Goal: Task Accomplishment & Management: Use online tool/utility

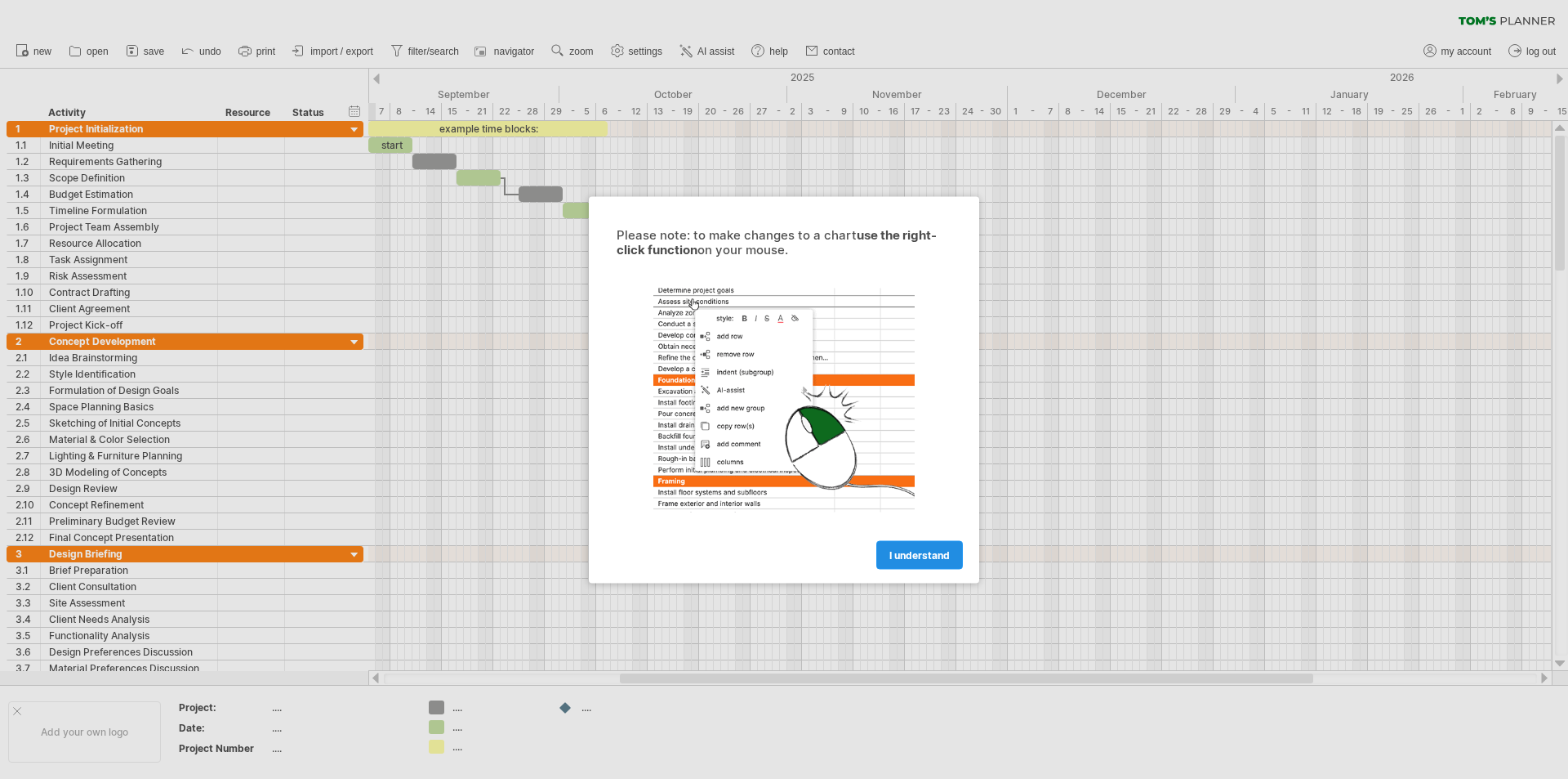
click at [919, 552] on span "I understand" at bounding box center [919, 554] width 61 height 13
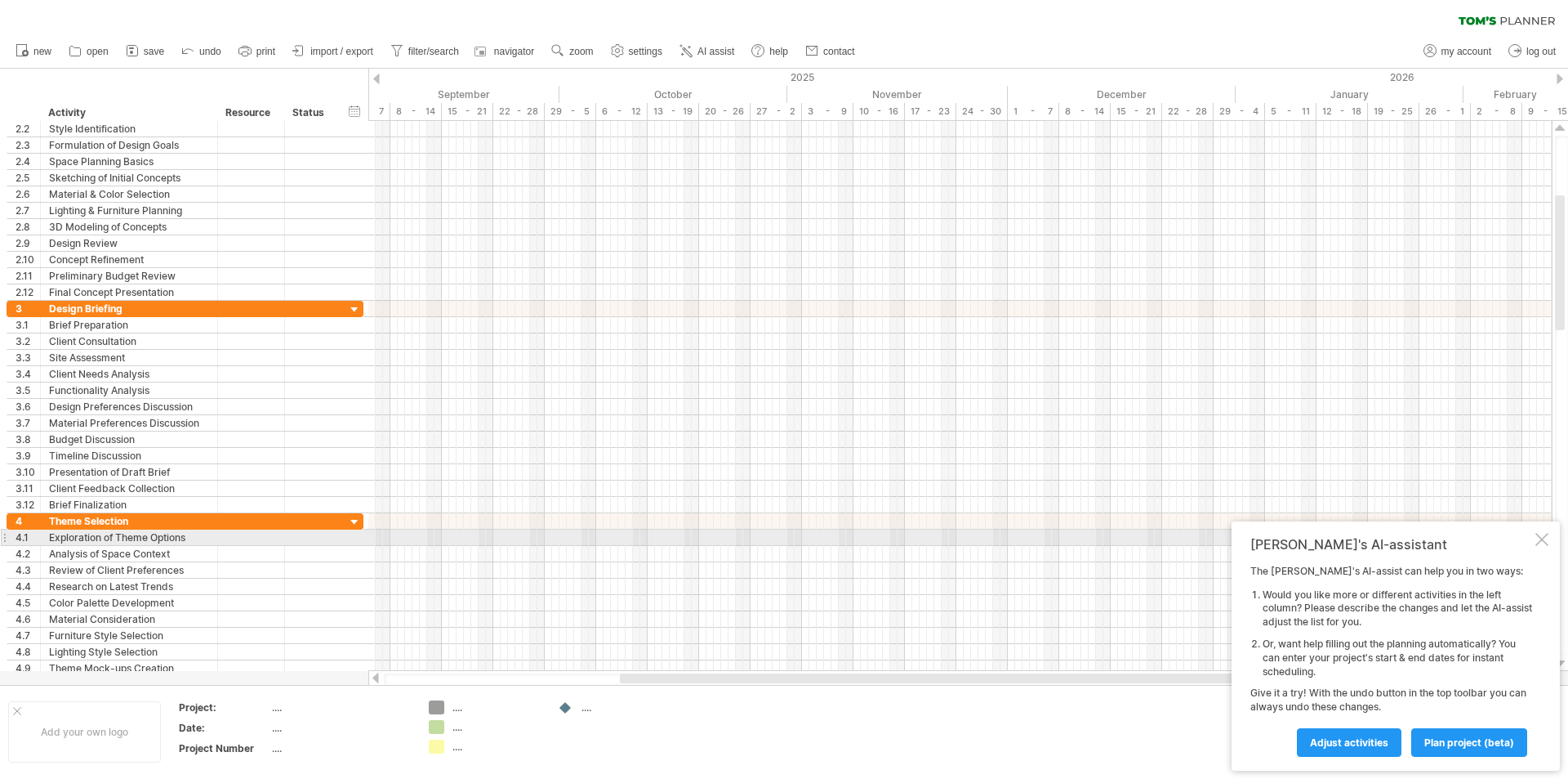
click at [1543, 537] on div at bounding box center [1542, 538] width 13 height 13
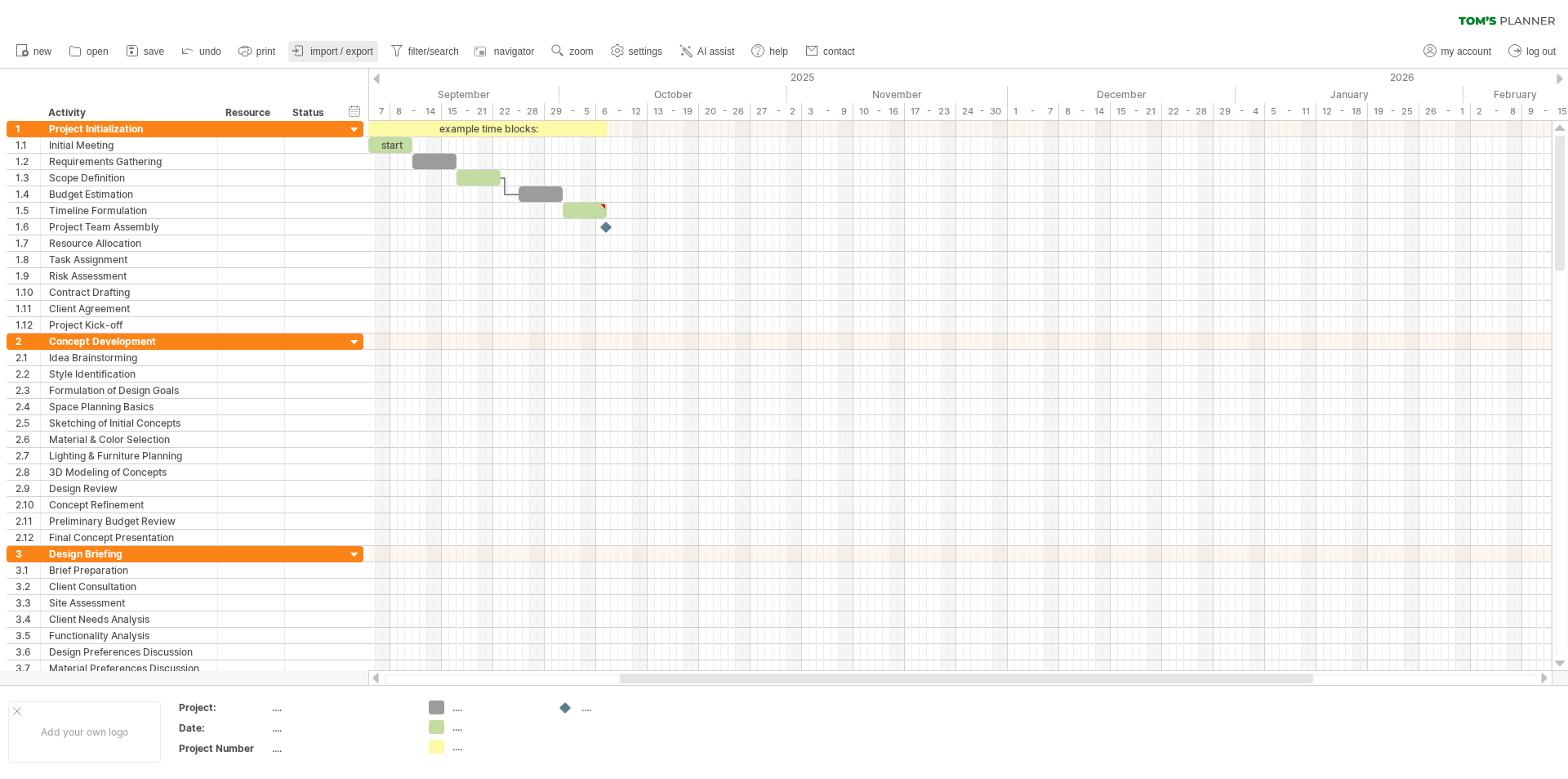
click at [339, 55] on span "import / export" at bounding box center [341, 52] width 63 height 12
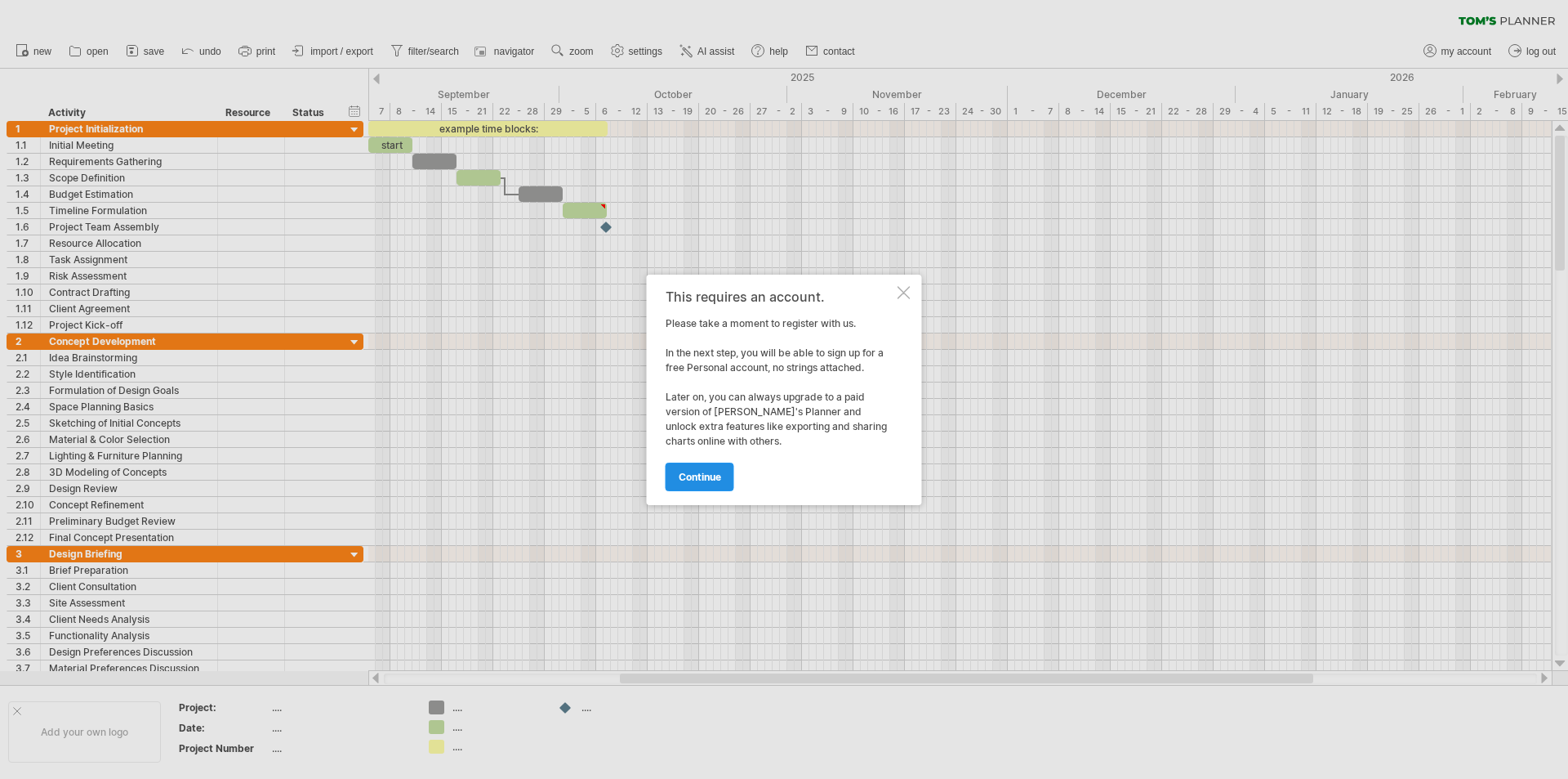
click at [707, 474] on span "continue" at bounding box center [699, 477] width 42 height 13
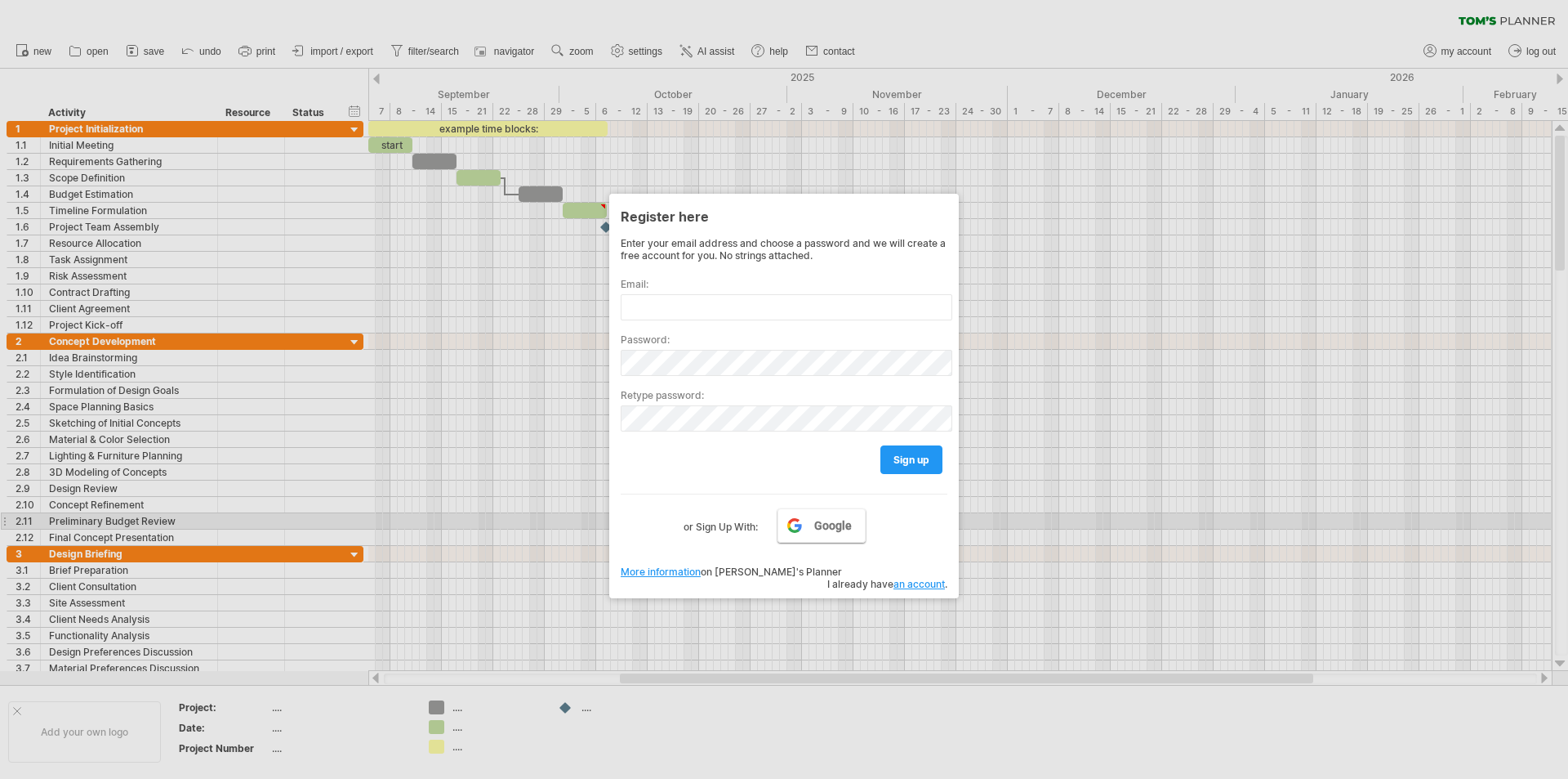
click at [828, 518] on link "Google" at bounding box center [822, 525] width 88 height 34
click at [731, 529] on label "or Sign Up With:" at bounding box center [721, 522] width 74 height 27
drag, startPoint x: 836, startPoint y: 522, endPoint x: 911, endPoint y: 468, distance: 92.4
click at [873, 469] on div "Enter your email address and choose a password and we will create a free accoun…" at bounding box center [784, 387] width 327 height 299
click at [914, 468] on link "sign up" at bounding box center [911, 459] width 62 height 28
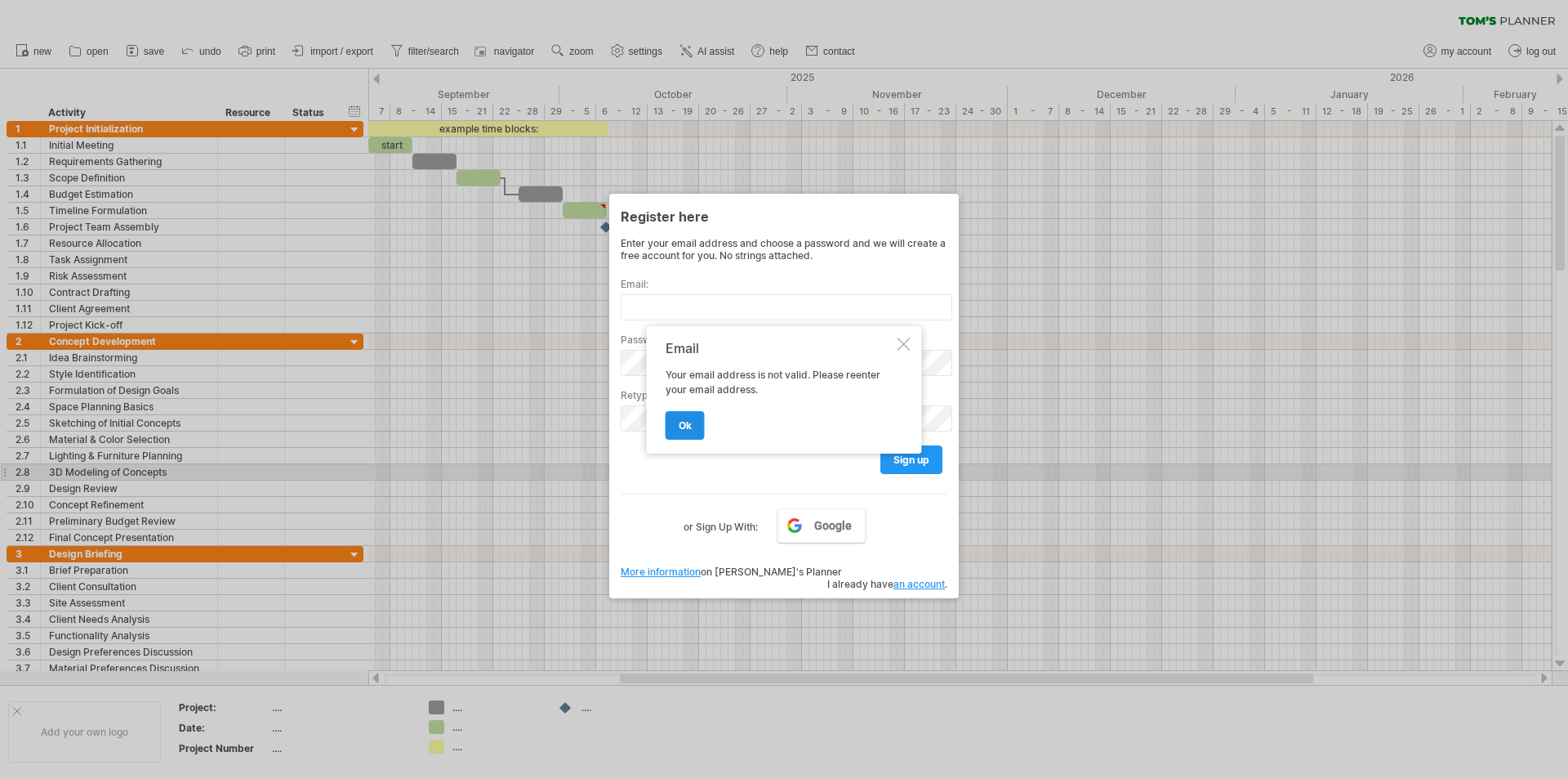
click at [679, 427] on span "ok" at bounding box center [685, 425] width 13 height 13
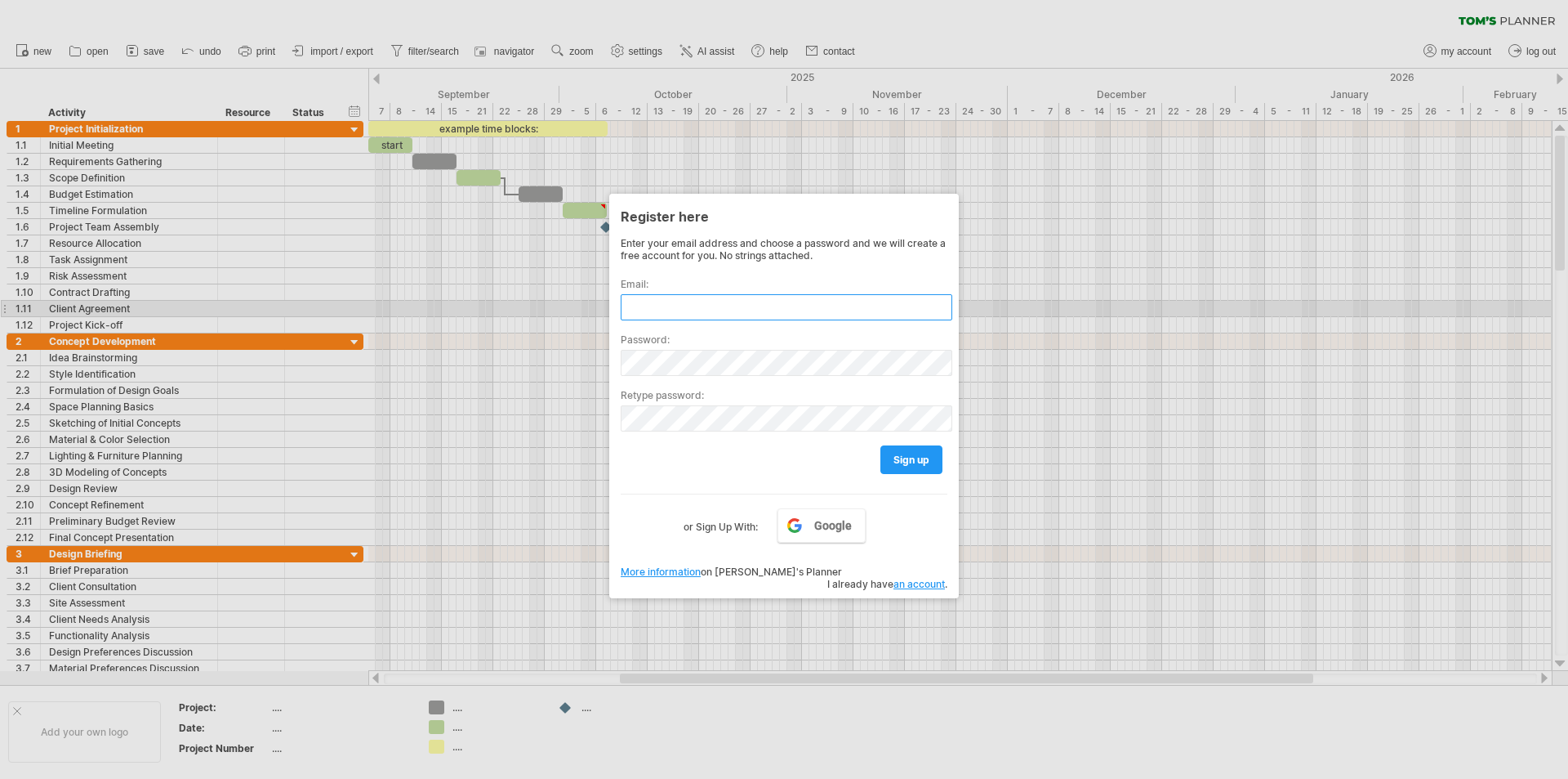
click at [676, 312] on input "text" at bounding box center [786, 307] width 332 height 26
type input "**********"
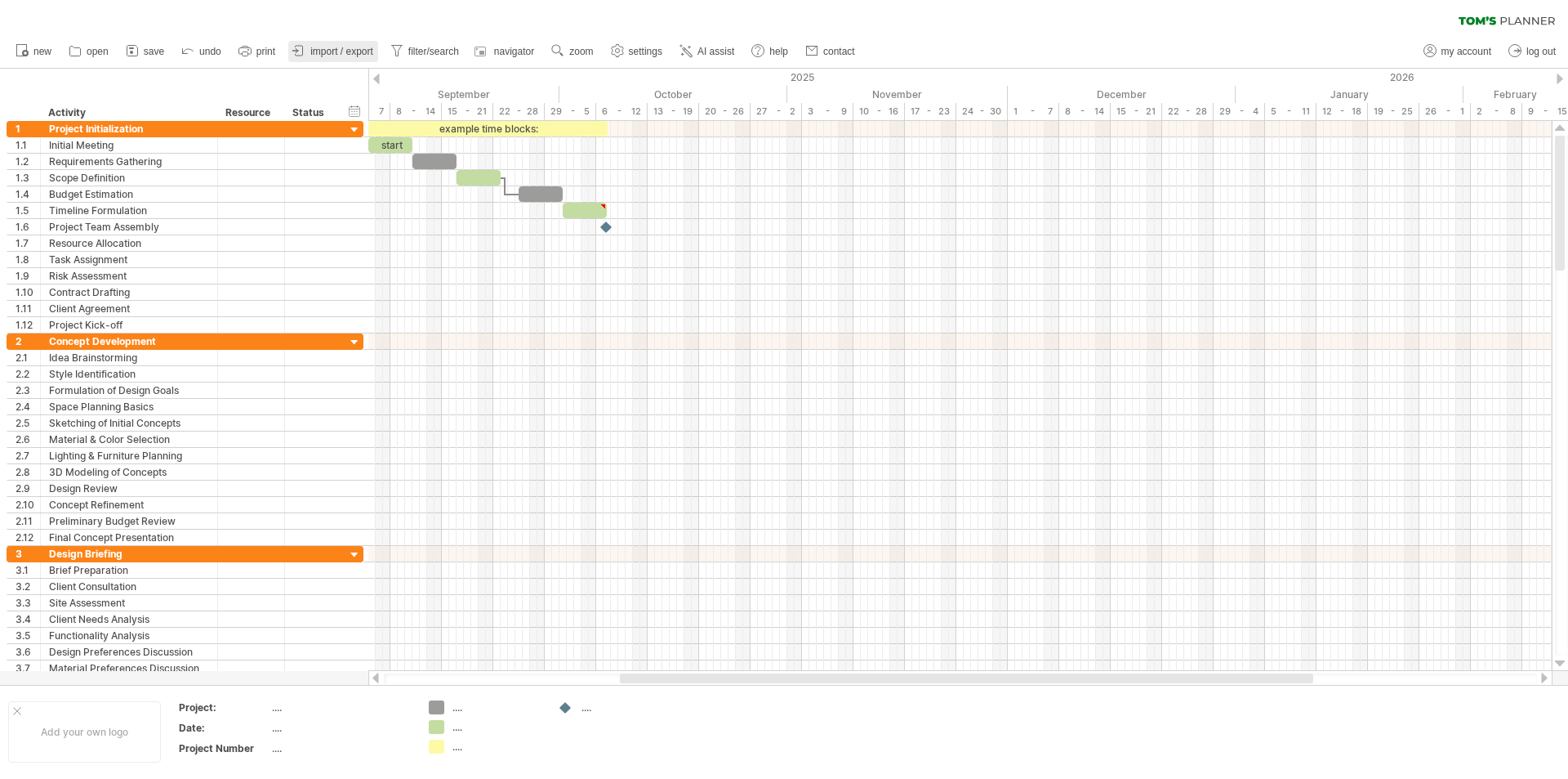
click at [329, 47] on span "import / export" at bounding box center [341, 52] width 63 height 12
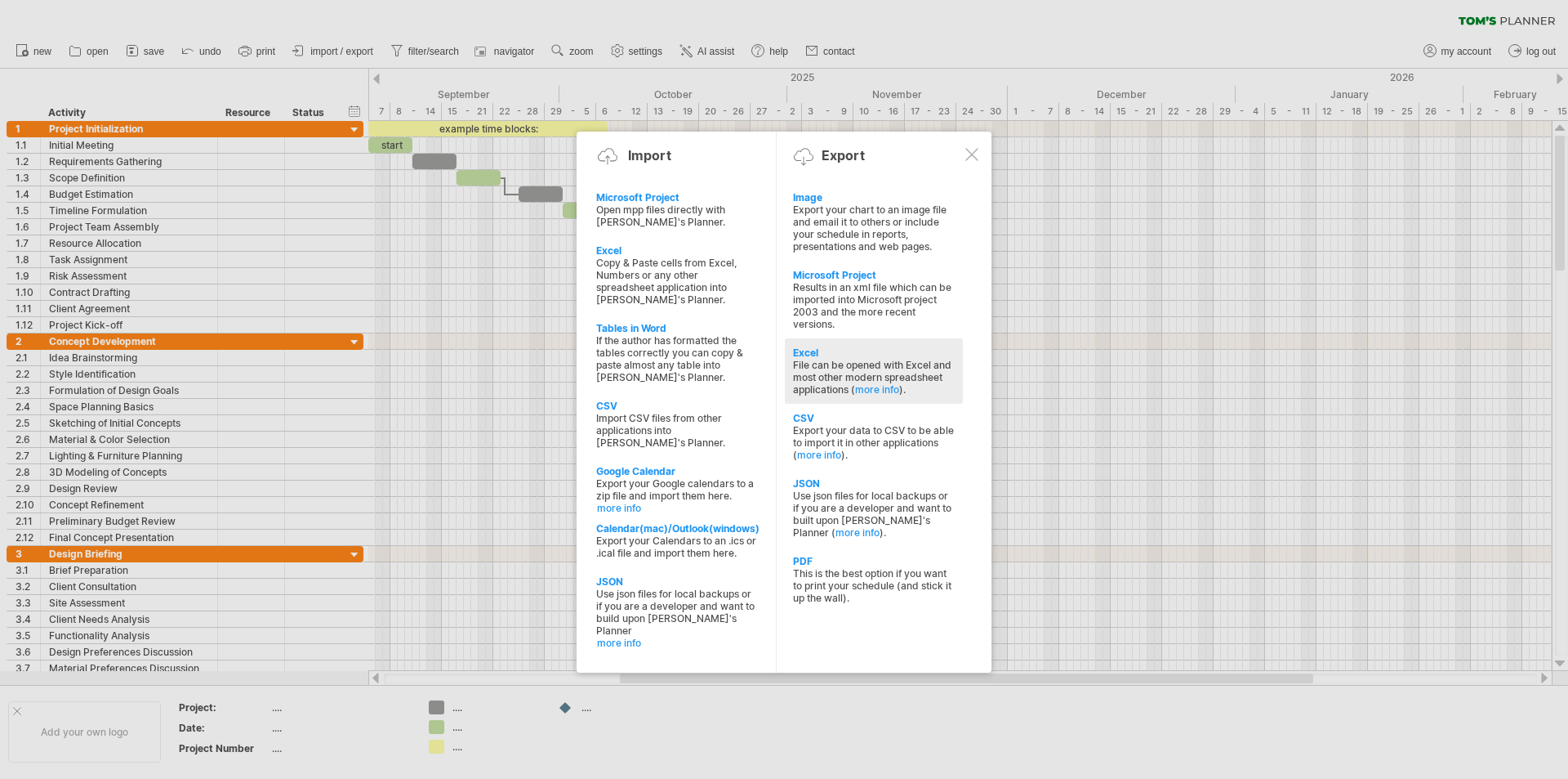
click at [826, 354] on div "Excel" at bounding box center [874, 352] width 161 height 13
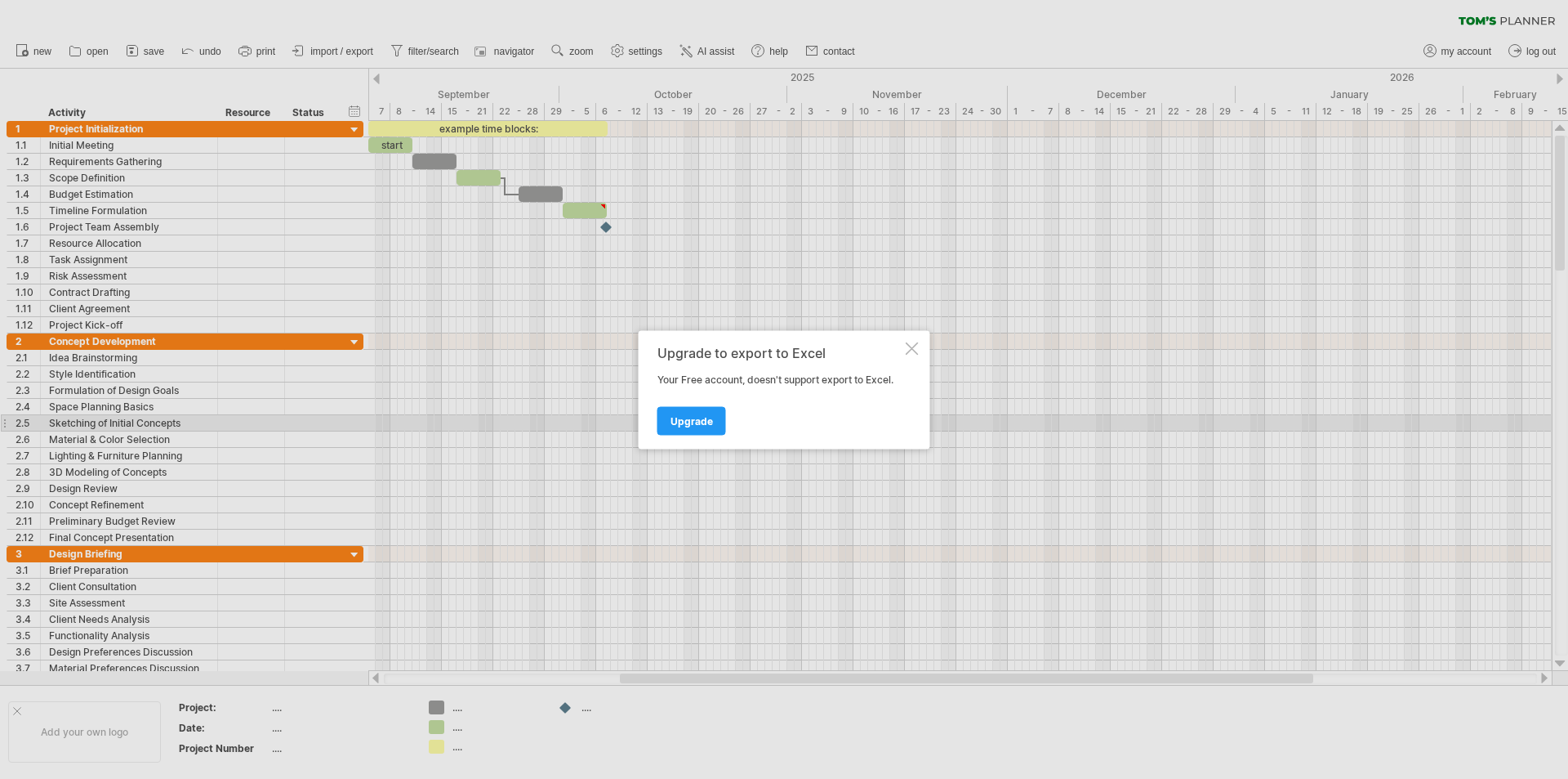
drag, startPoint x: 694, startPoint y: 421, endPoint x: 760, endPoint y: 419, distance: 66.0
click at [760, 419] on div "Upgrade" at bounding box center [780, 413] width 246 height 42
click at [681, 420] on span "Upgrade" at bounding box center [692, 420] width 42 height 13
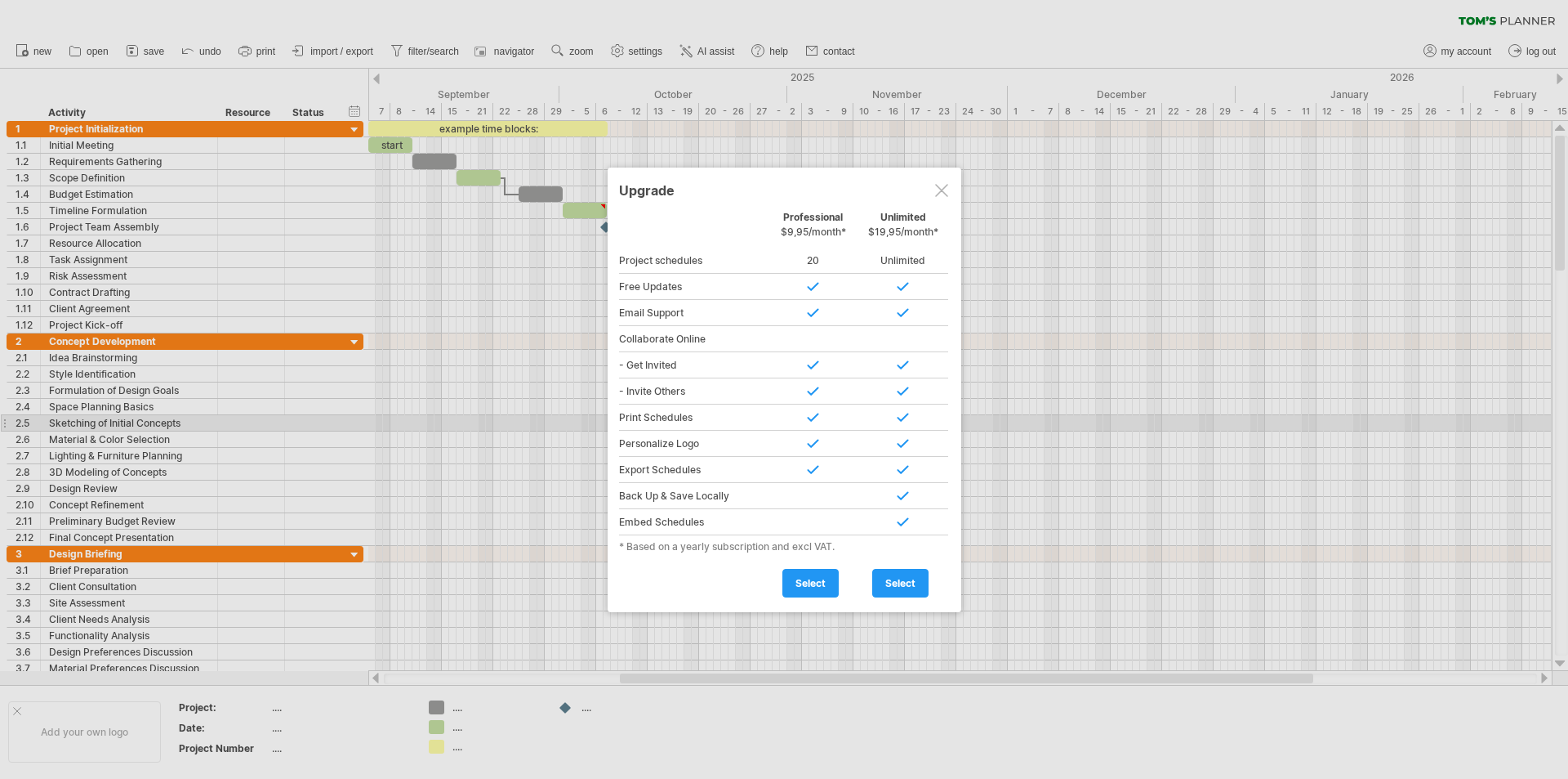
click at [941, 191] on div at bounding box center [941, 190] width 13 height 13
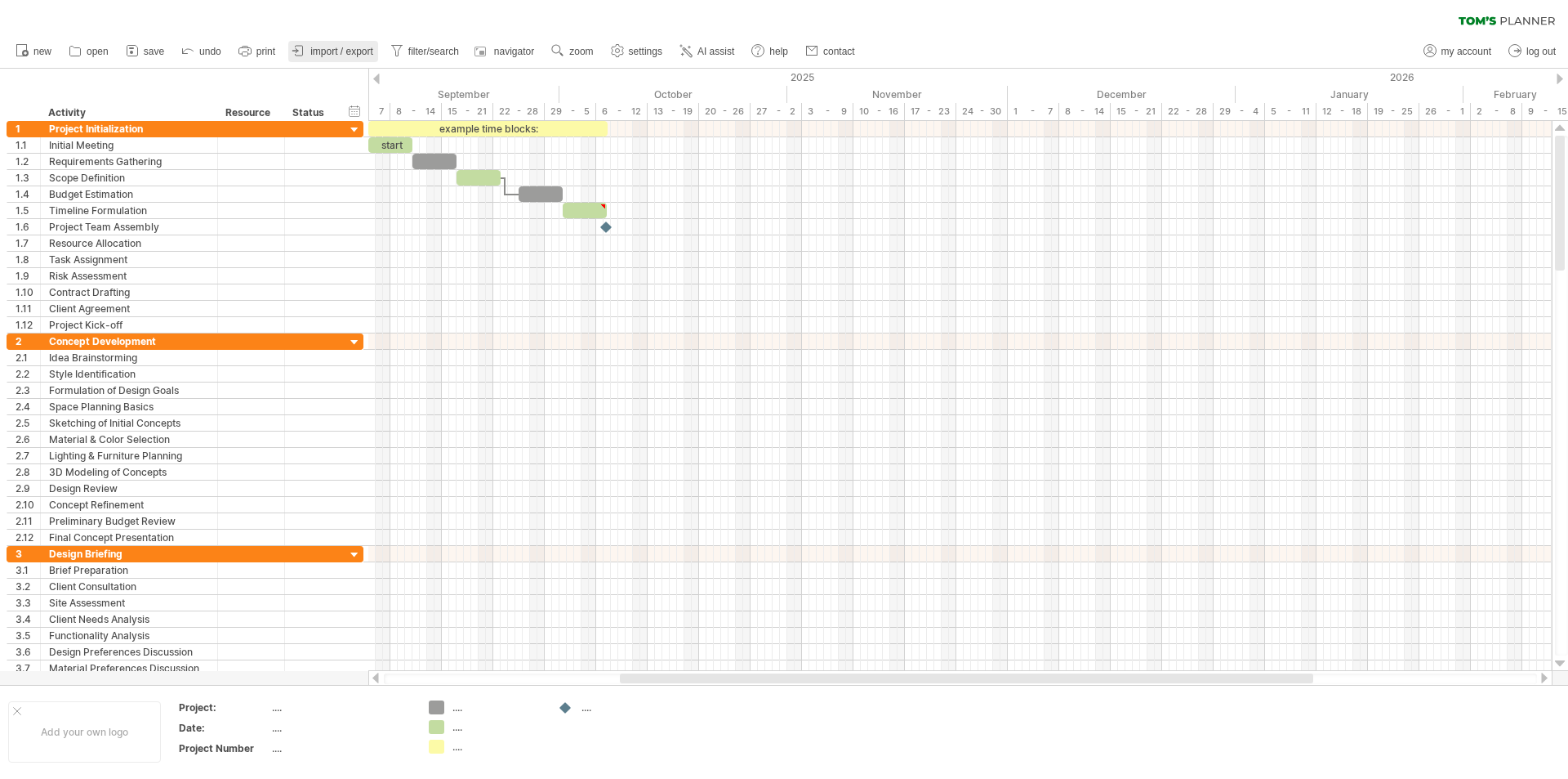
click at [343, 45] on link "import / export" at bounding box center [334, 52] width 90 height 22
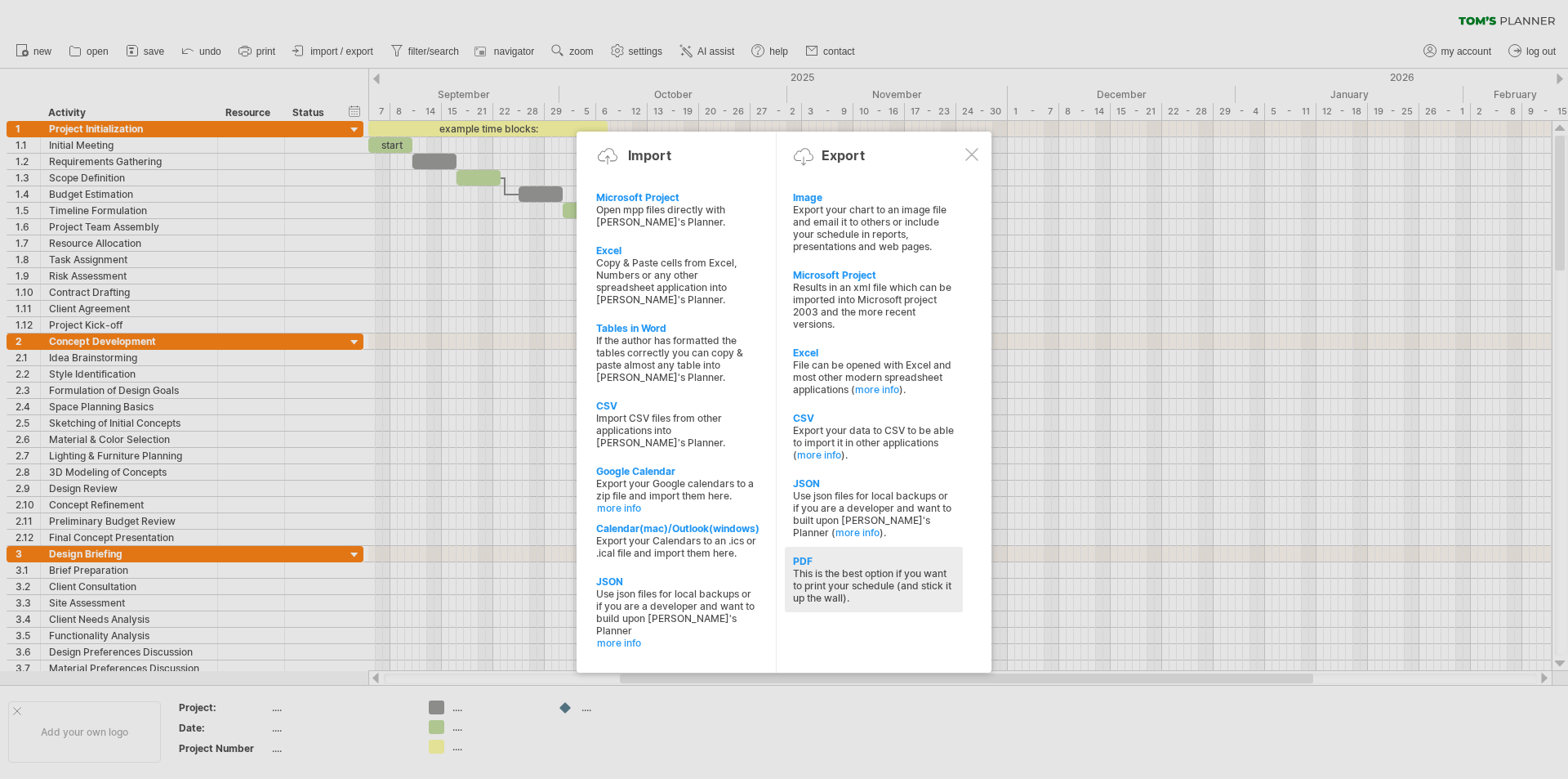
click at [894, 582] on div "This is the best option if you want to print your schedule (and stick it up the…" at bounding box center [874, 586] width 161 height 37
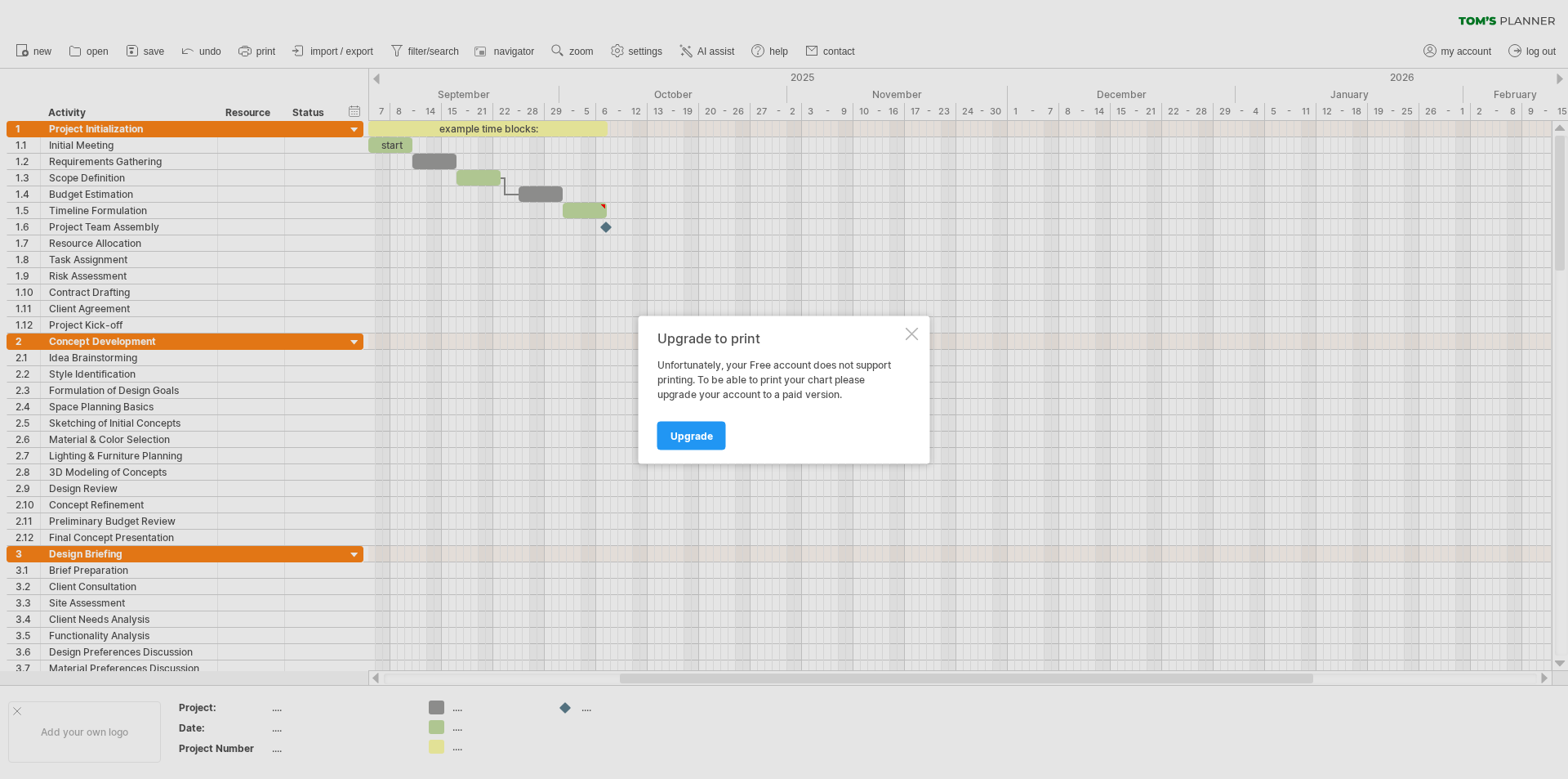
click at [911, 320] on div "Upgrade to print Unfortunately, your Free account does not support printing. To…" at bounding box center [784, 389] width 291 height 148
click at [911, 336] on div at bounding box center [912, 333] width 13 height 13
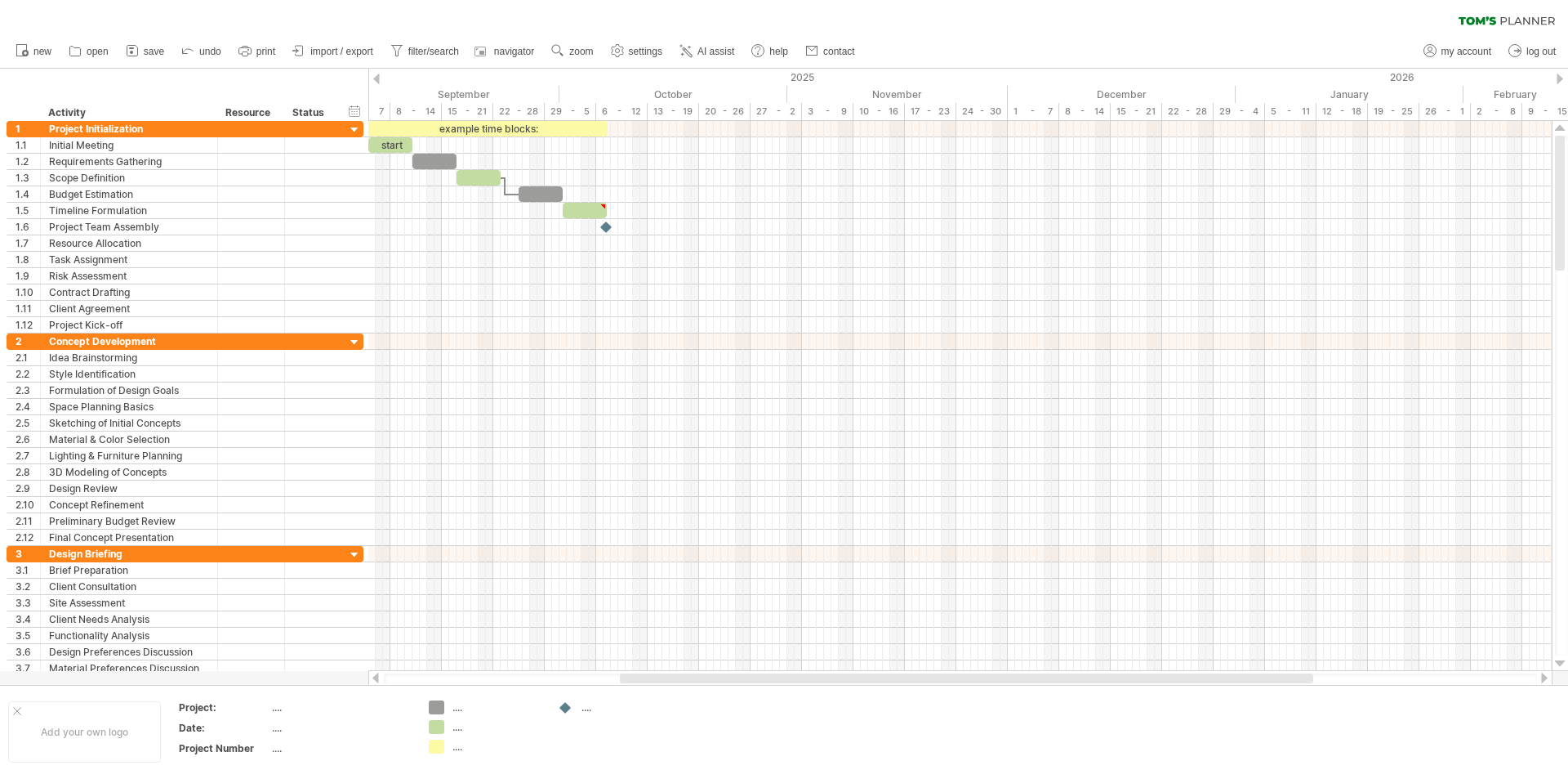
click at [329, 40] on ul "new open" at bounding box center [434, 51] width 854 height 34
click at [328, 50] on span "import / export" at bounding box center [341, 52] width 63 height 12
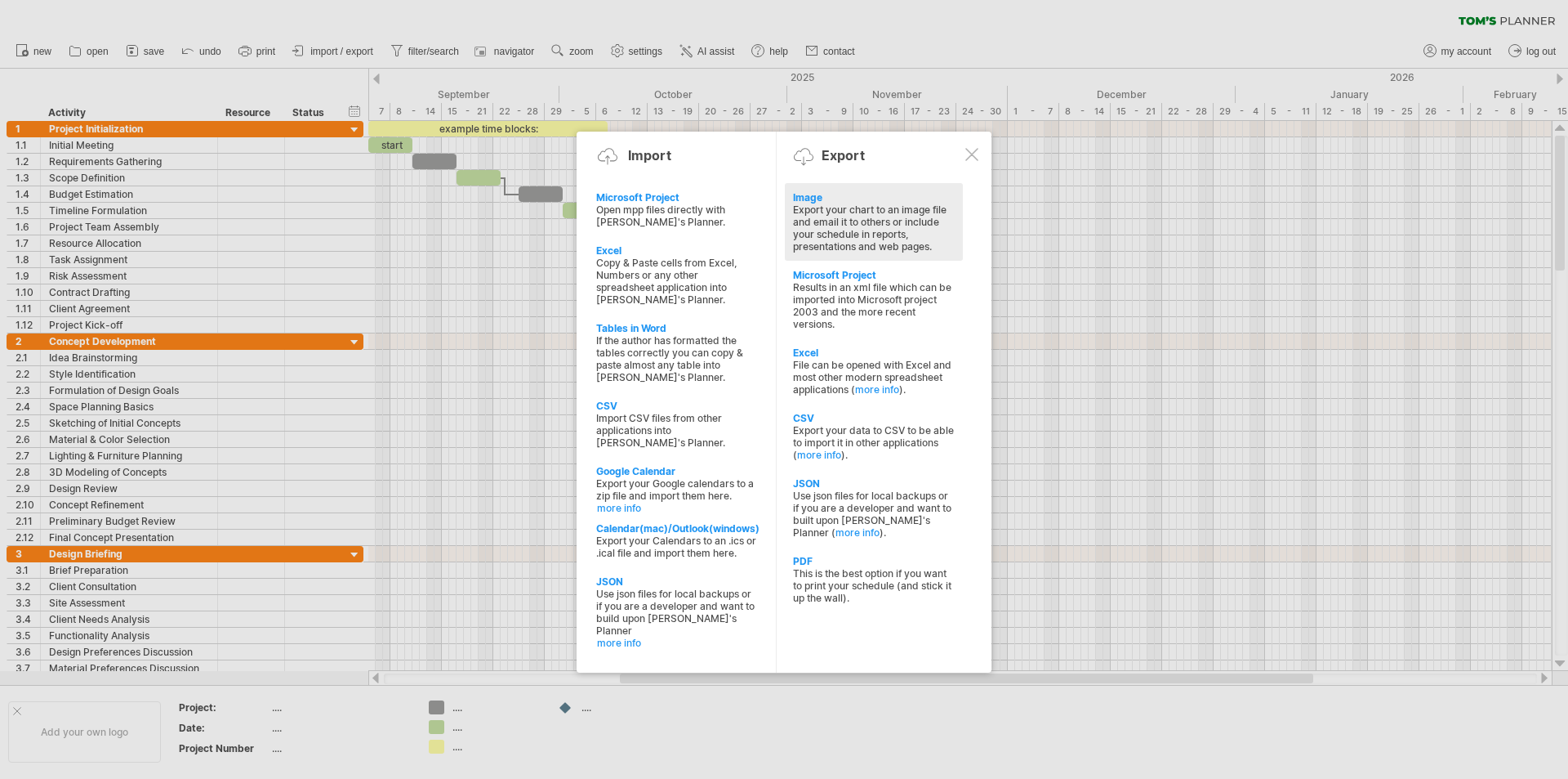
click at [881, 220] on div "Export your chart to an image file and email it to others or include your sched…" at bounding box center [874, 228] width 161 height 49
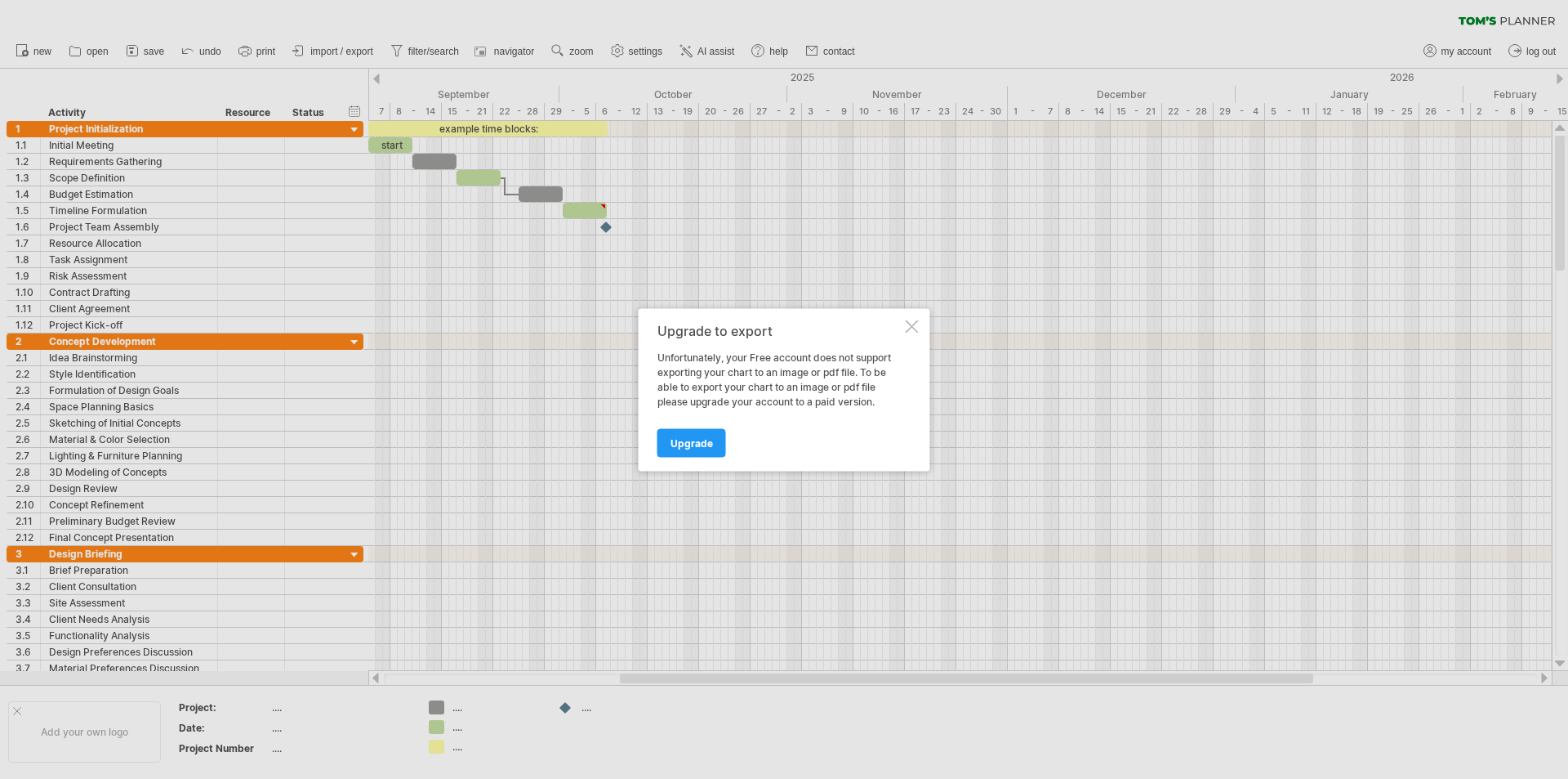
click at [907, 332] on div at bounding box center [912, 325] width 13 height 13
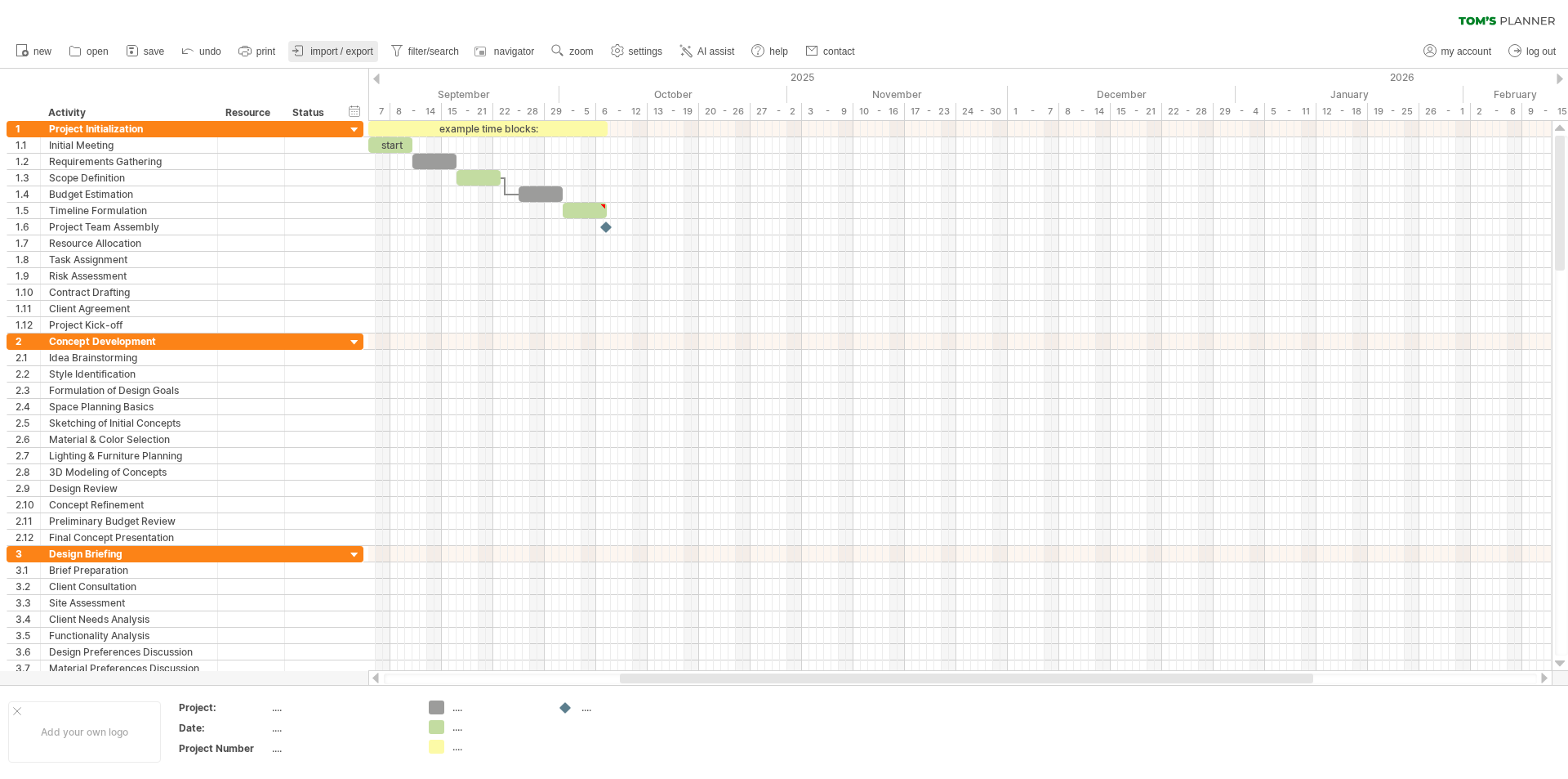
click at [335, 55] on span "import / export" at bounding box center [341, 52] width 63 height 12
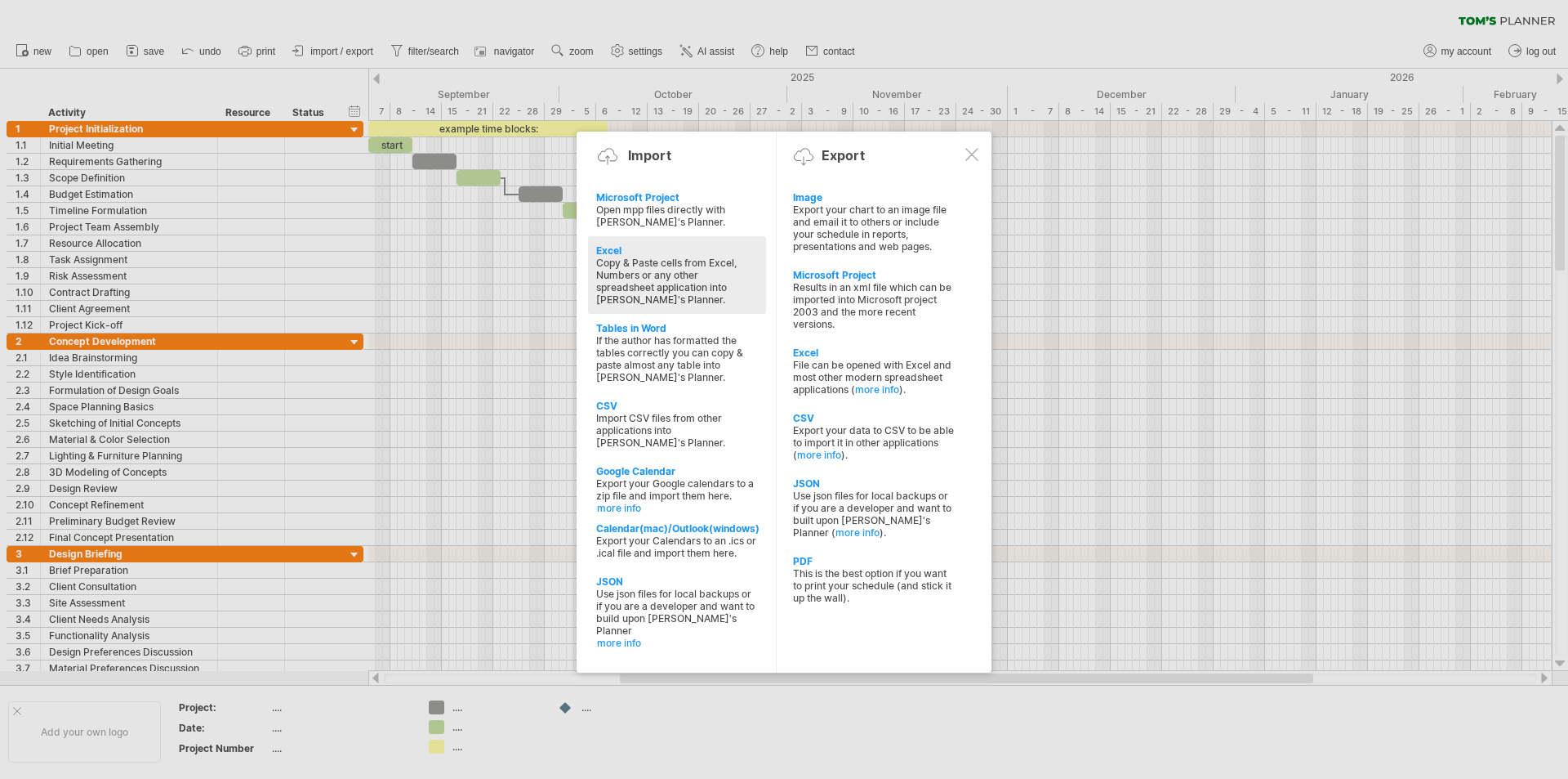
click at [700, 299] on div "Copy & Paste cells from Excel, Numbers or any other spreadsheet application int…" at bounding box center [677, 281] width 161 height 49
type textarea "**********"
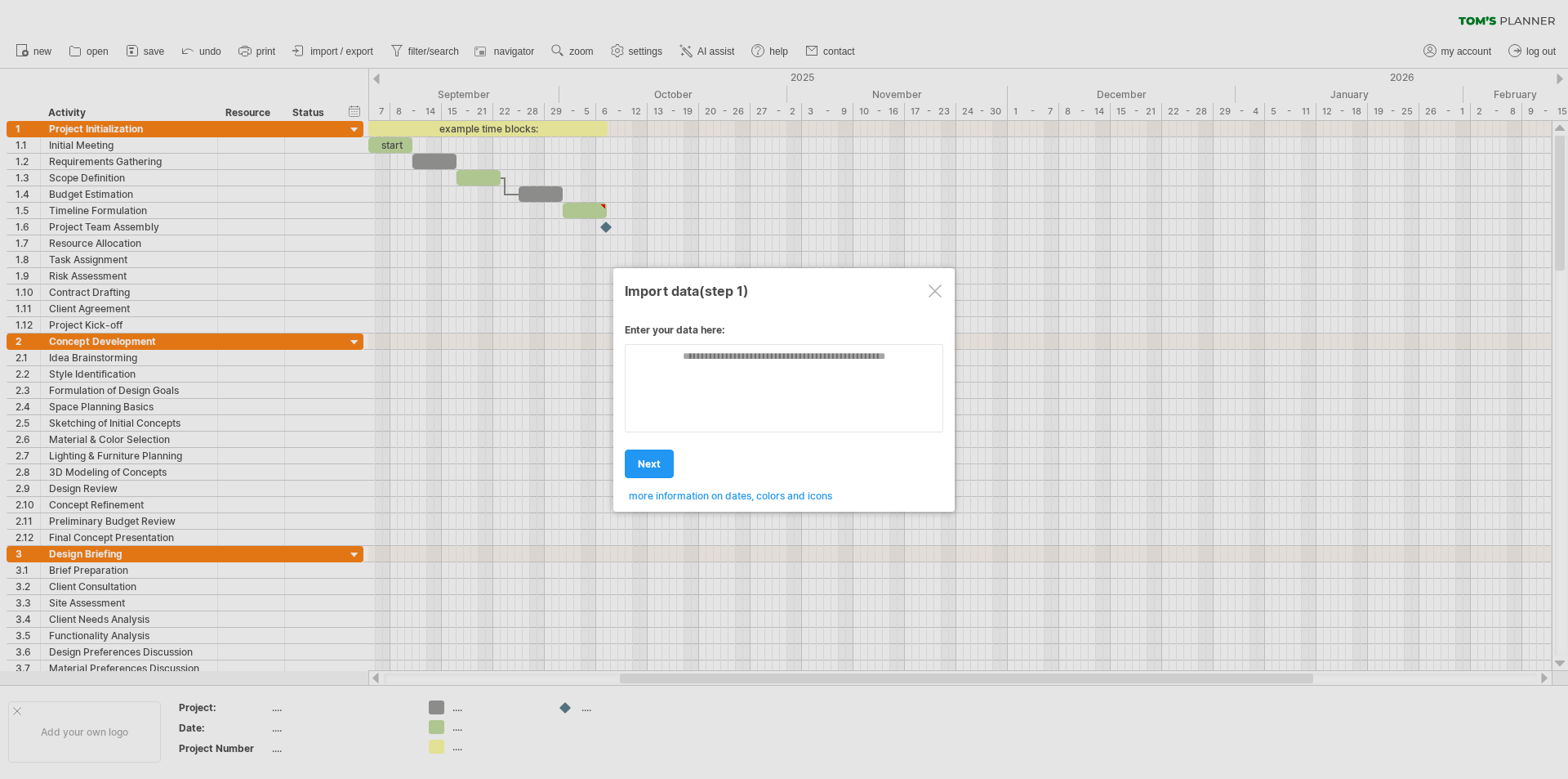
click at [933, 295] on div at bounding box center [934, 291] width 13 height 13
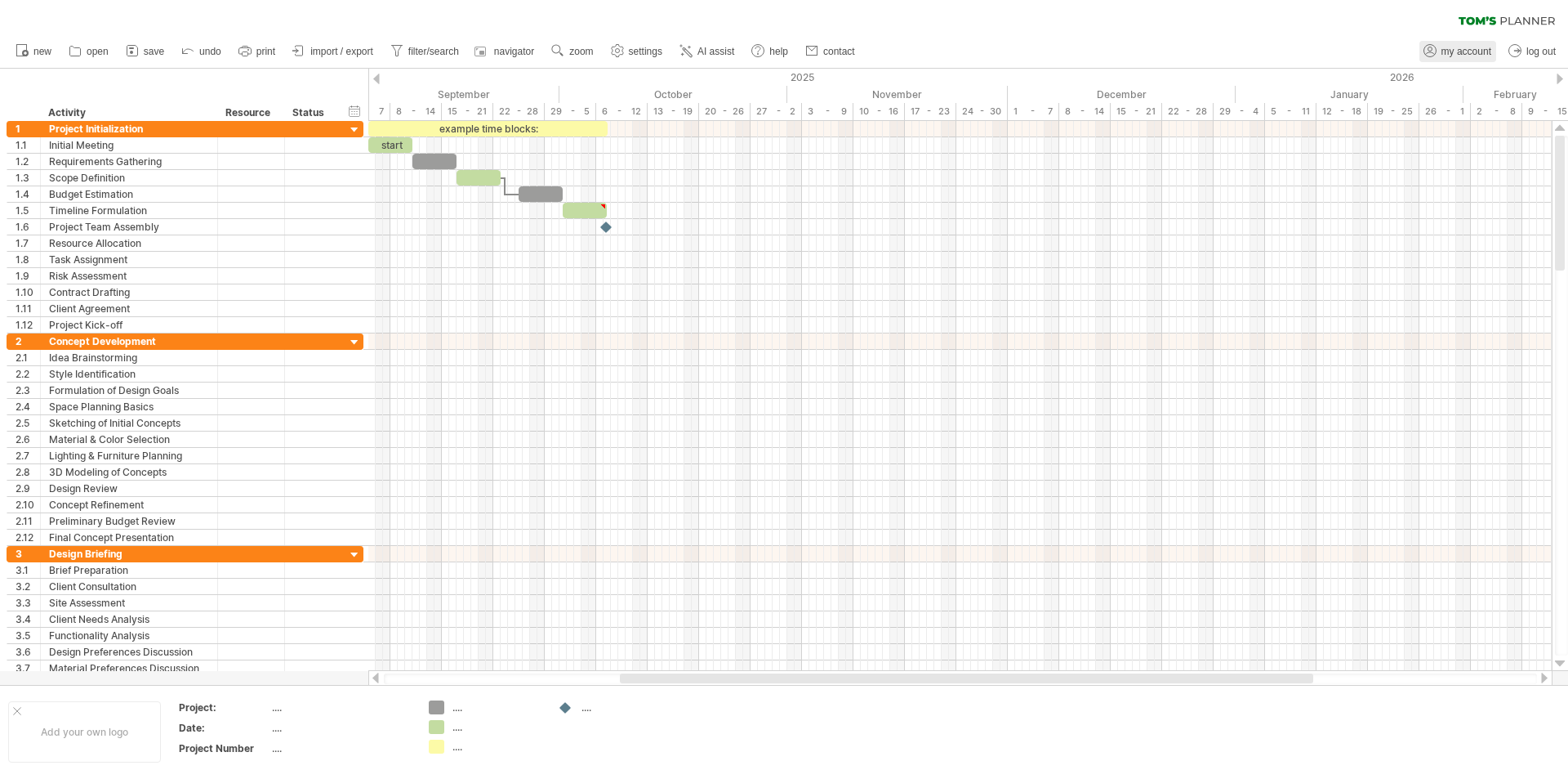
click at [1476, 52] on span "my account" at bounding box center [1466, 52] width 50 height 12
type input "**********"
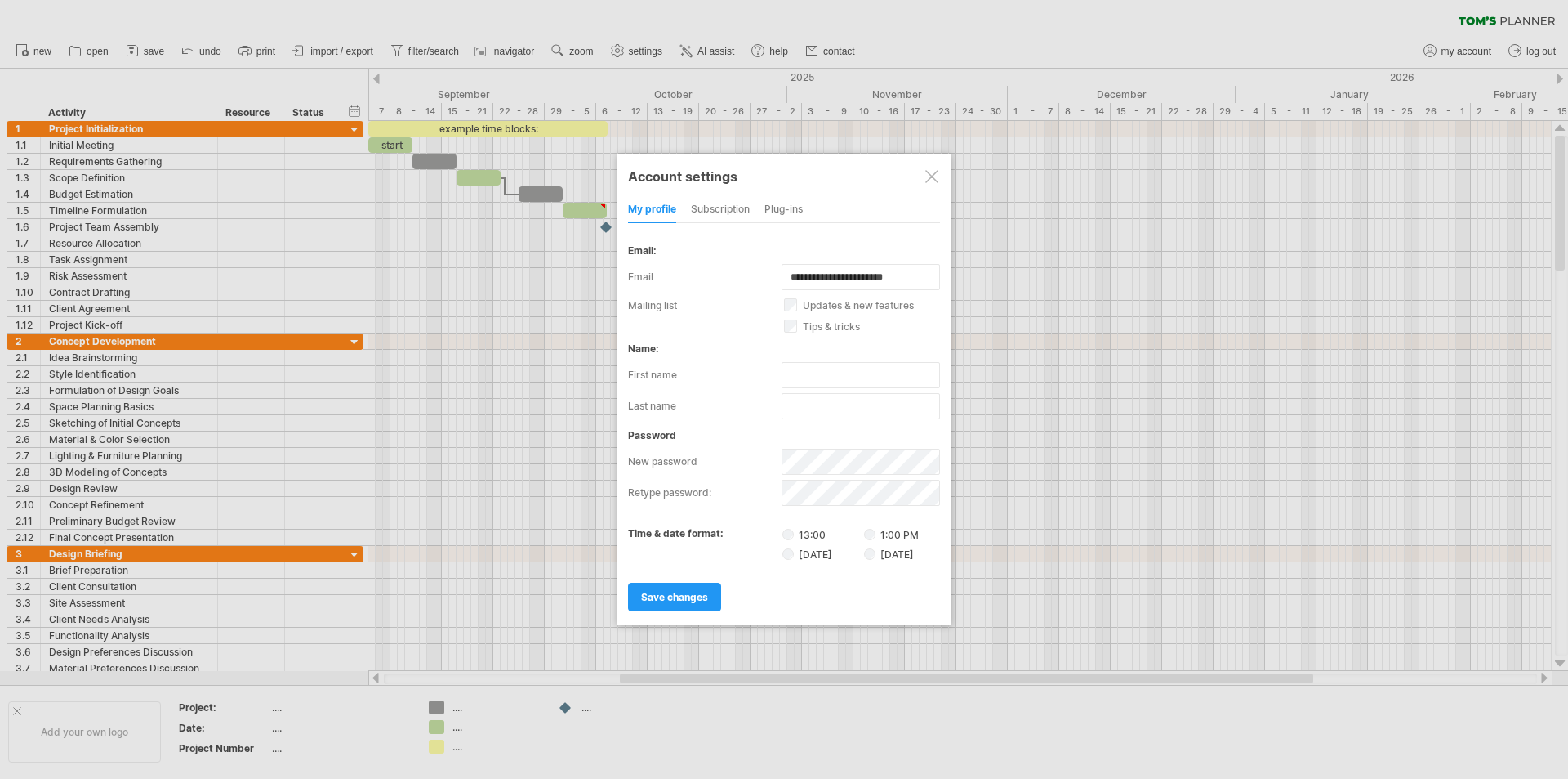
click at [733, 209] on div "subscription" at bounding box center [720, 209] width 59 height 26
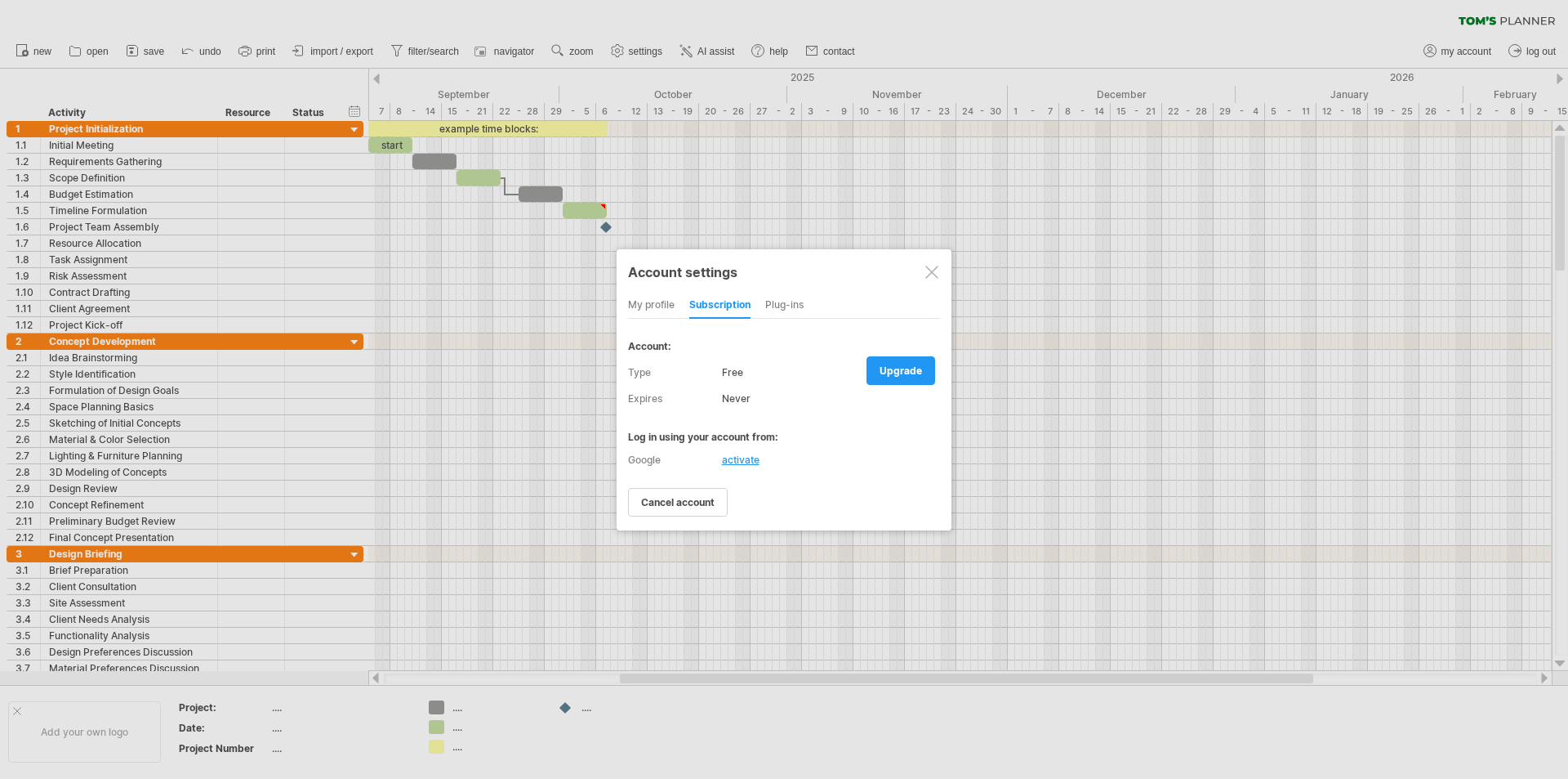
click at [790, 305] on div "Plug-ins" at bounding box center [784, 305] width 38 height 26
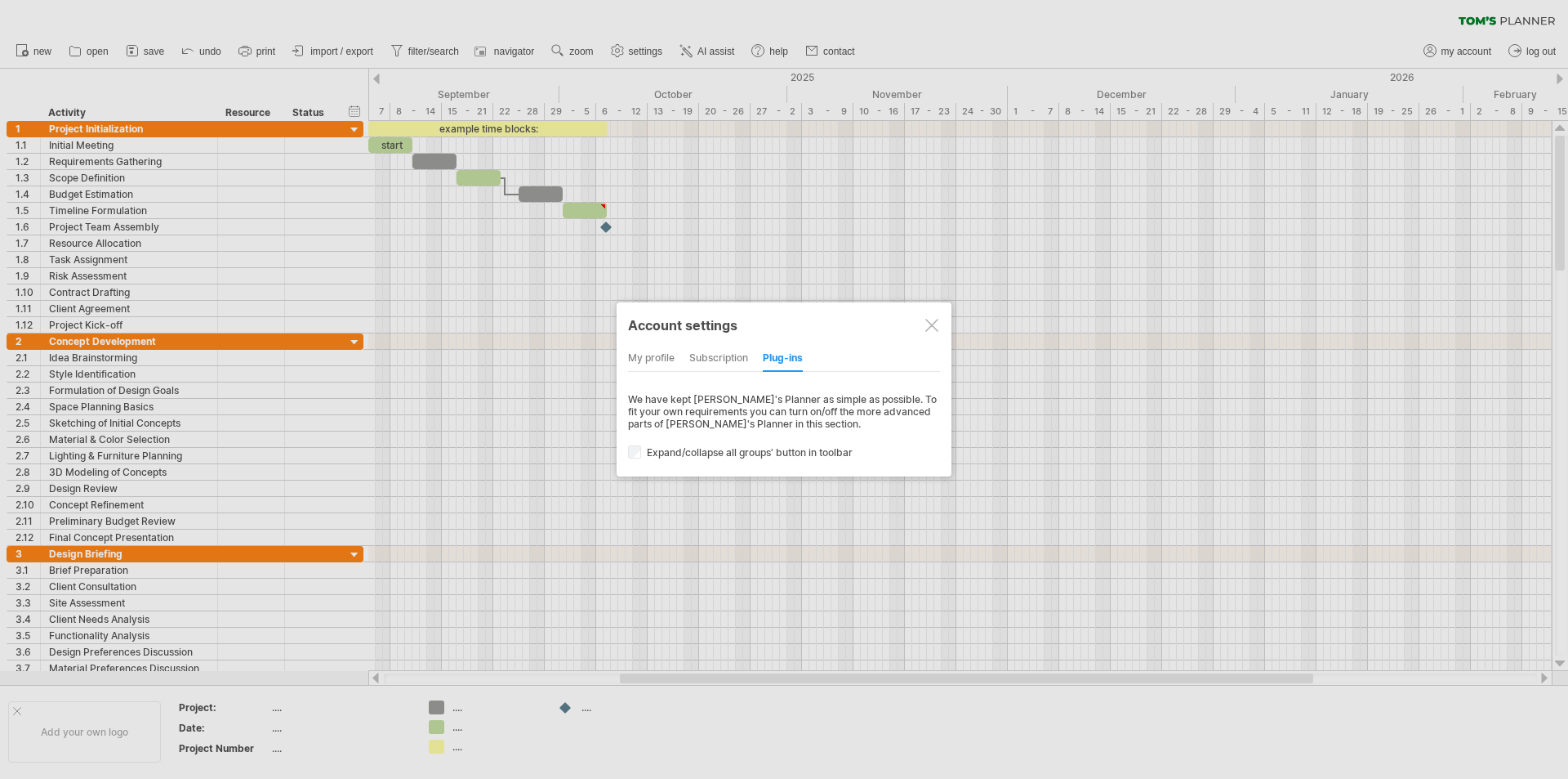
click at [930, 327] on div at bounding box center [931, 325] width 13 height 13
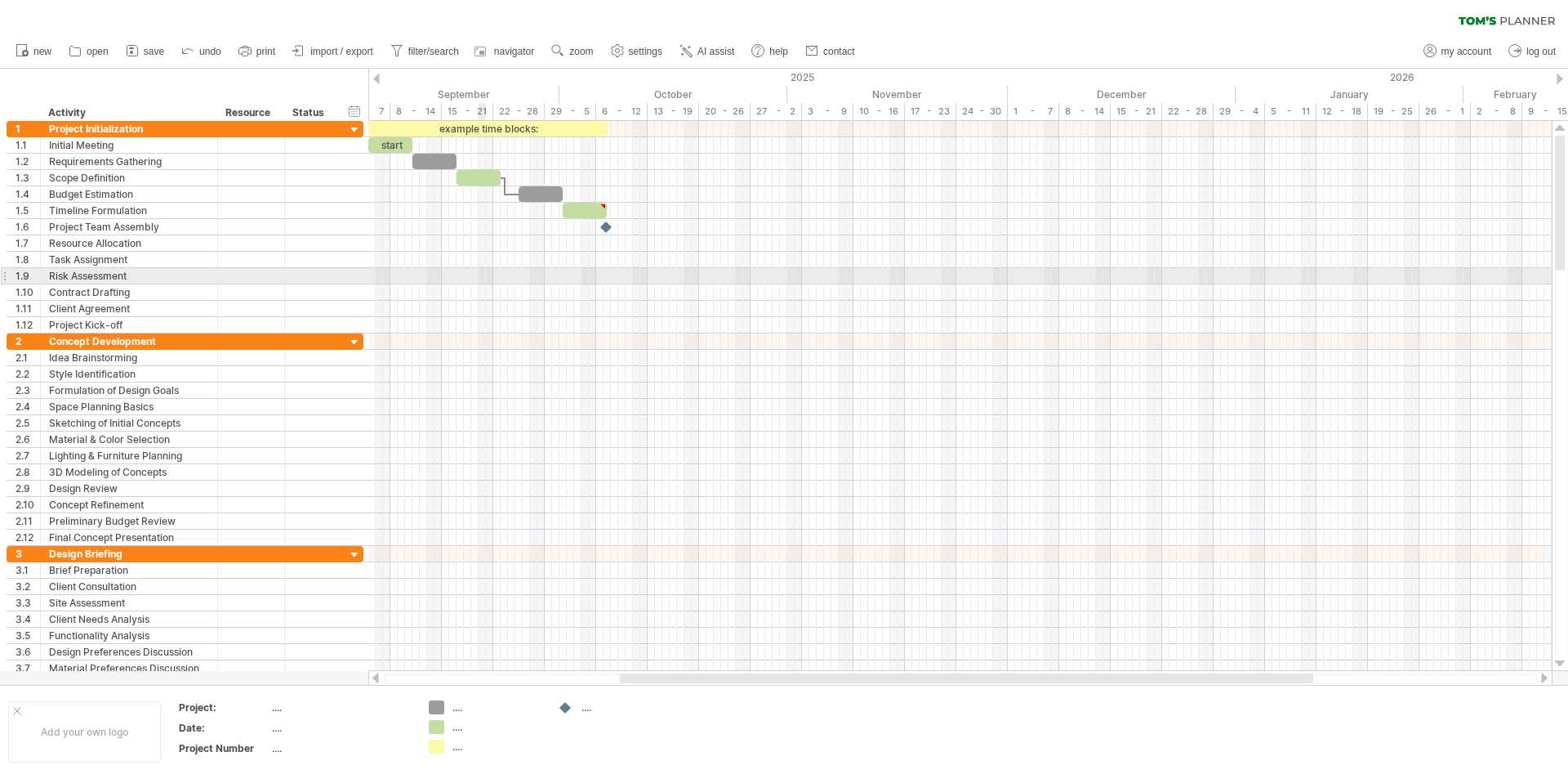
click at [484, 276] on div at bounding box center [961, 276] width 1184 height 17
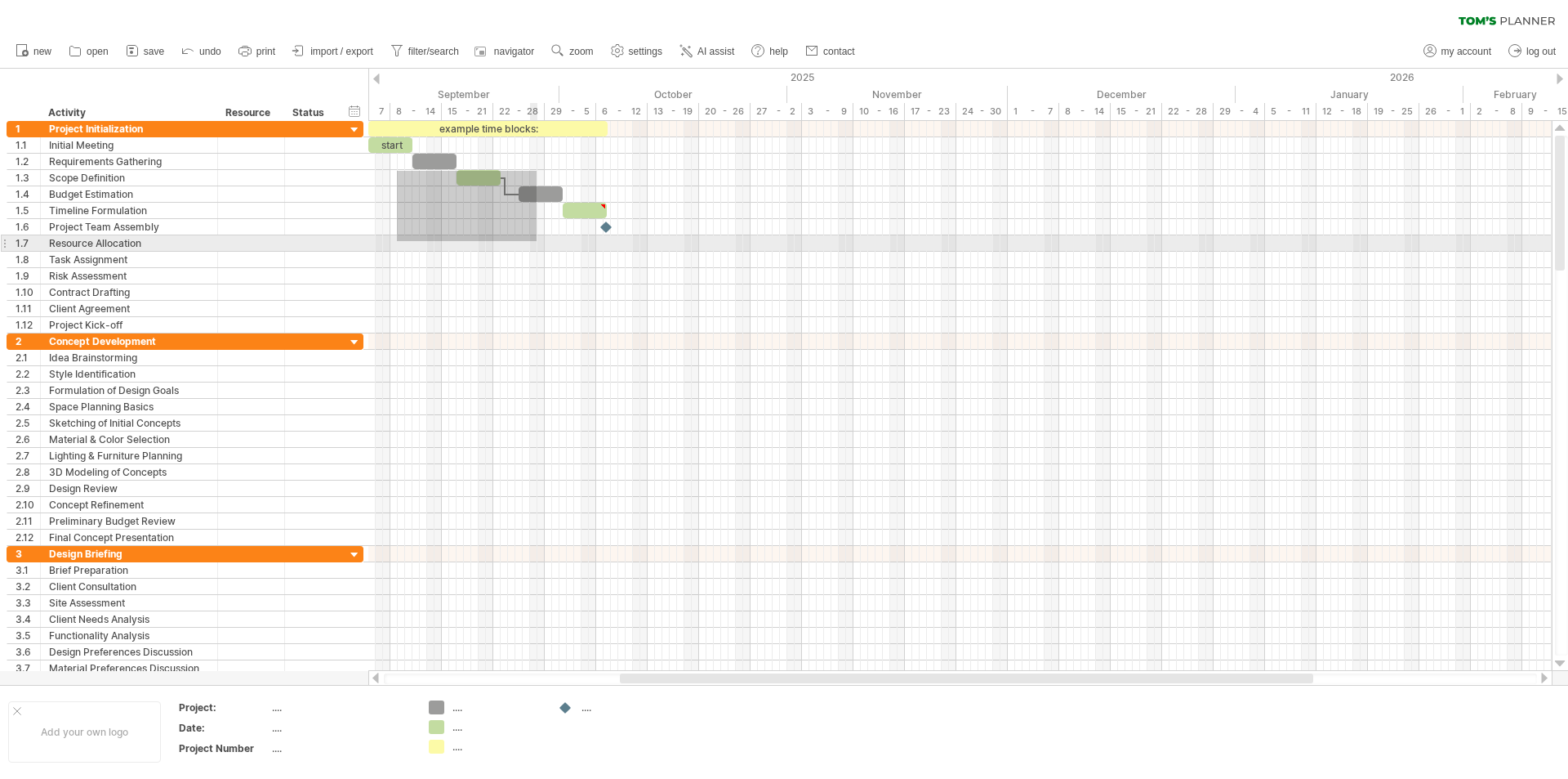
drag, startPoint x: 397, startPoint y: 171, endPoint x: 537, endPoint y: 241, distance: 156.5
click at [537, 241] on div at bounding box center [961, 227] width 1184 height 212
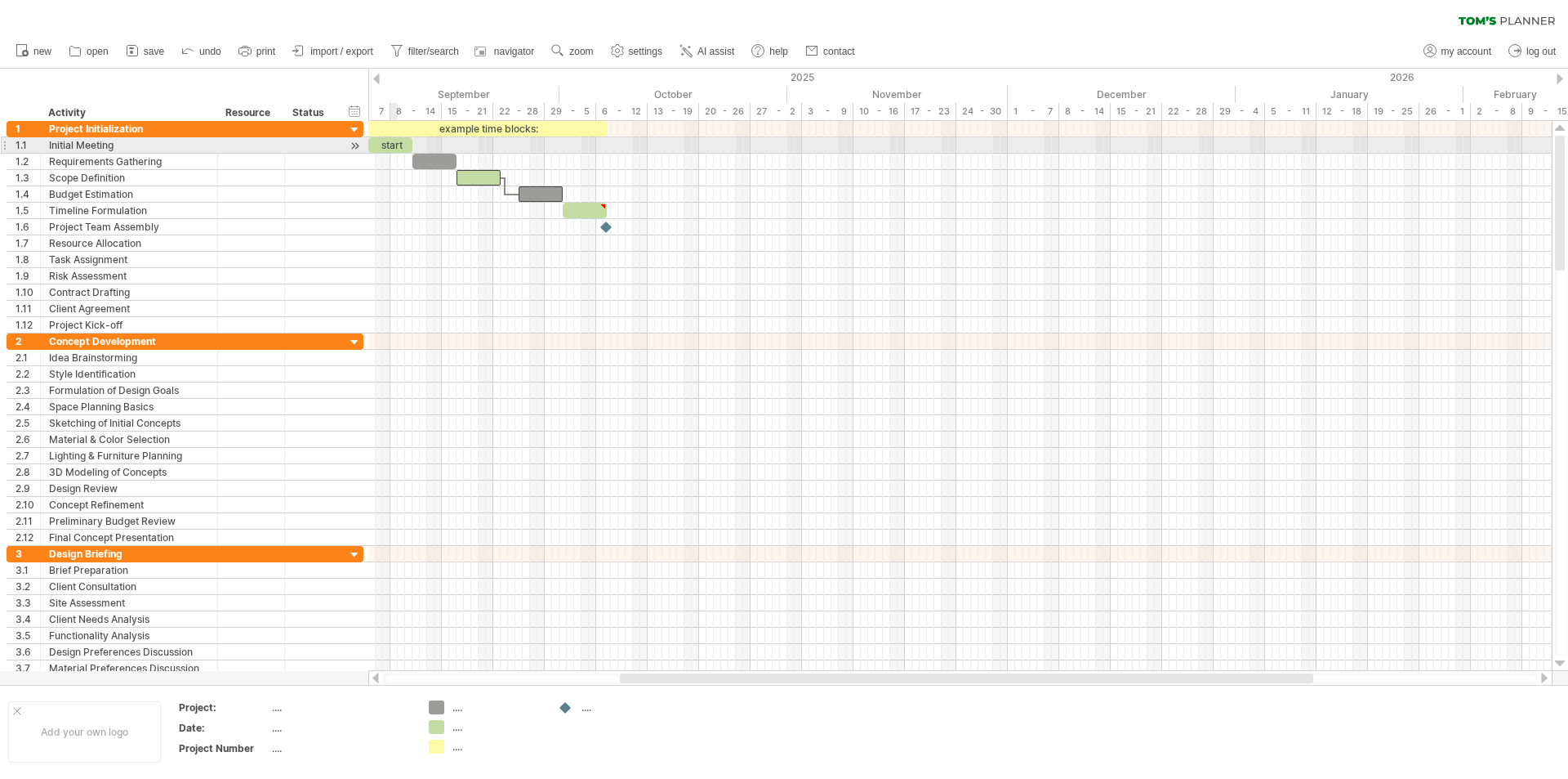
click at [397, 147] on div "start" at bounding box center [390, 145] width 44 height 16
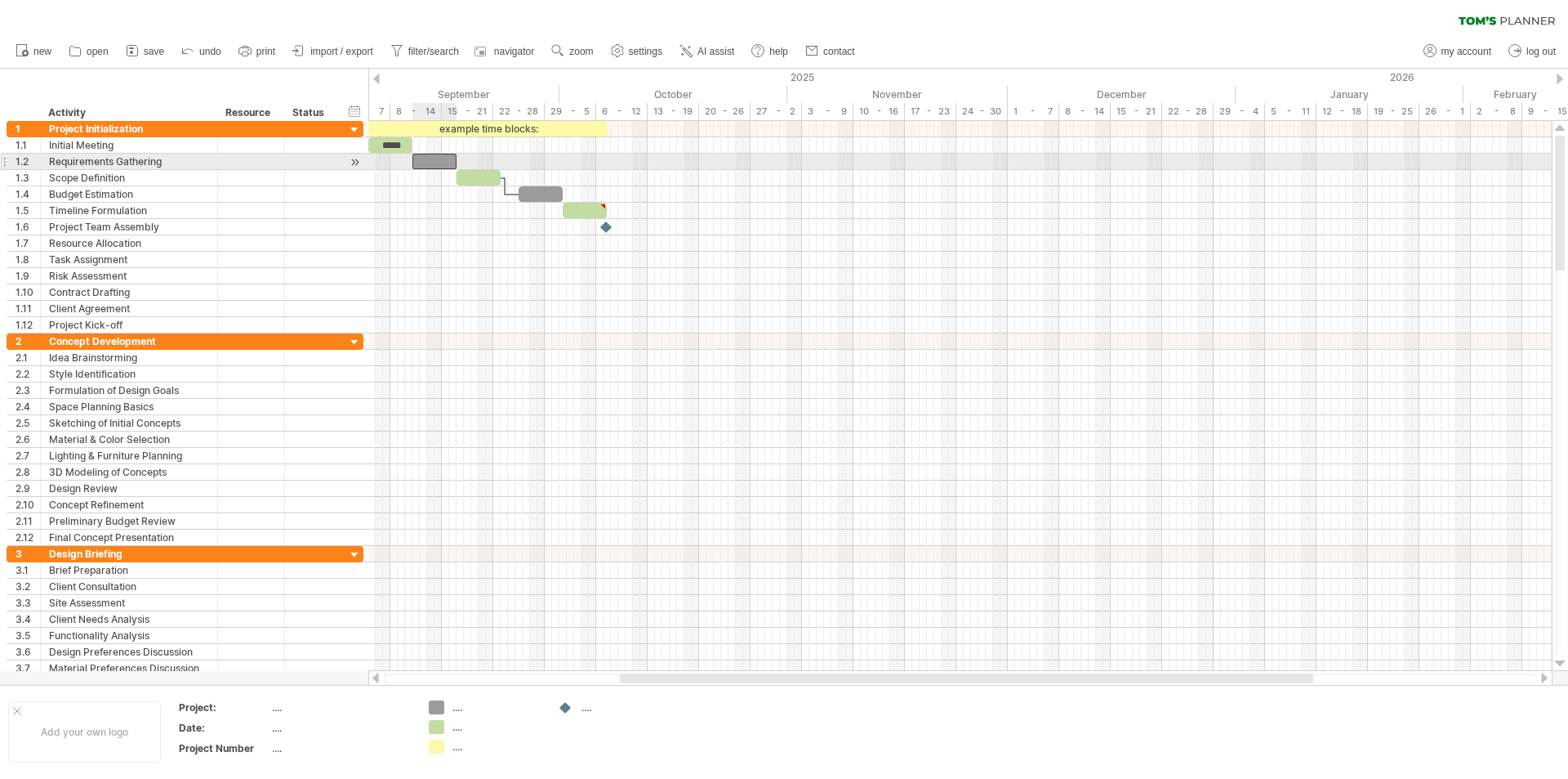
click at [433, 161] on div at bounding box center [434, 161] width 44 height 16
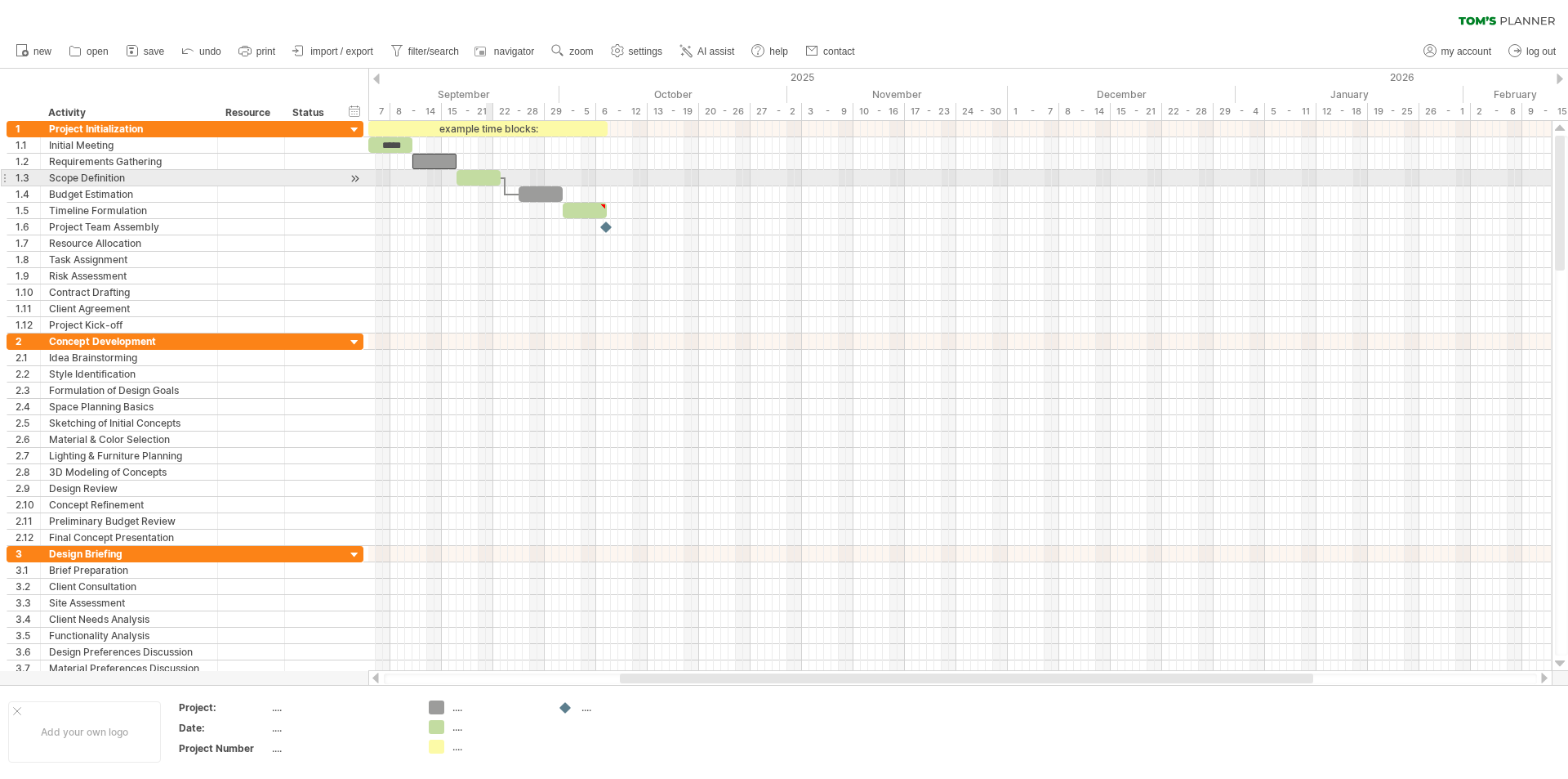
click at [485, 182] on div at bounding box center [478, 178] width 44 height 16
click at [538, 192] on div at bounding box center [540, 194] width 44 height 16
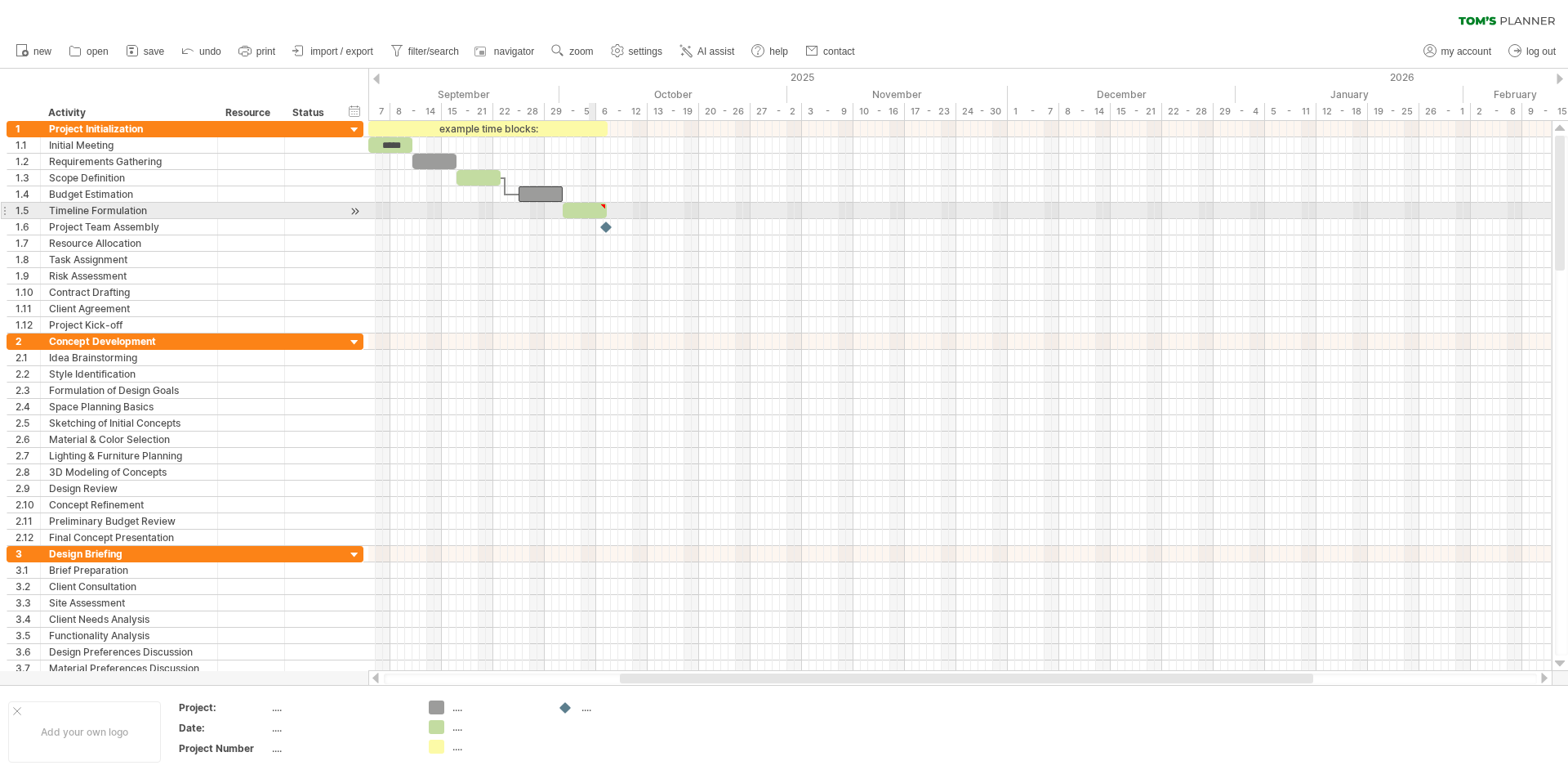
type textarea "**********"
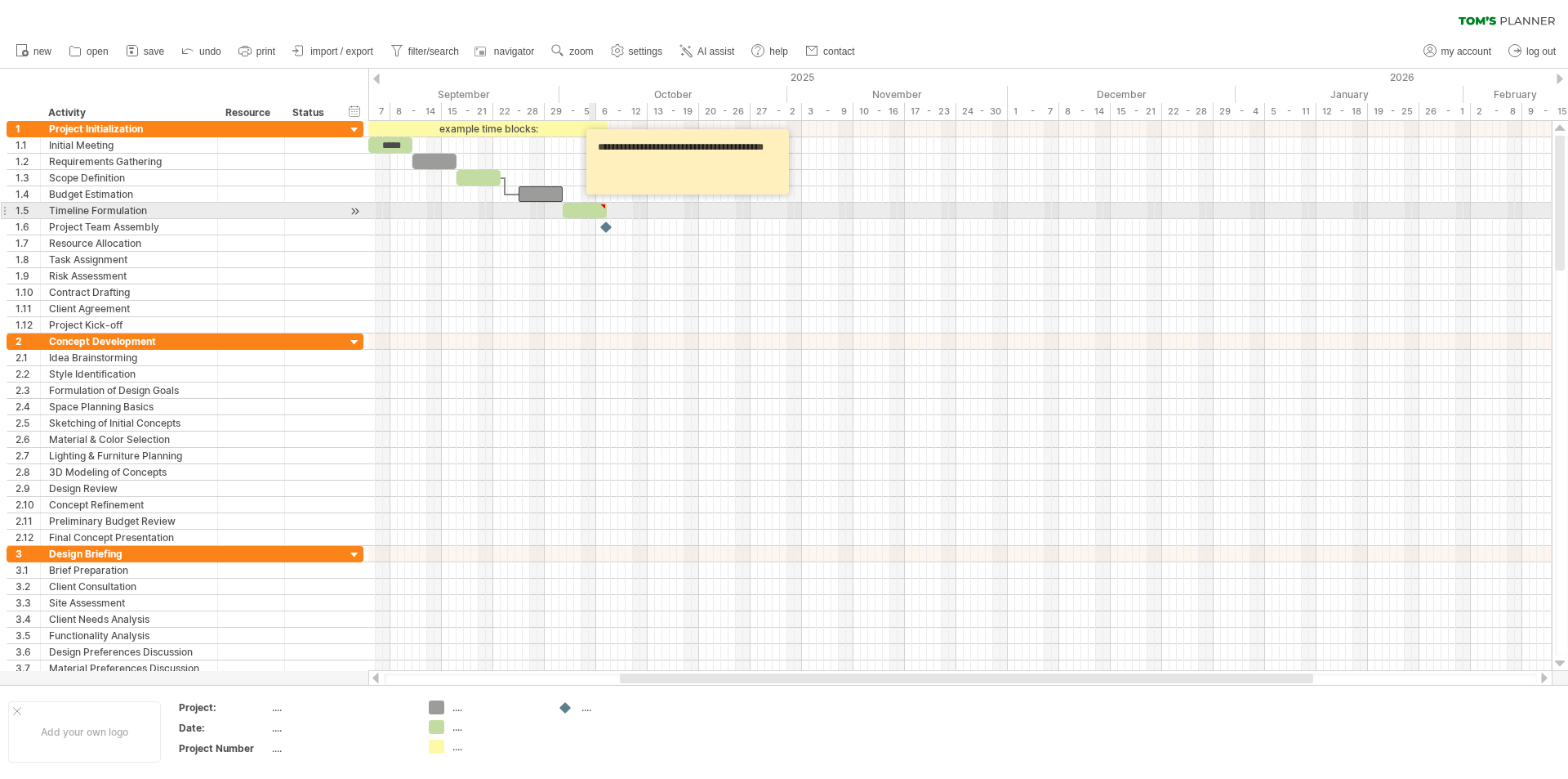
click at [590, 211] on div at bounding box center [584, 210] width 44 height 16
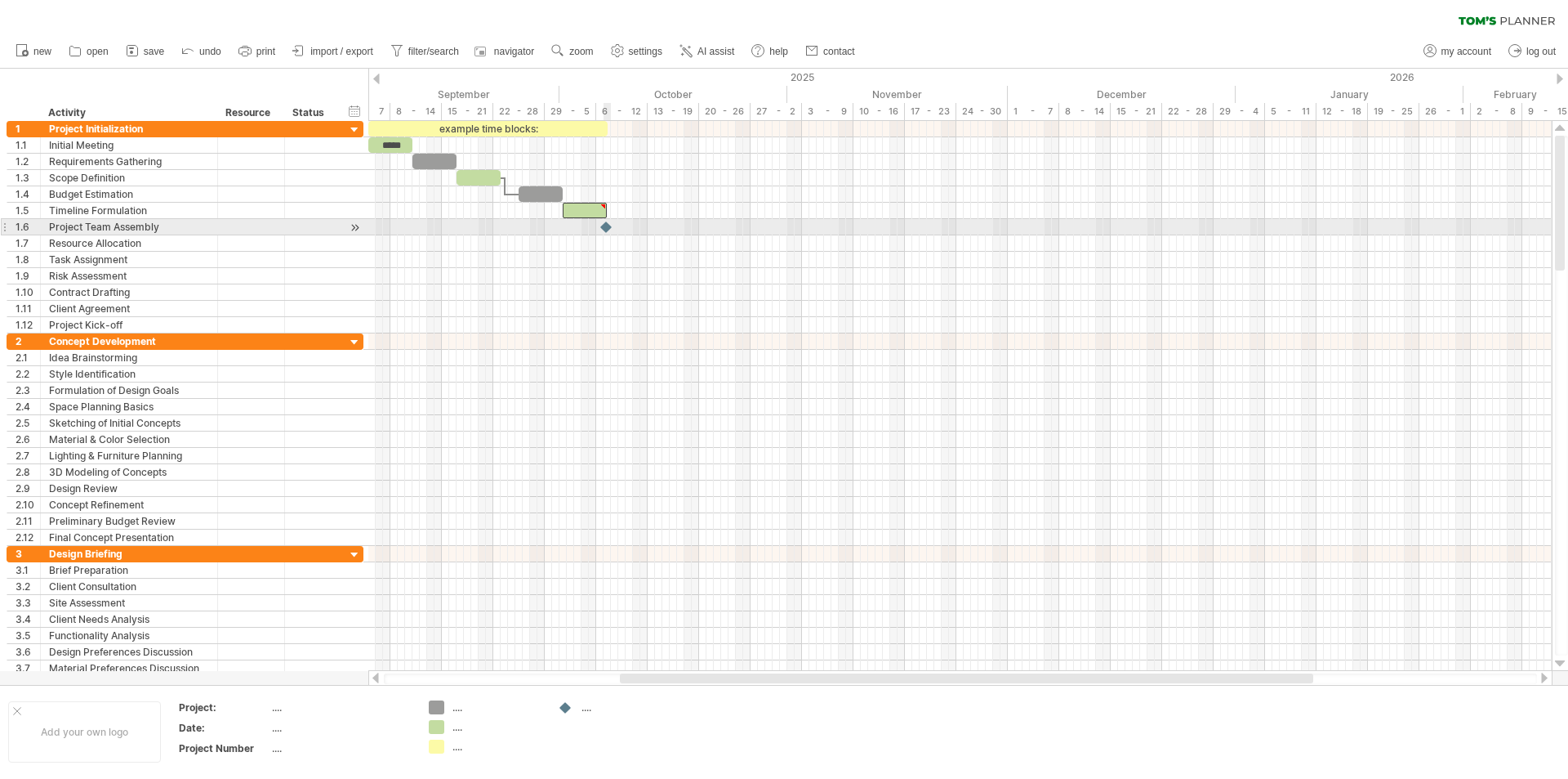
click at [607, 226] on div at bounding box center [606, 227] width 17 height 16
click at [607, 229] on div at bounding box center [606, 227] width 18 height 16
click at [607, 229] on div at bounding box center [606, 227] width 17 height 16
click at [607, 229] on div at bounding box center [606, 227] width 18 height 16
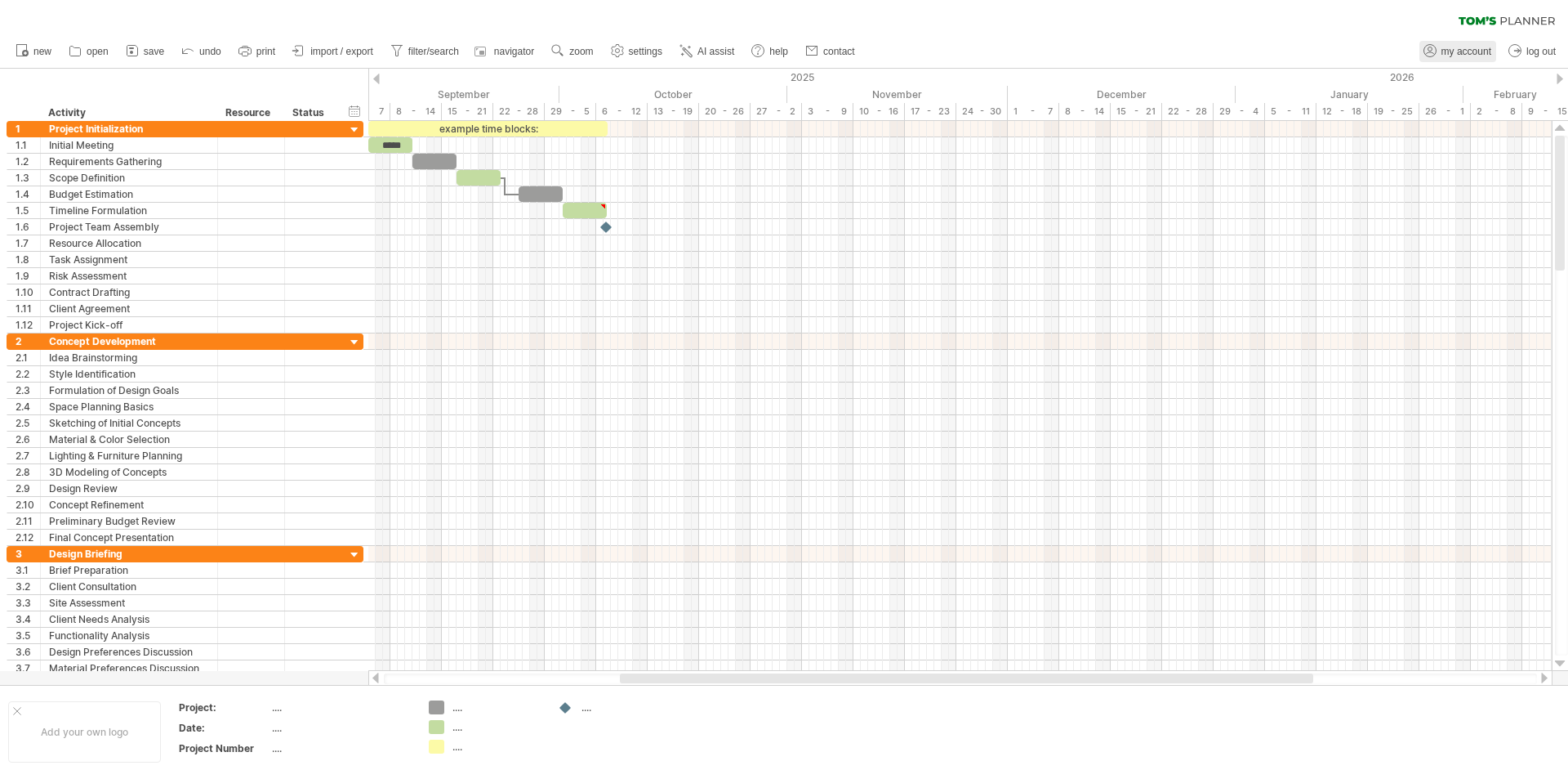
click at [1459, 51] on span "my account" at bounding box center [1466, 52] width 50 height 12
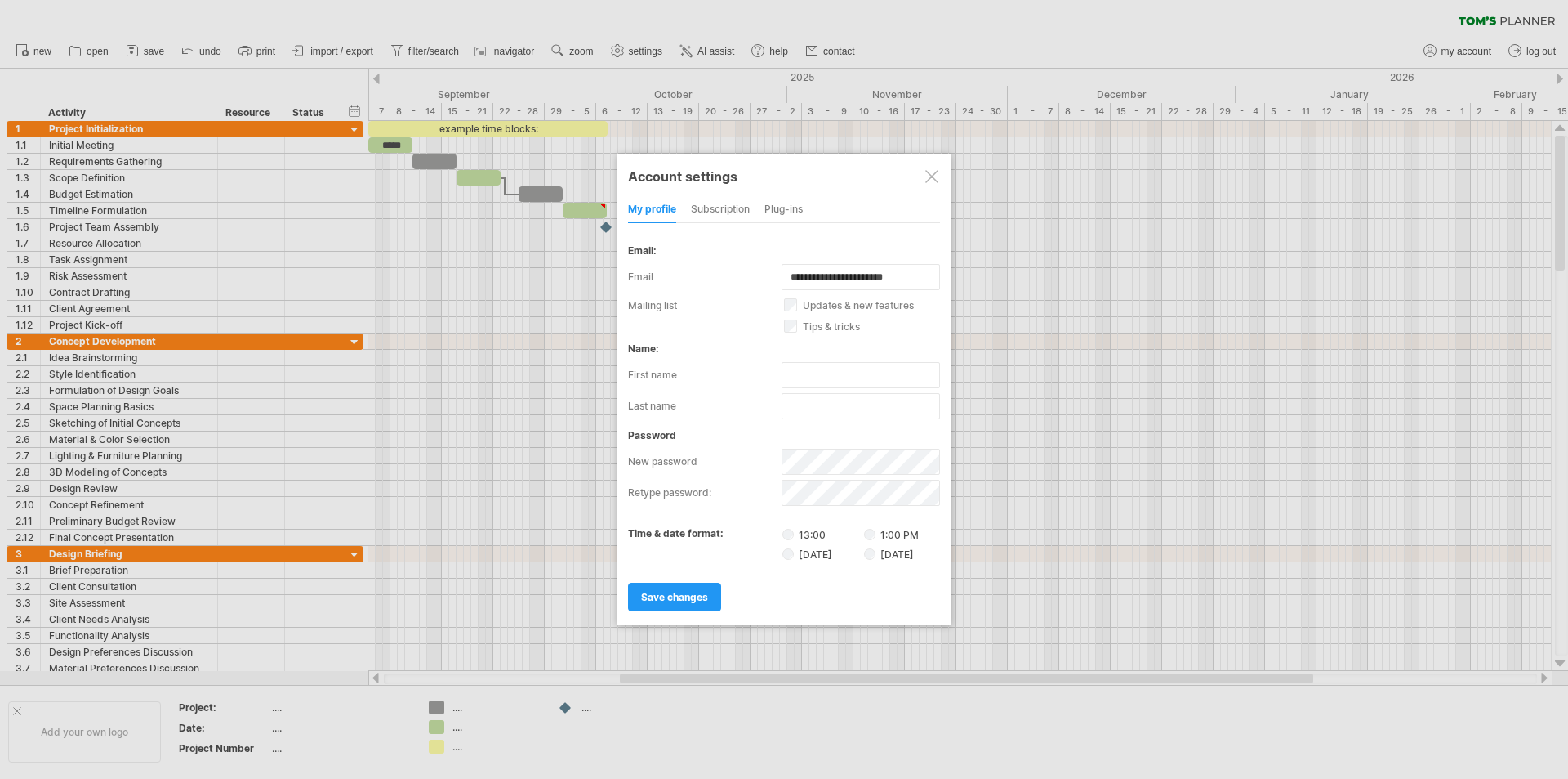
click at [931, 180] on div at bounding box center [931, 176] width 13 height 13
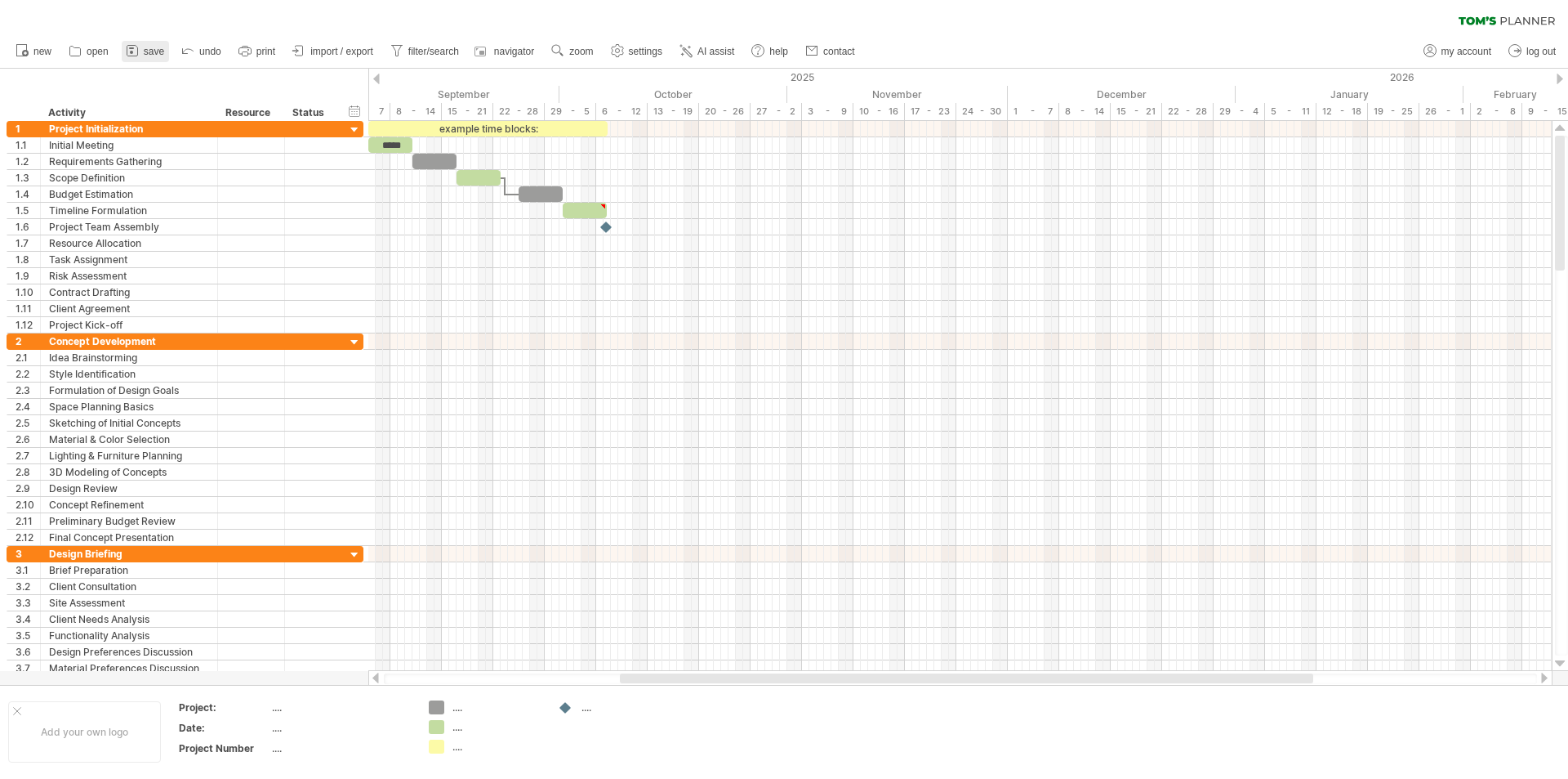
click at [145, 50] on span "save" at bounding box center [154, 52] width 21 height 12
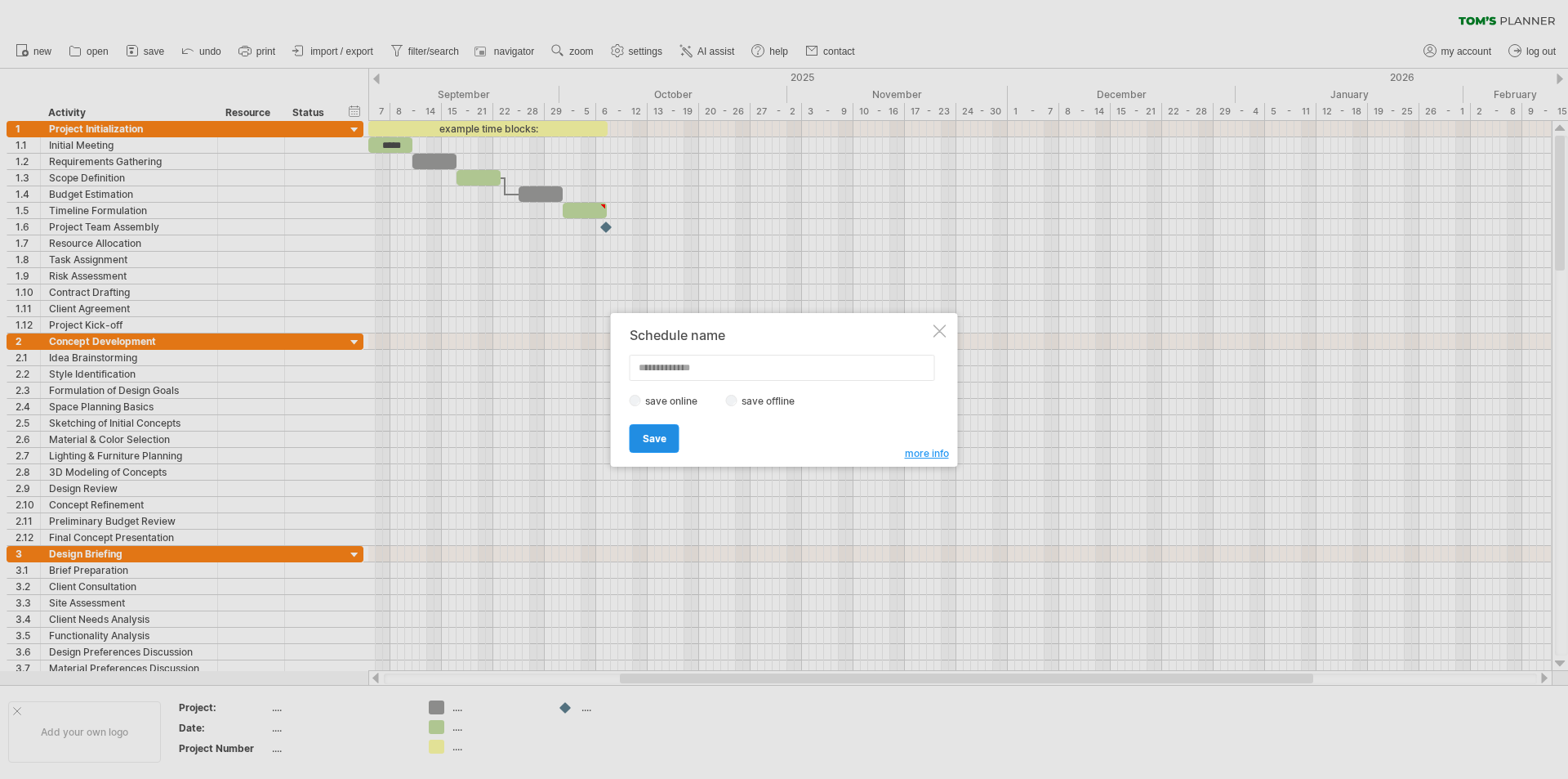
click at [647, 444] on link "Save" at bounding box center [654, 437] width 50 height 28
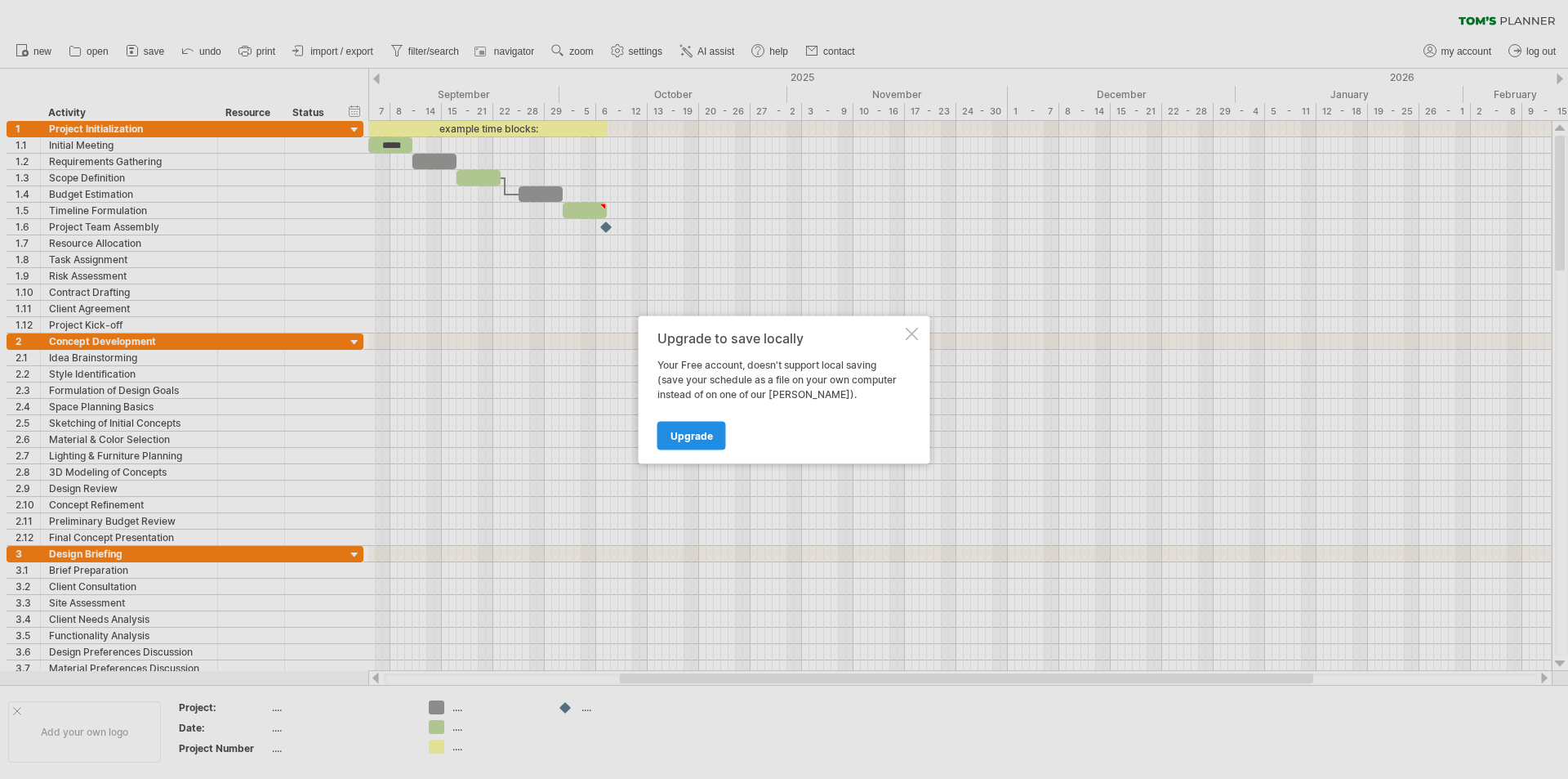
click at [683, 434] on span "Upgrade" at bounding box center [692, 435] width 42 height 13
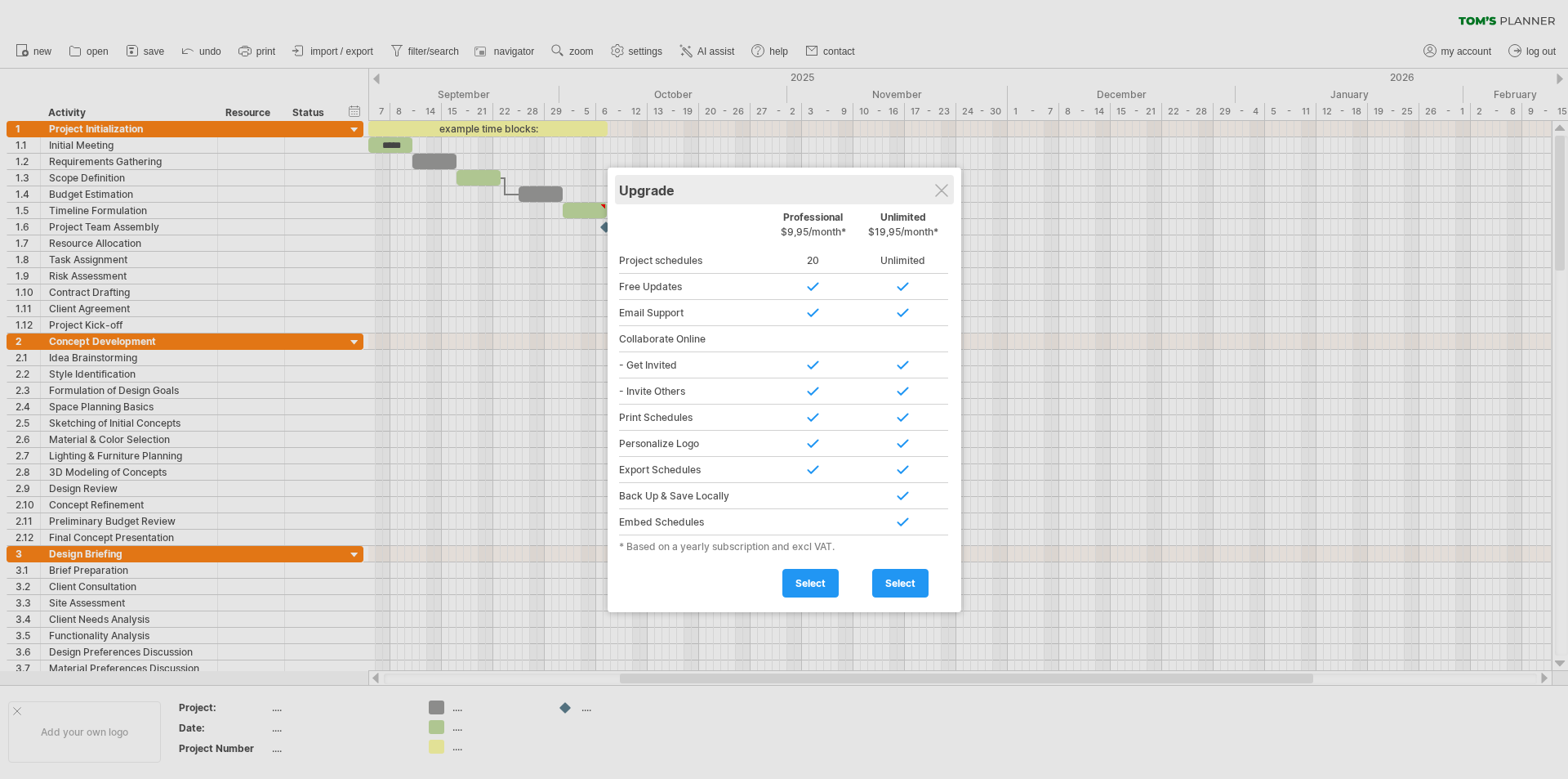
click at [950, 192] on div "Upgrade" at bounding box center [784, 190] width 331 height 29
click at [942, 196] on div at bounding box center [941, 190] width 13 height 13
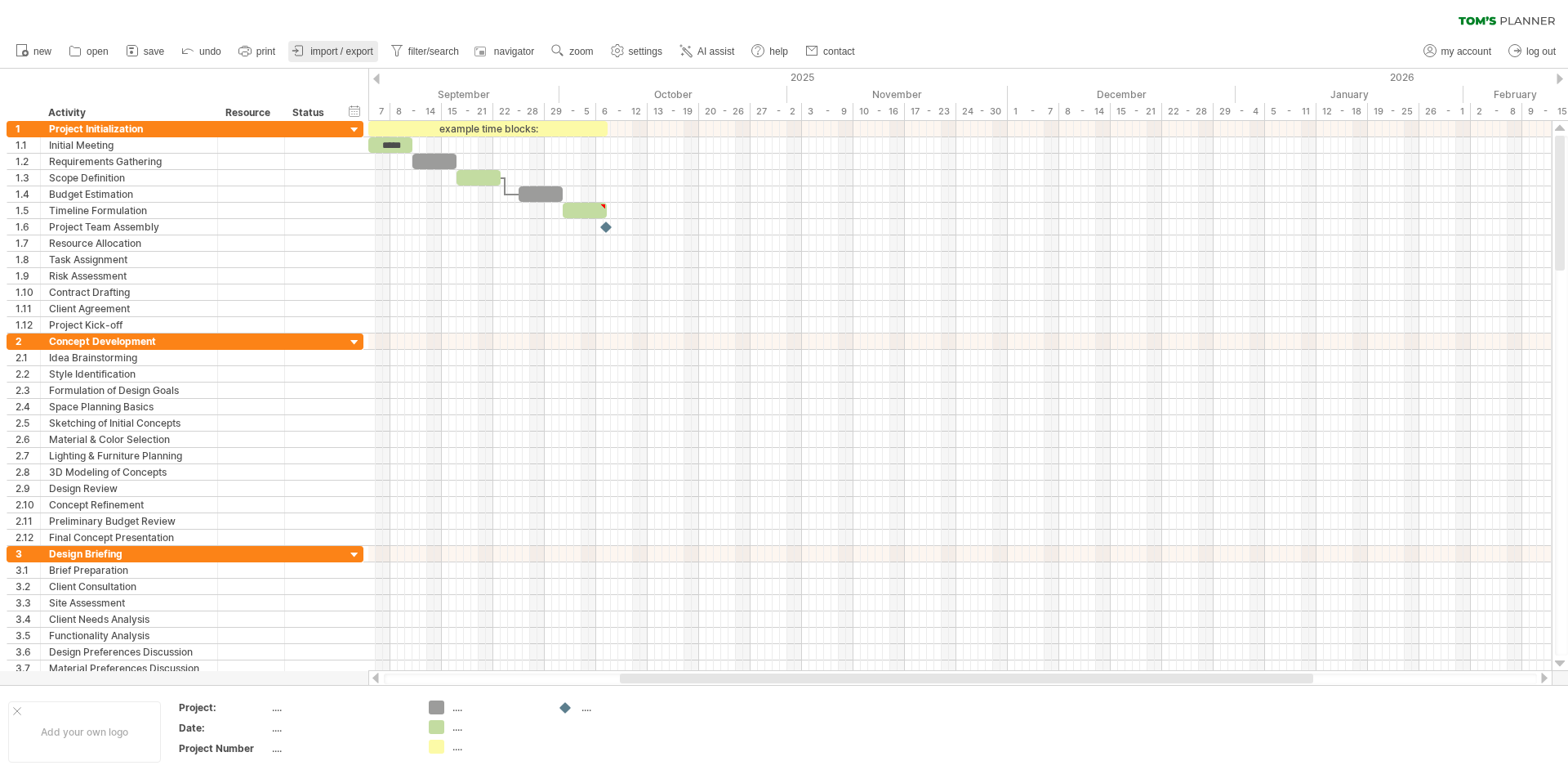
click at [335, 41] on link "import / export" at bounding box center [334, 52] width 90 height 22
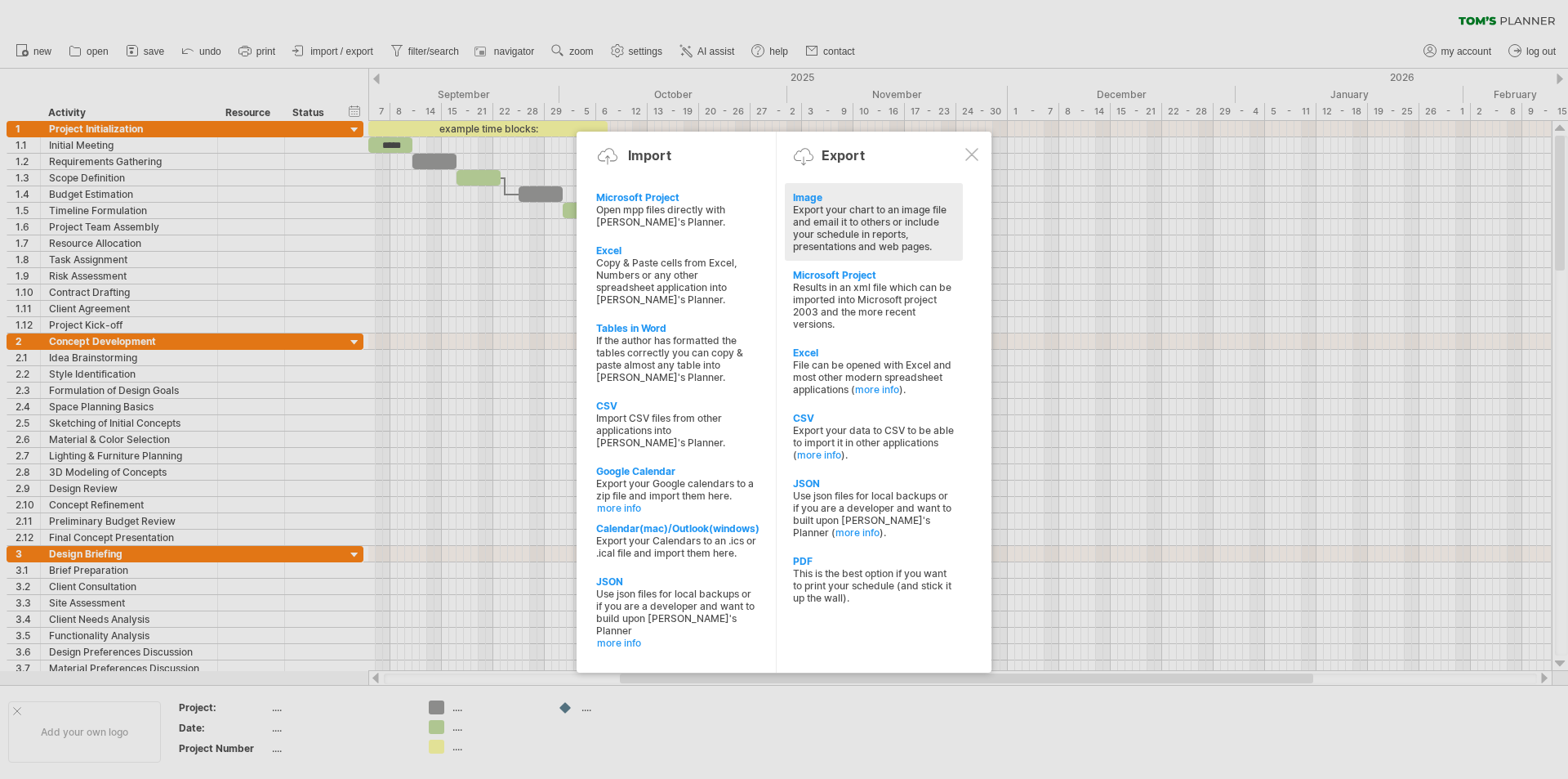
click at [851, 233] on div "Export your chart to an image file and email it to others or include your sched…" at bounding box center [874, 228] width 161 height 49
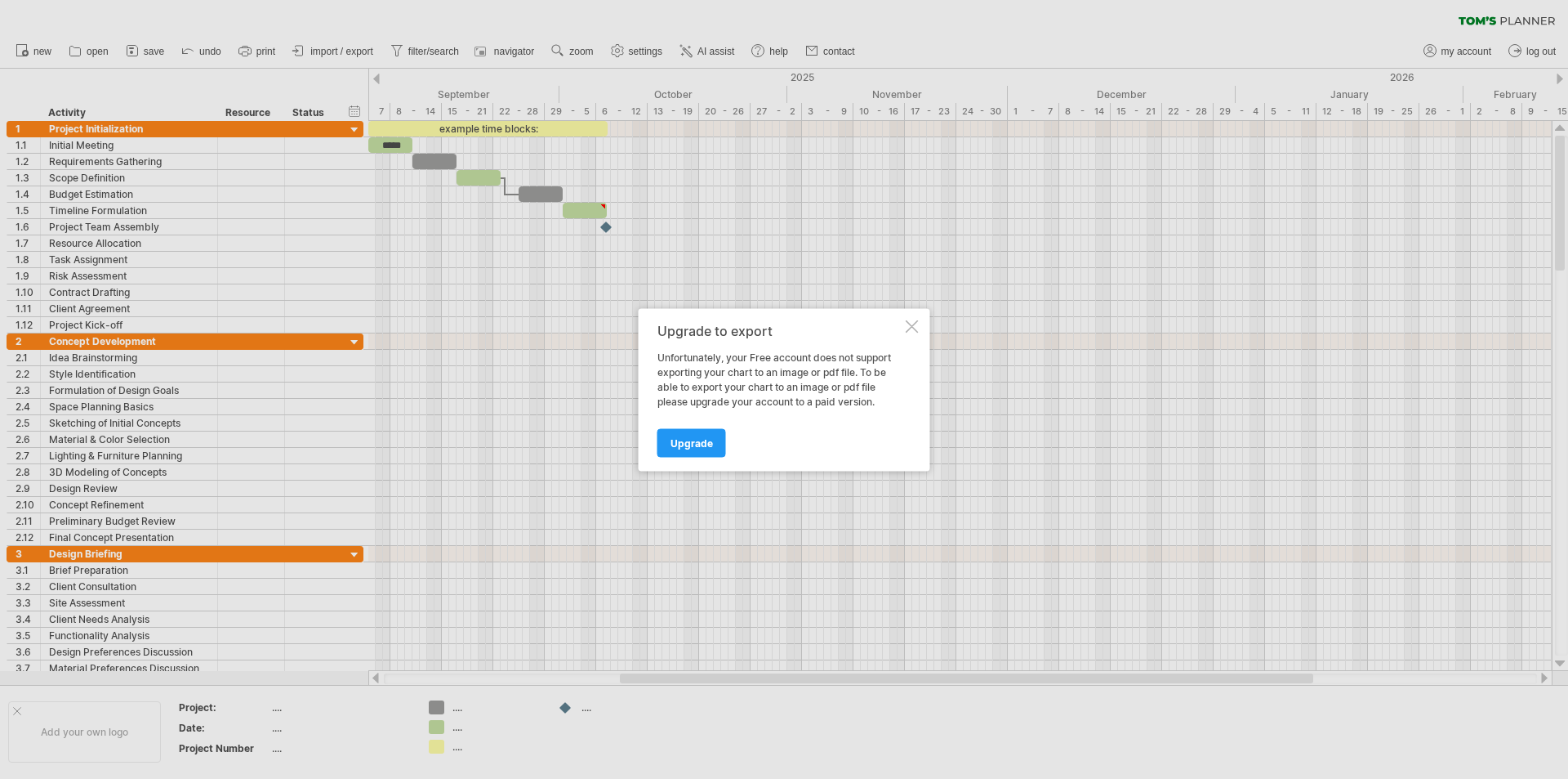
click at [910, 329] on div at bounding box center [912, 325] width 13 height 13
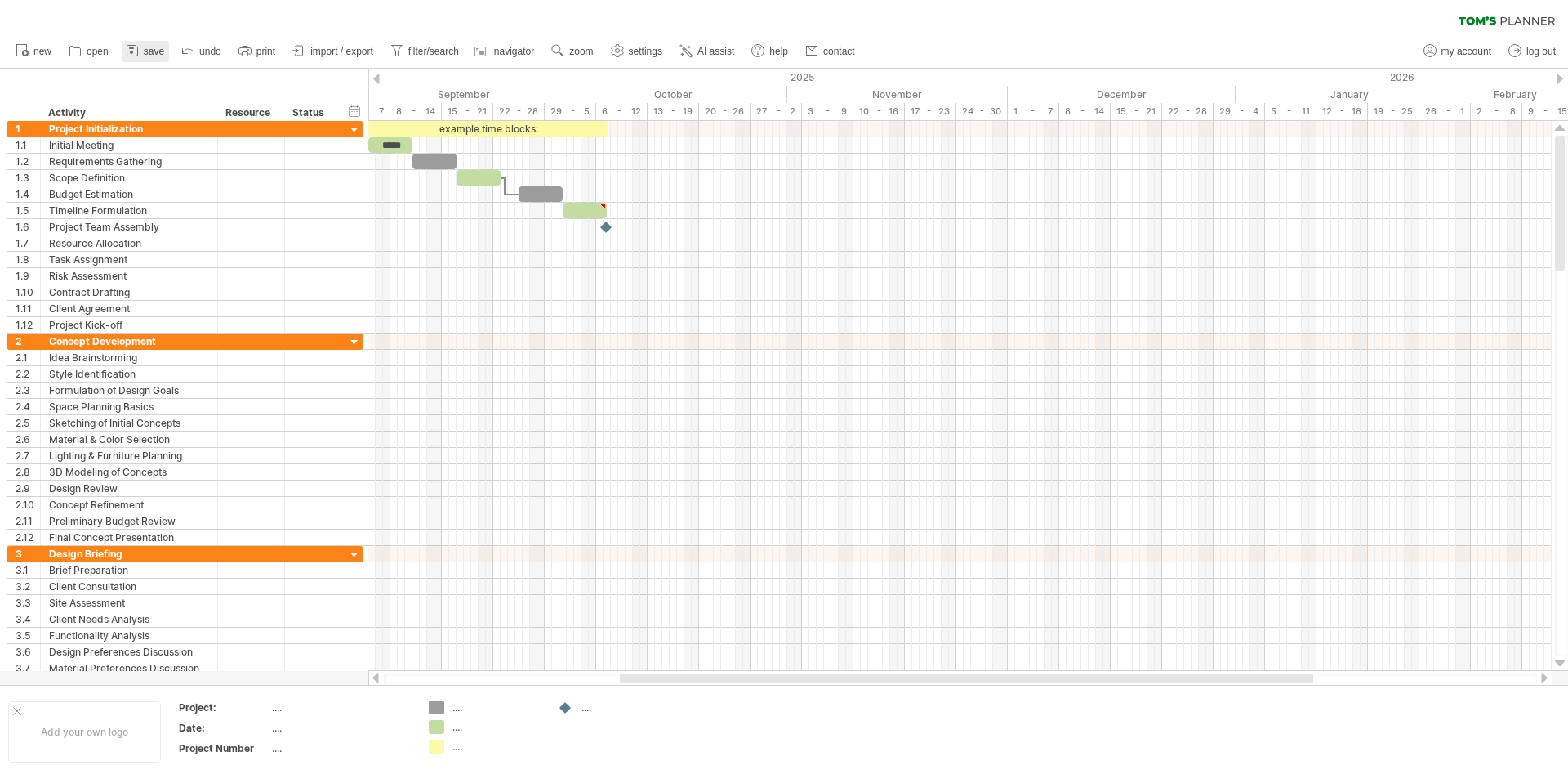
click at [144, 47] on span "save" at bounding box center [154, 52] width 21 height 12
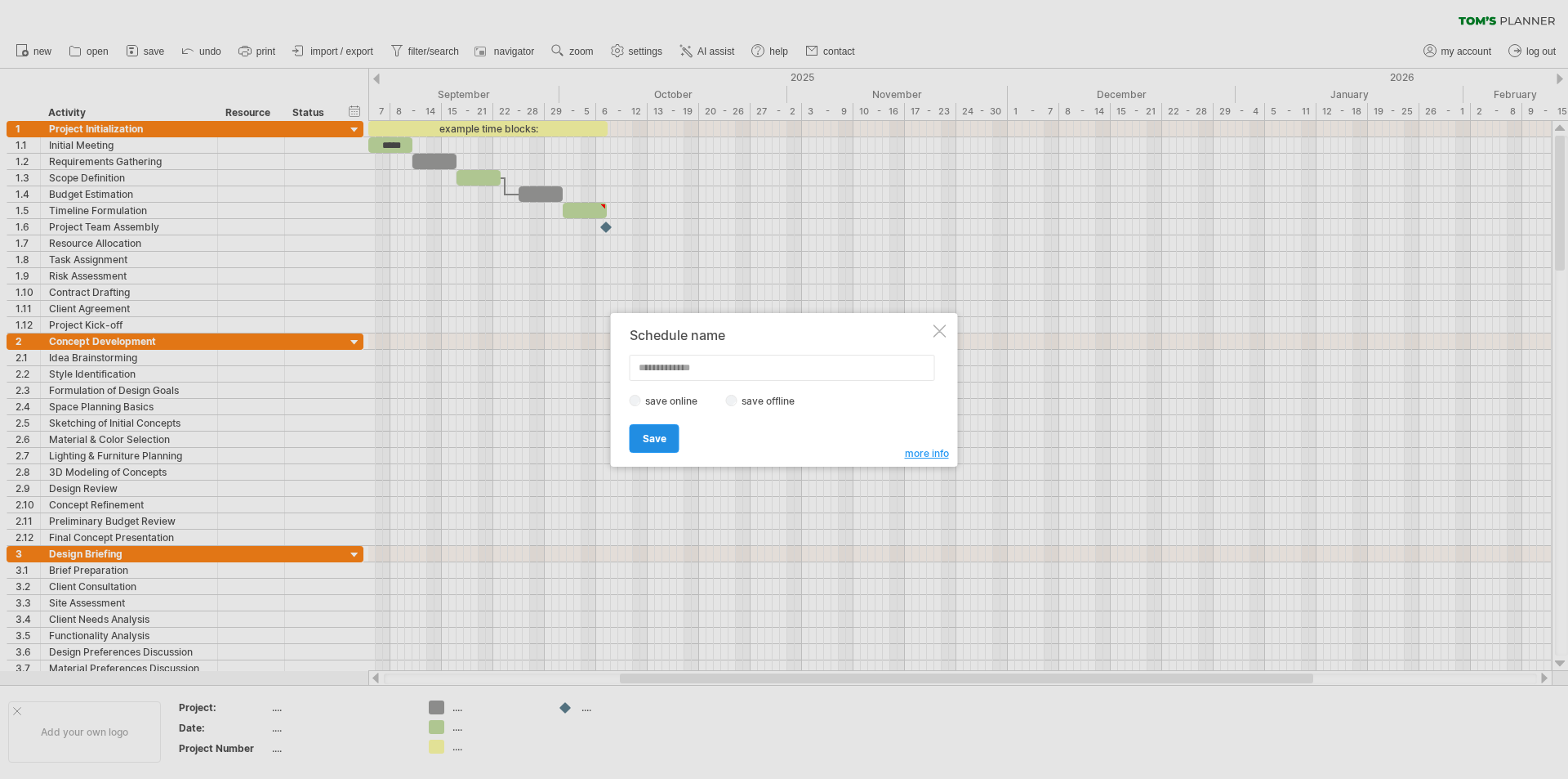
click at [674, 444] on link "Save" at bounding box center [654, 437] width 50 height 28
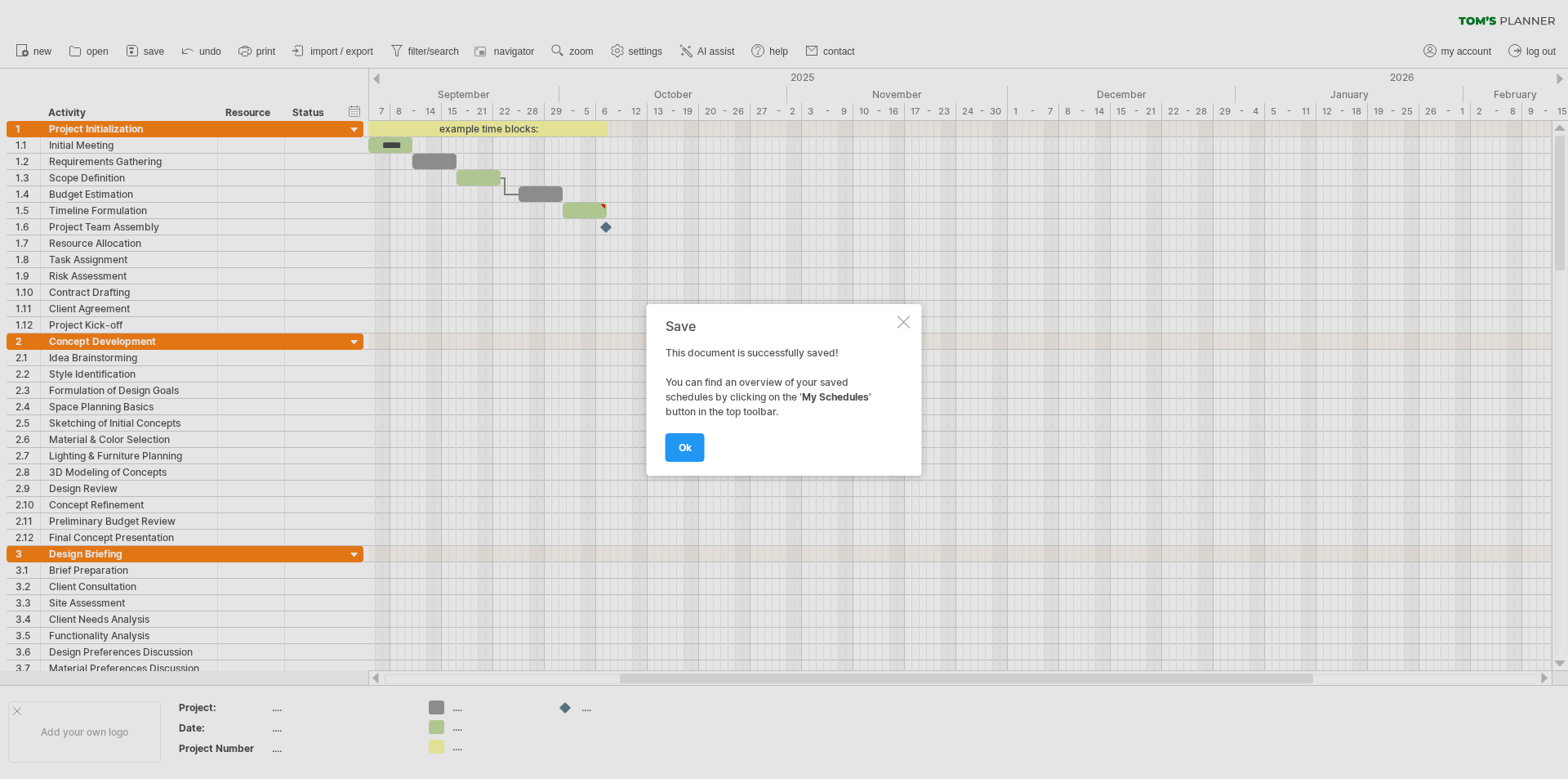
click at [909, 321] on div at bounding box center [904, 321] width 13 height 13
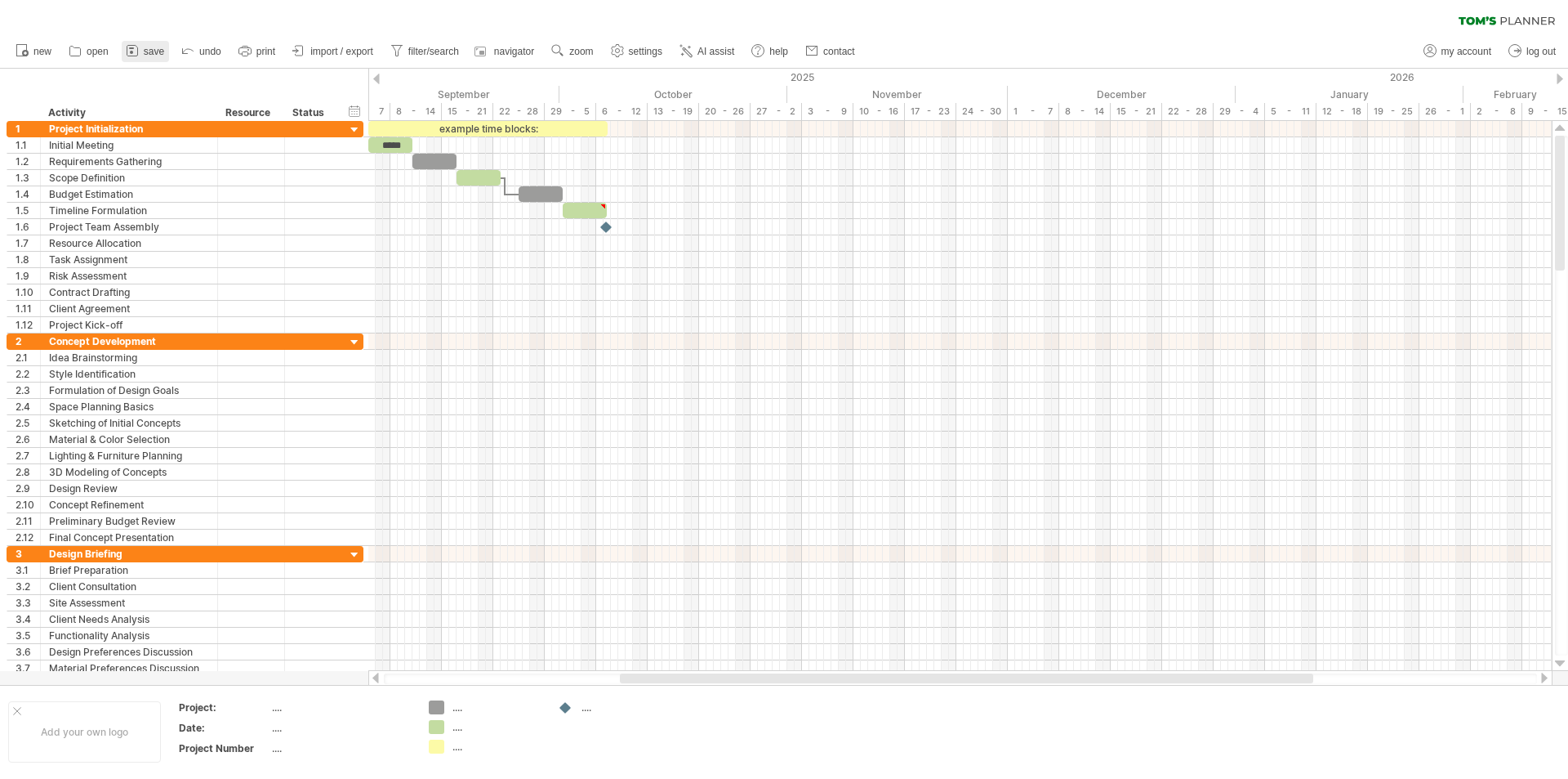
click at [147, 47] on span "save" at bounding box center [154, 52] width 21 height 12
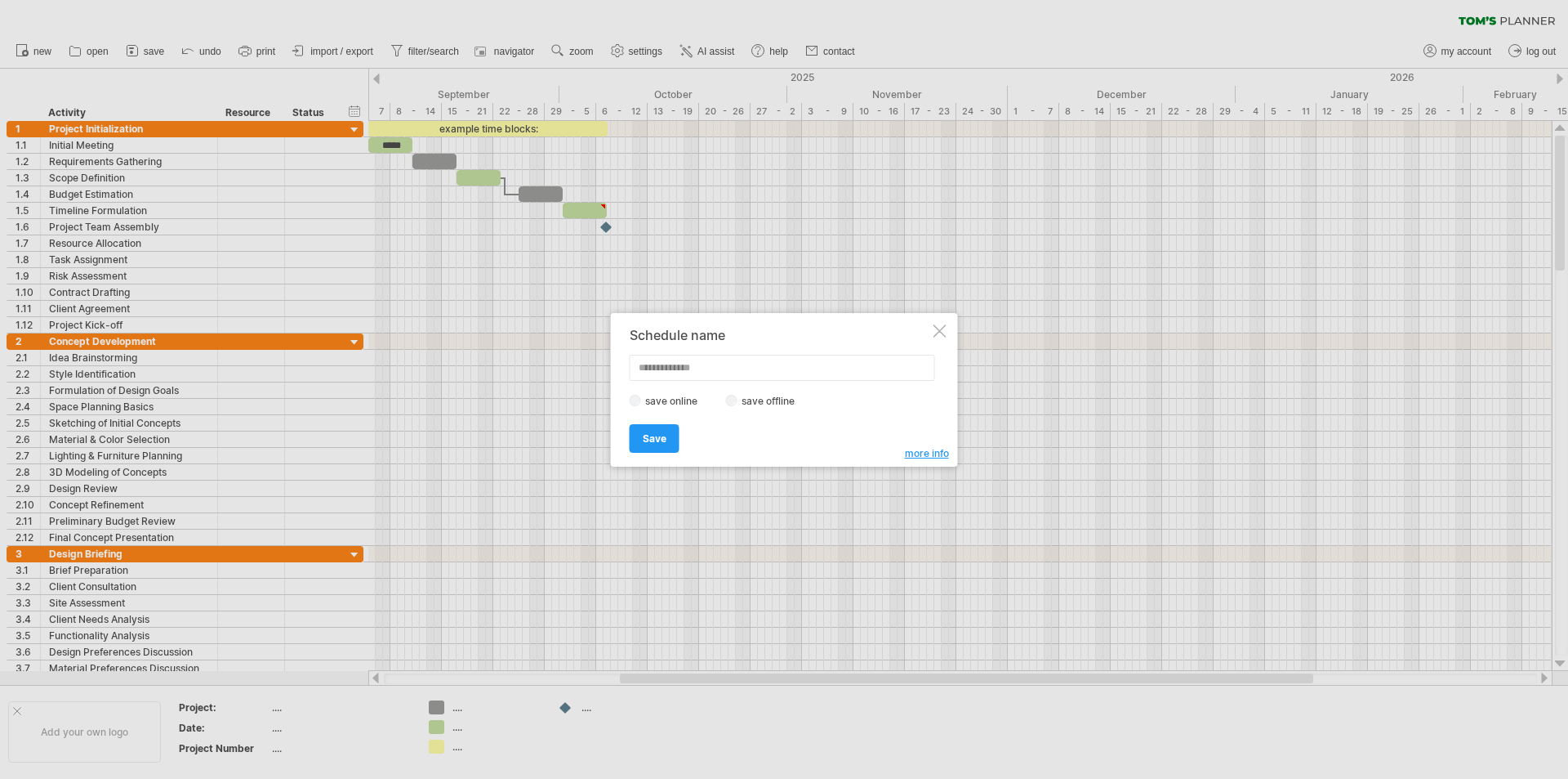
click at [925, 453] on span "more info" at bounding box center [926, 453] width 44 height 13
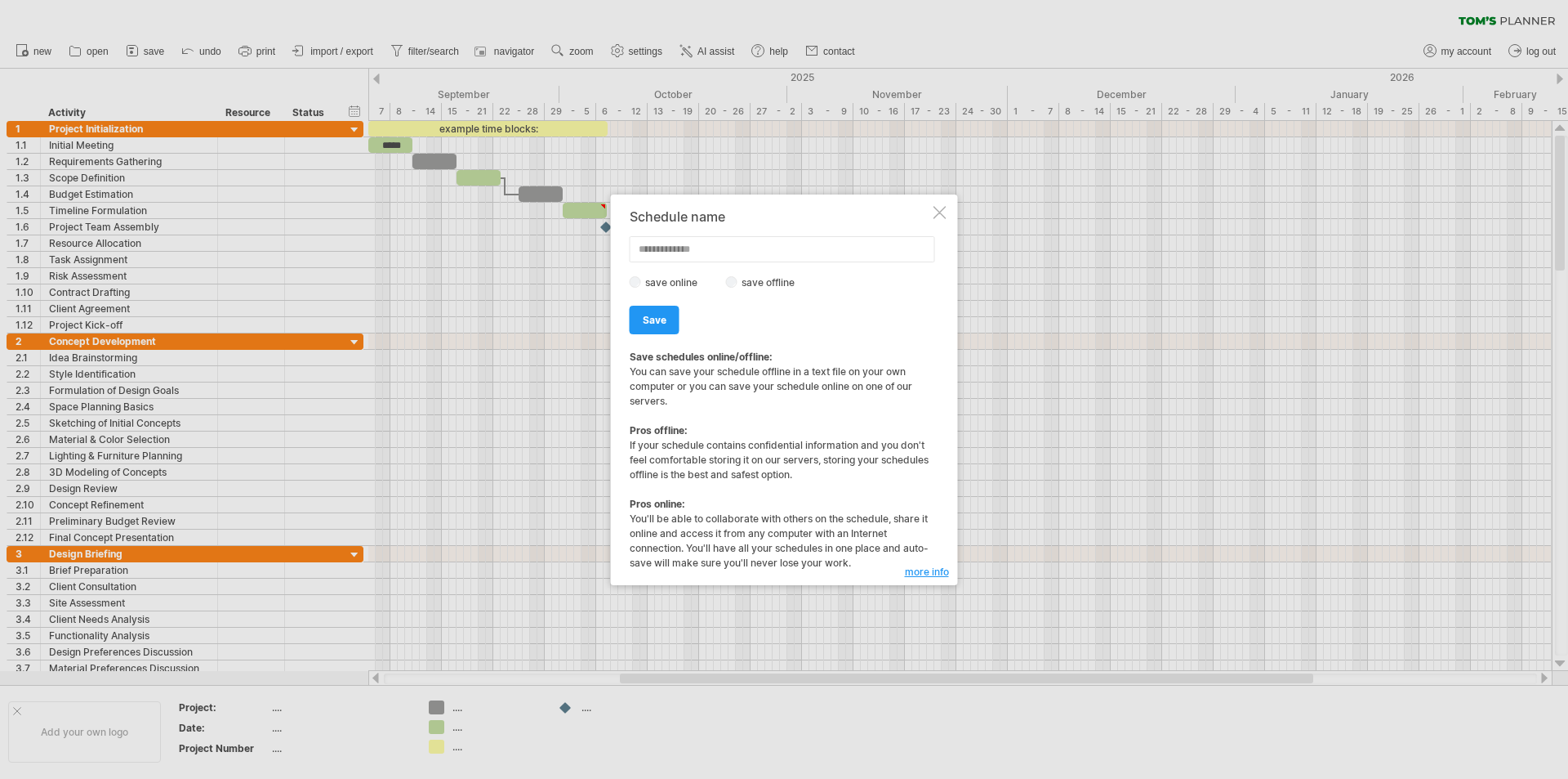
click at [935, 216] on div at bounding box center [939, 211] width 13 height 13
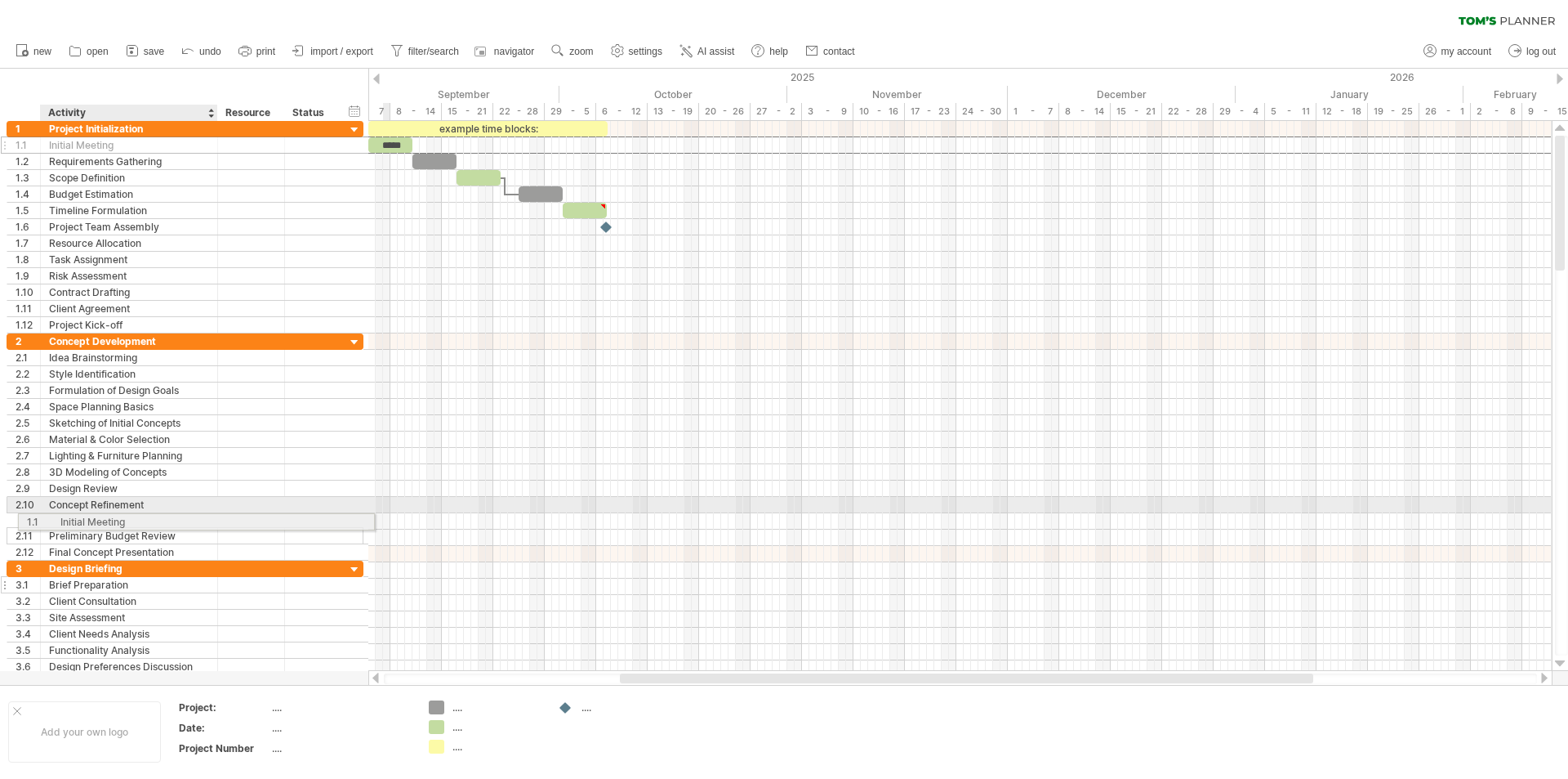
drag, startPoint x: 114, startPoint y: 143, endPoint x: 131, endPoint y: 563, distance: 420.3
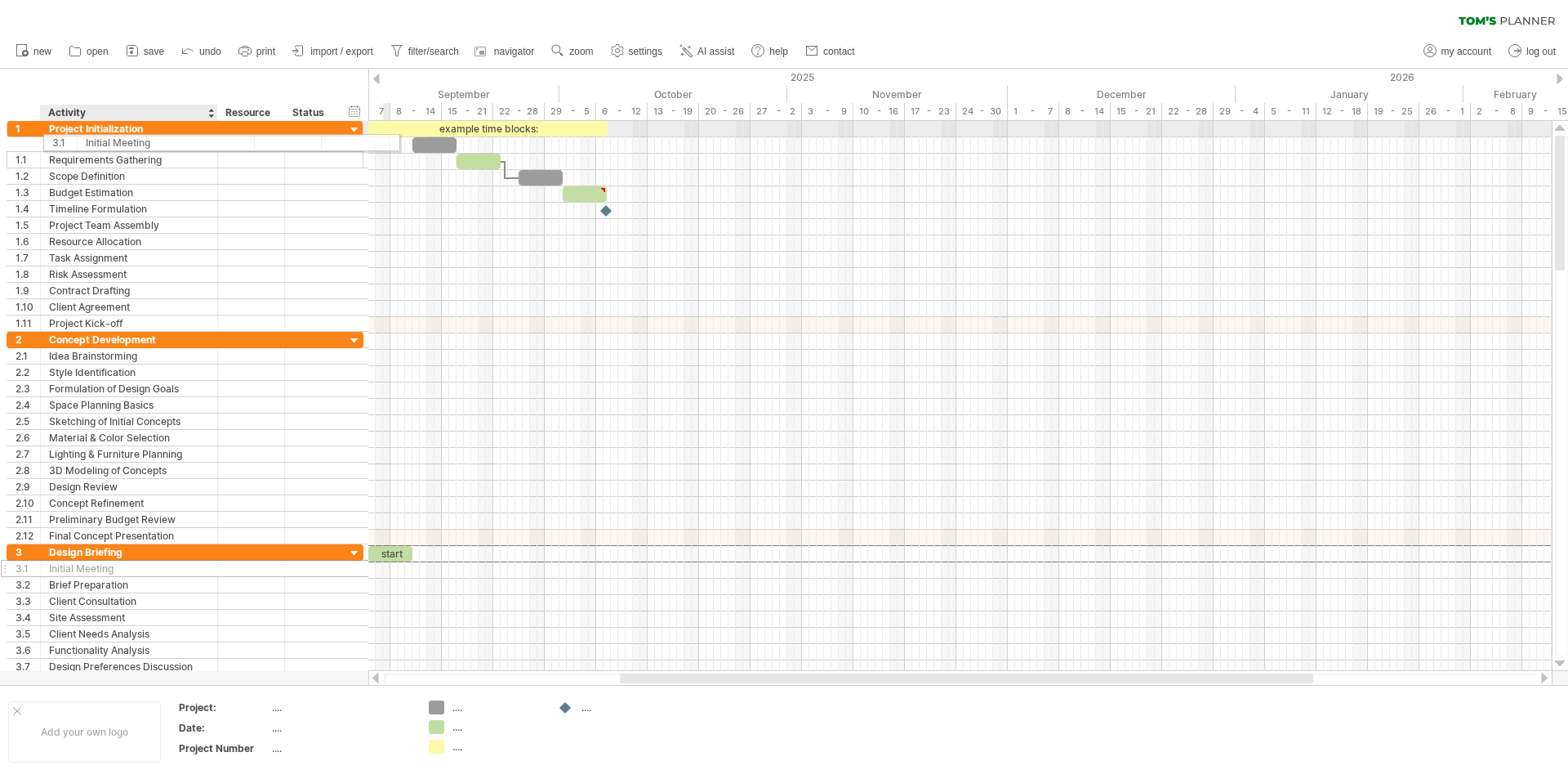
drag, startPoint x: 131, startPoint y: 555, endPoint x: 163, endPoint y: 140, distance: 416.2
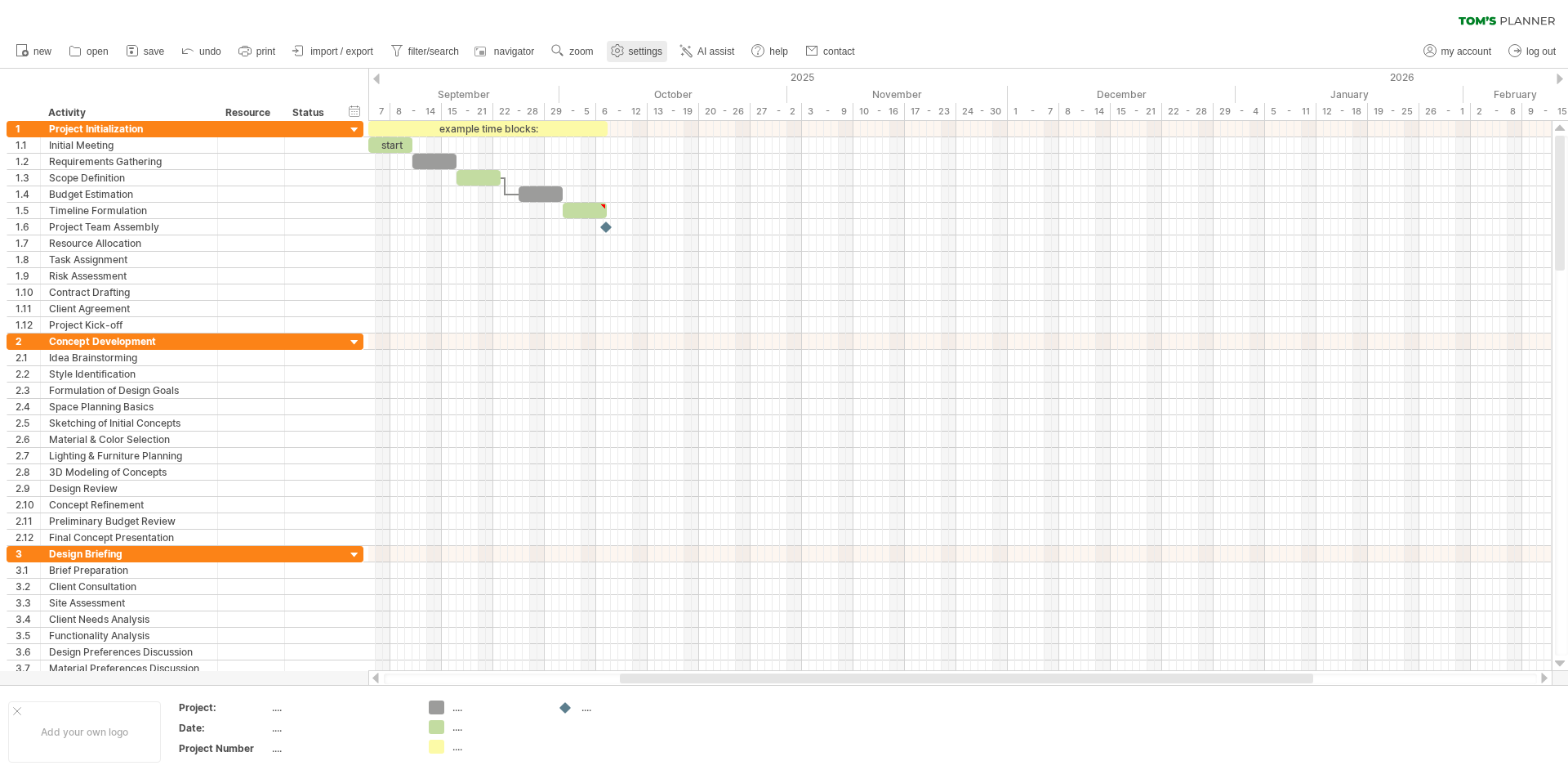
click at [634, 48] on span "settings" at bounding box center [646, 52] width 33 height 12
select select "*"
select select "**"
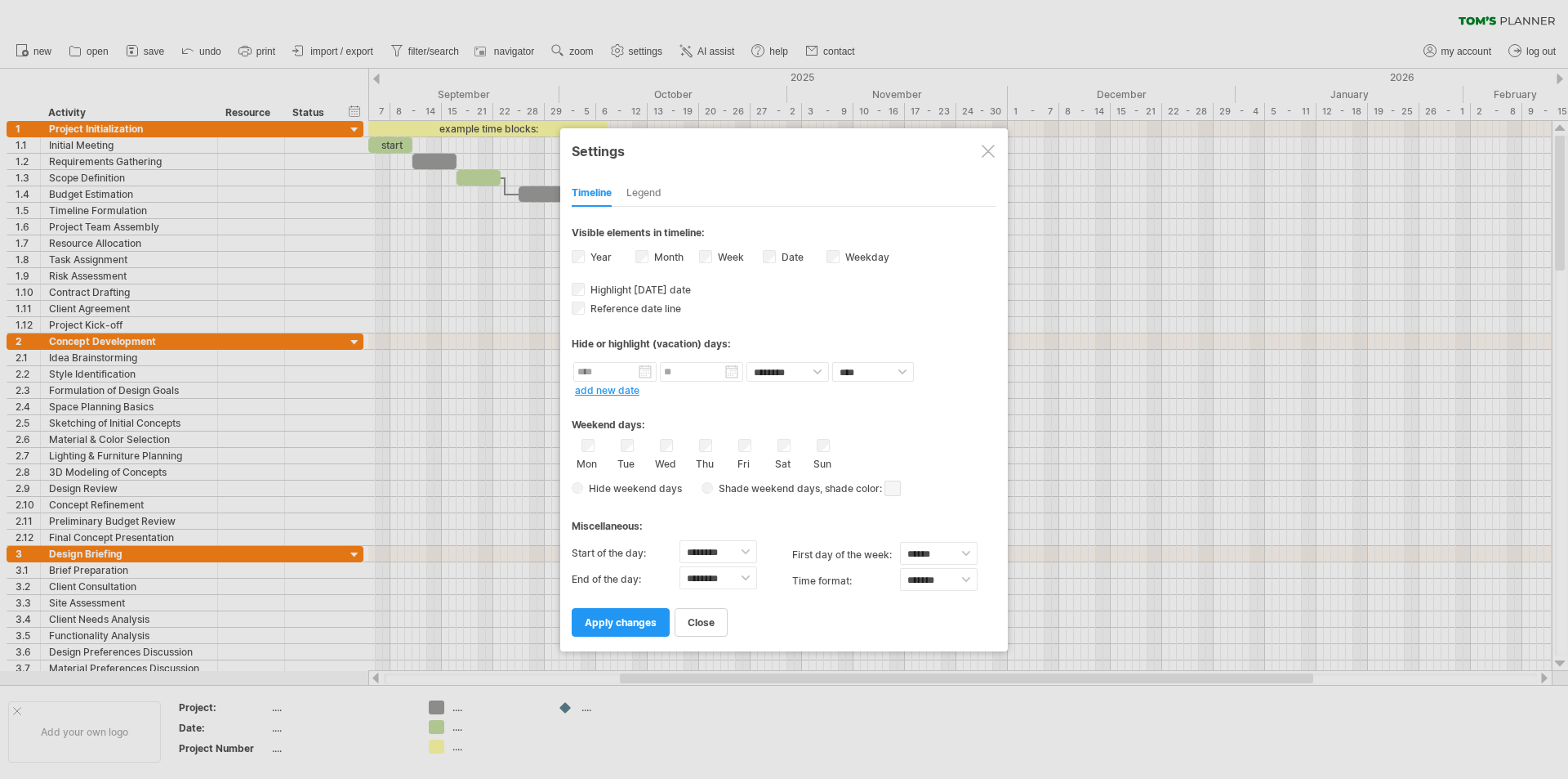
click at [647, 186] on div "Legend" at bounding box center [644, 194] width 35 height 26
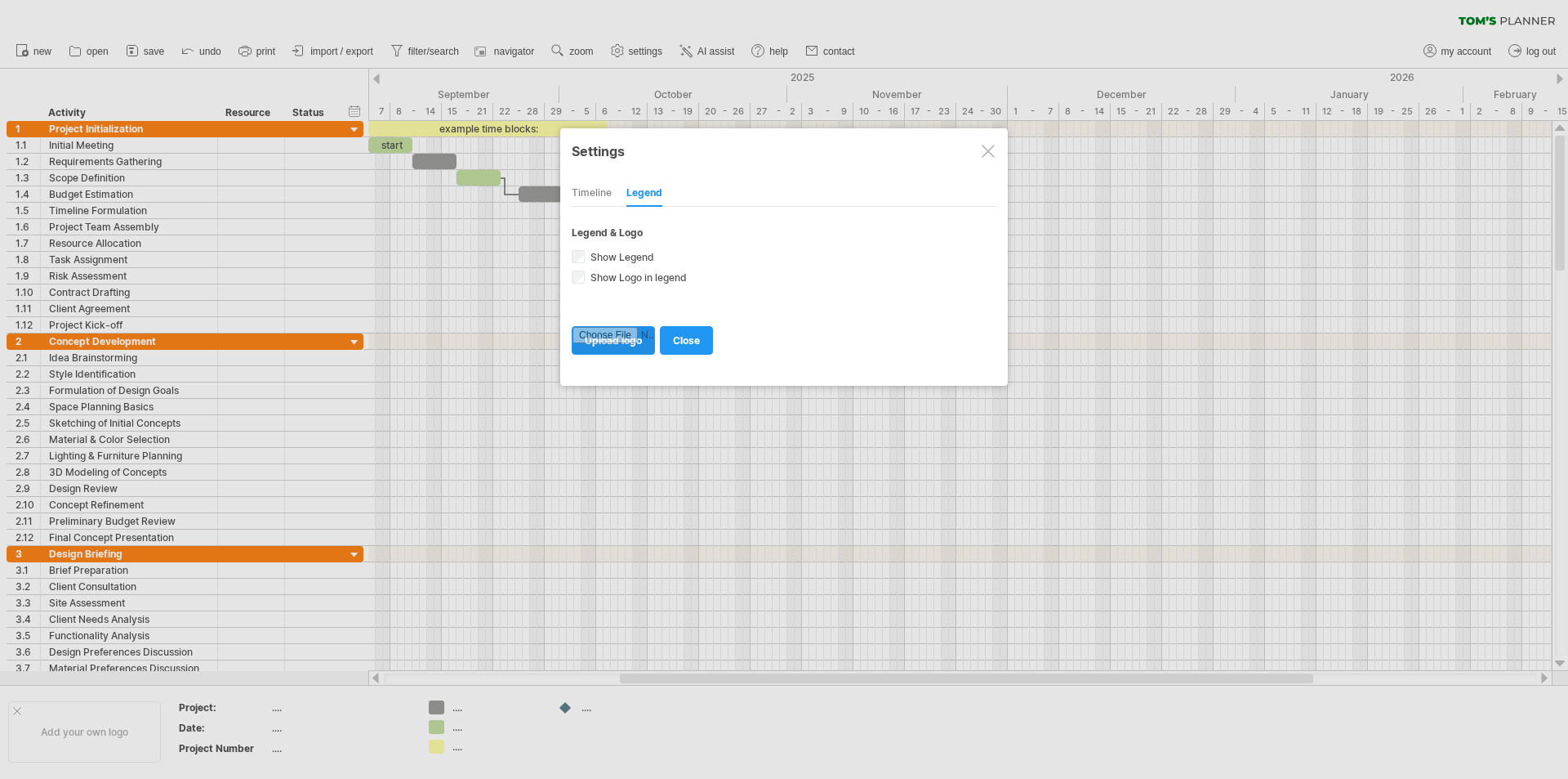
click at [613, 342] on input "file" at bounding box center [613, 341] width 82 height 27
click at [612, 197] on div "Timeline Legend" at bounding box center [784, 189] width 425 height 35
click at [605, 195] on div "Timeline" at bounding box center [592, 194] width 40 height 26
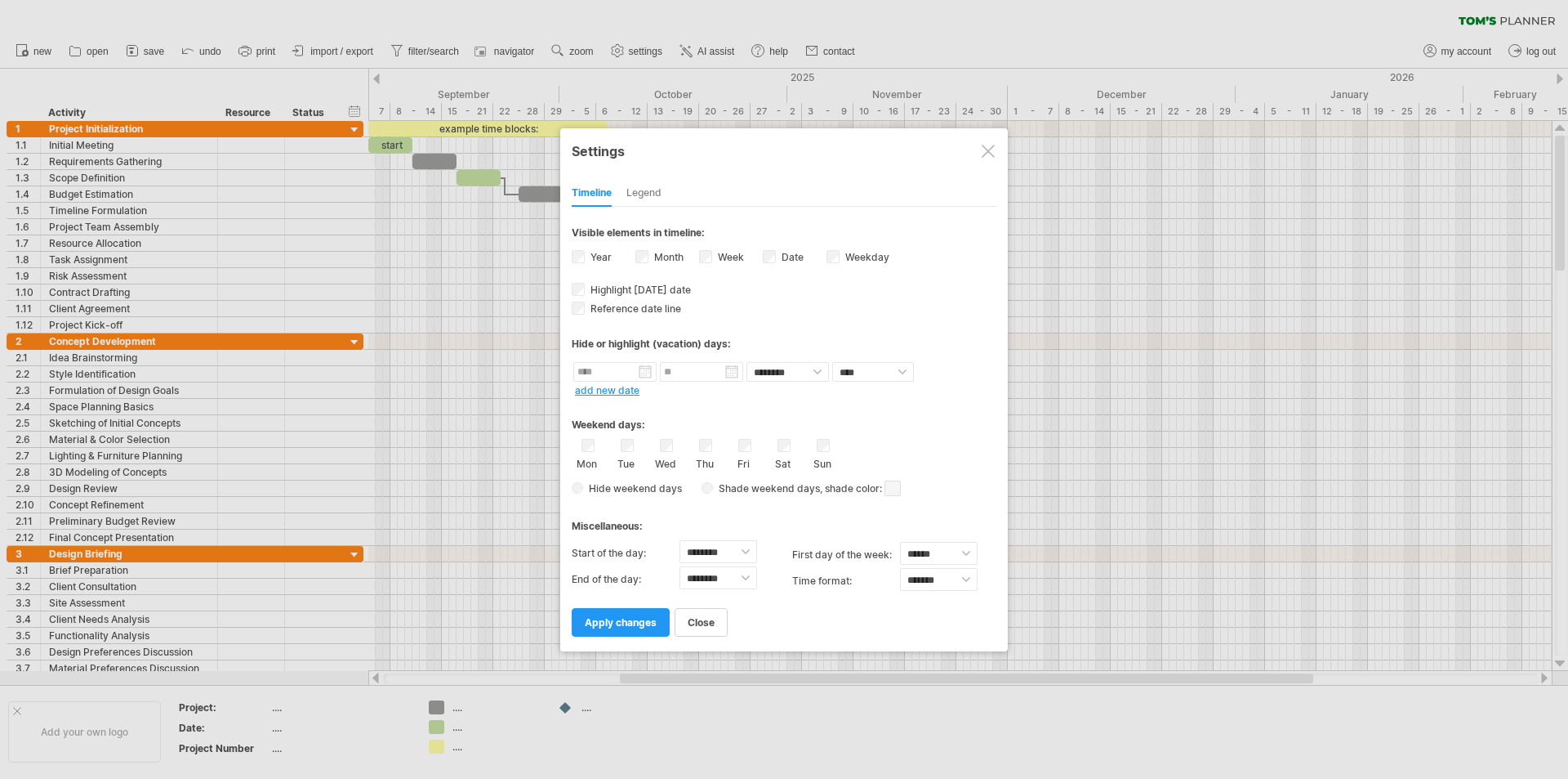
click at [987, 146] on div at bounding box center [988, 151] width 13 height 13
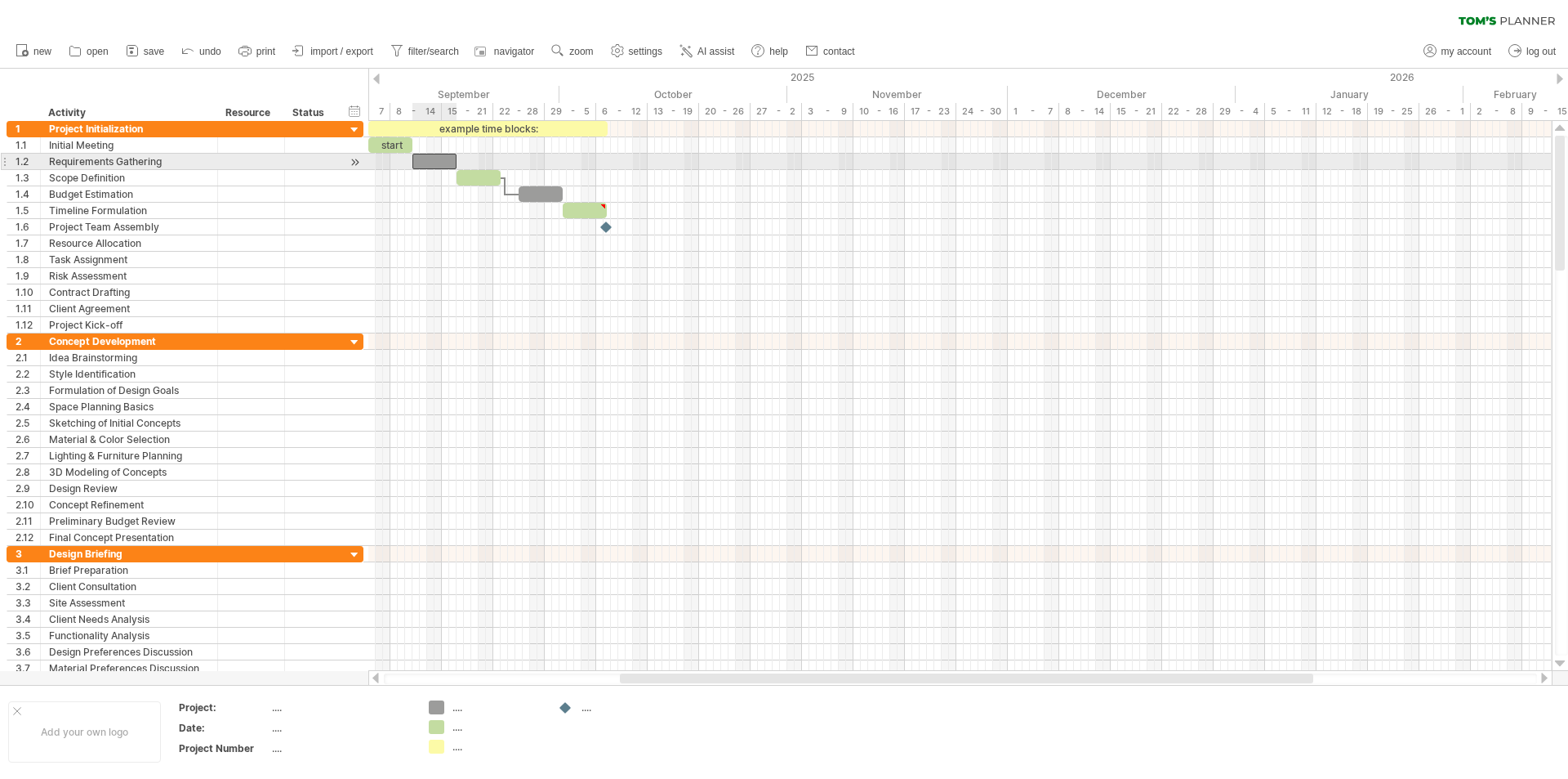
click at [436, 163] on div at bounding box center [434, 161] width 44 height 16
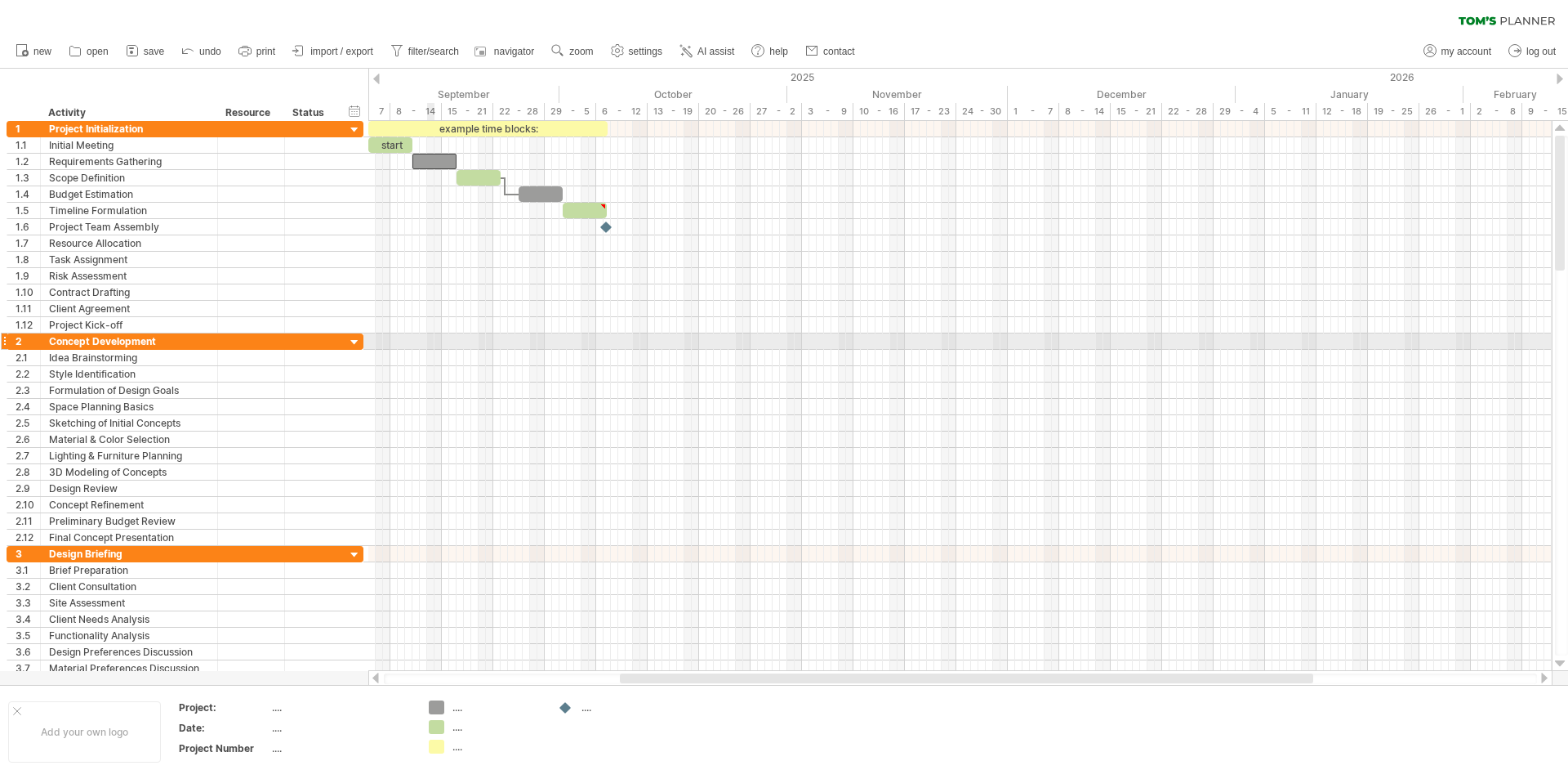
click at [430, 330] on div at bounding box center [961, 325] width 1184 height 17
click at [432, 326] on div at bounding box center [961, 325] width 1184 height 17
click at [433, 326] on div at bounding box center [961, 325] width 1184 height 17
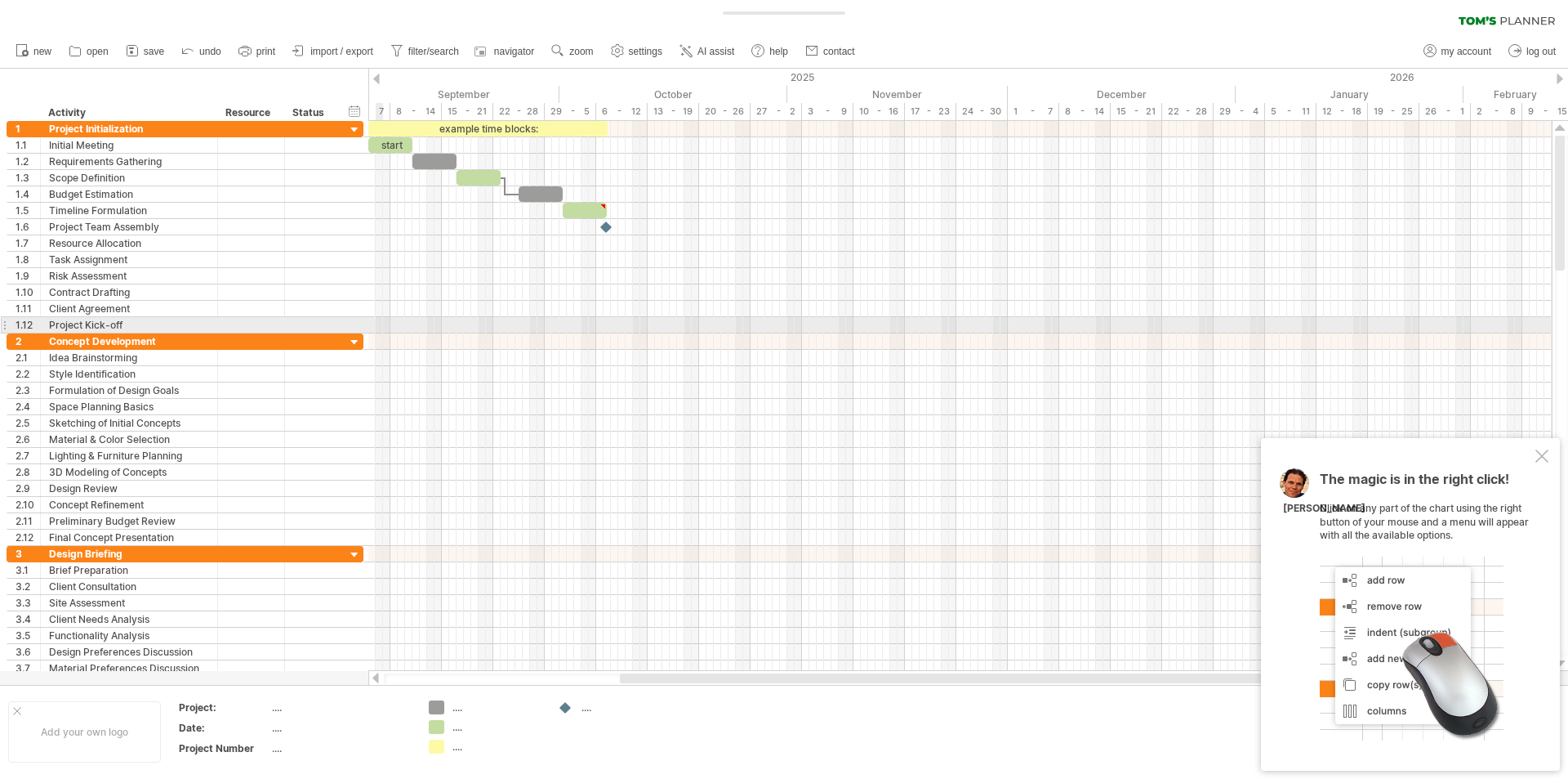
click at [381, 325] on div at bounding box center [961, 325] width 1184 height 17
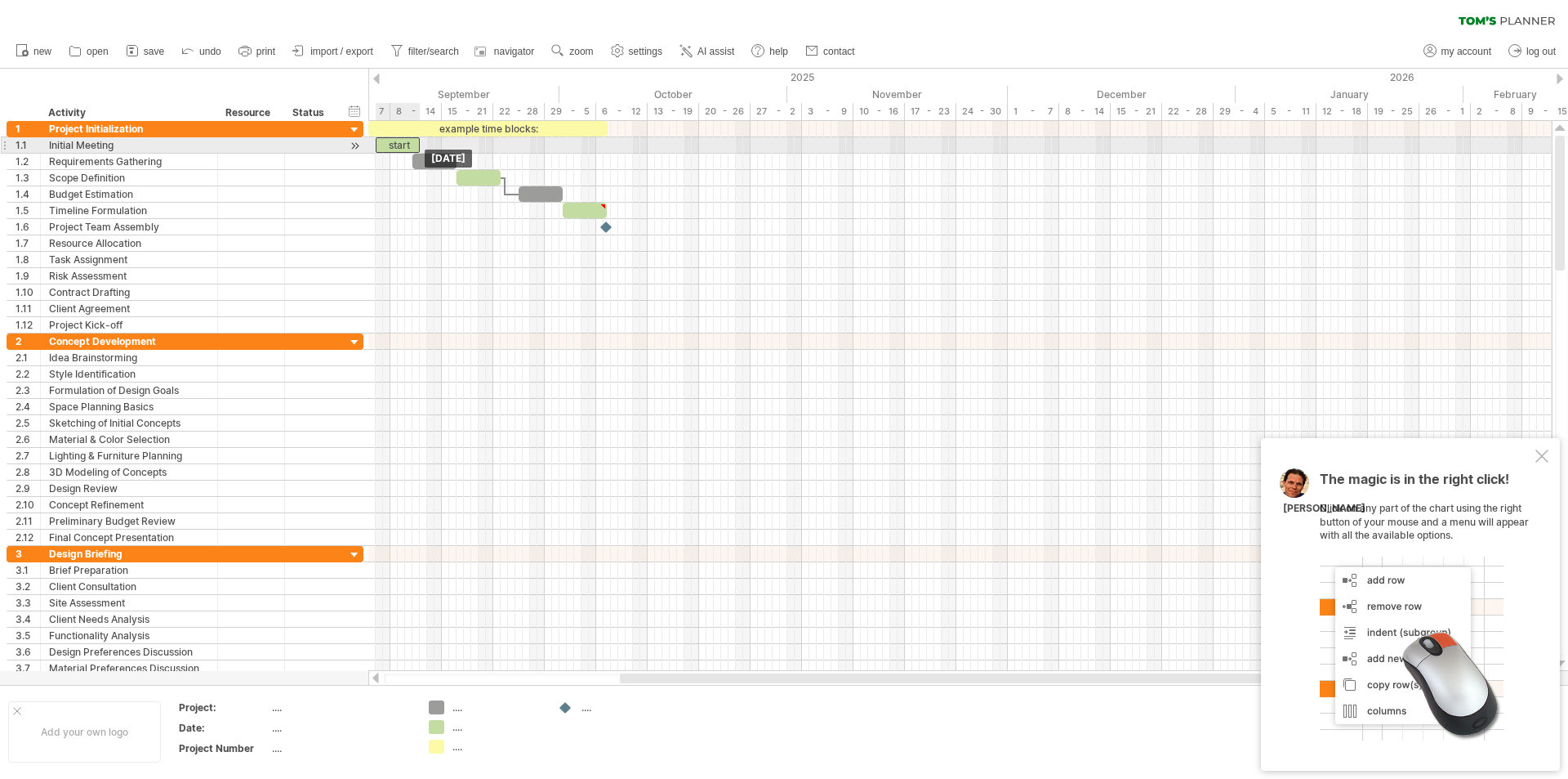
click at [408, 147] on div "start" at bounding box center [397, 145] width 44 height 16
click at [401, 148] on div "start" at bounding box center [393, 145] width 44 height 16
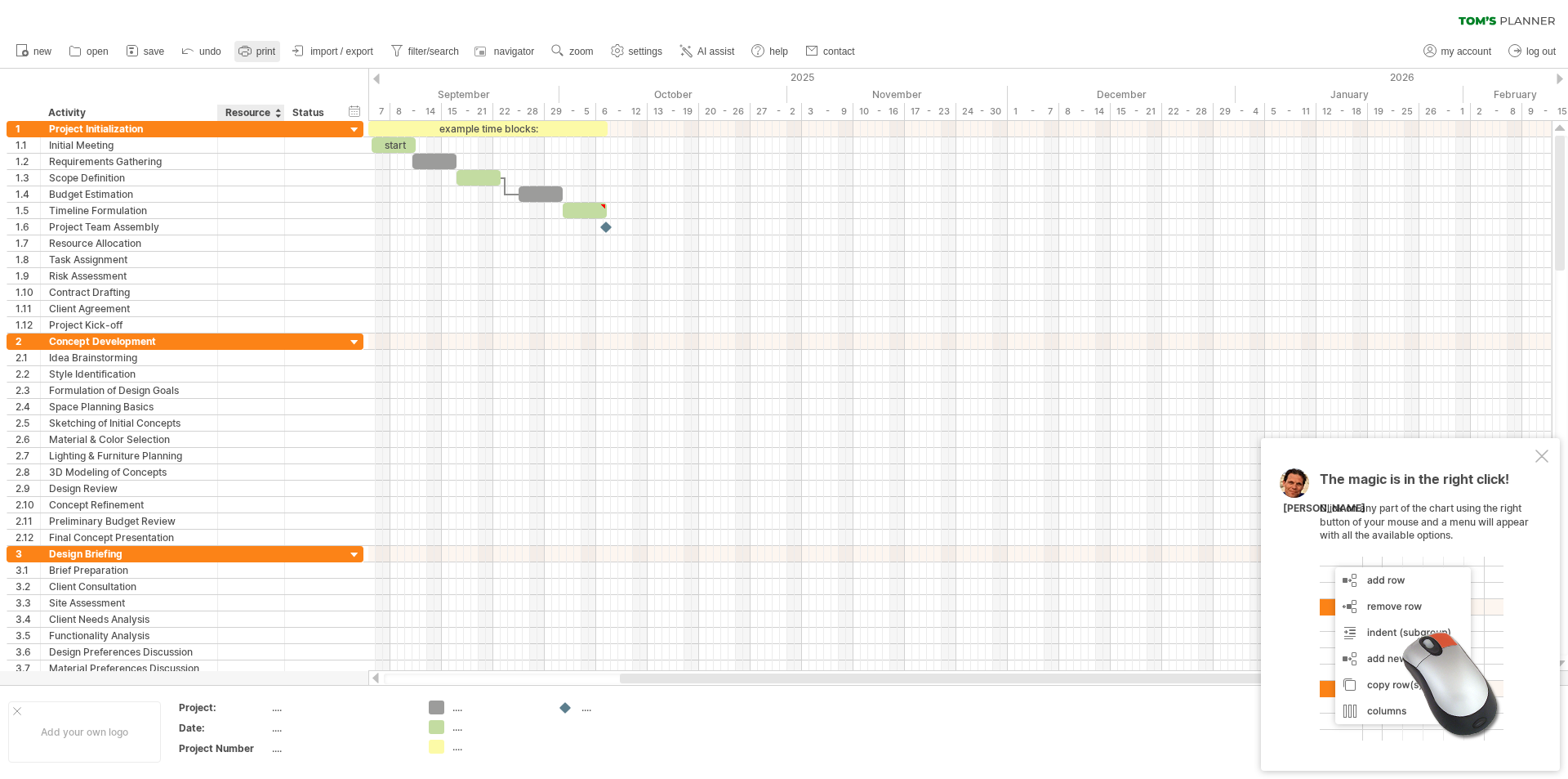
click at [258, 56] on span "print" at bounding box center [265, 52] width 19 height 12
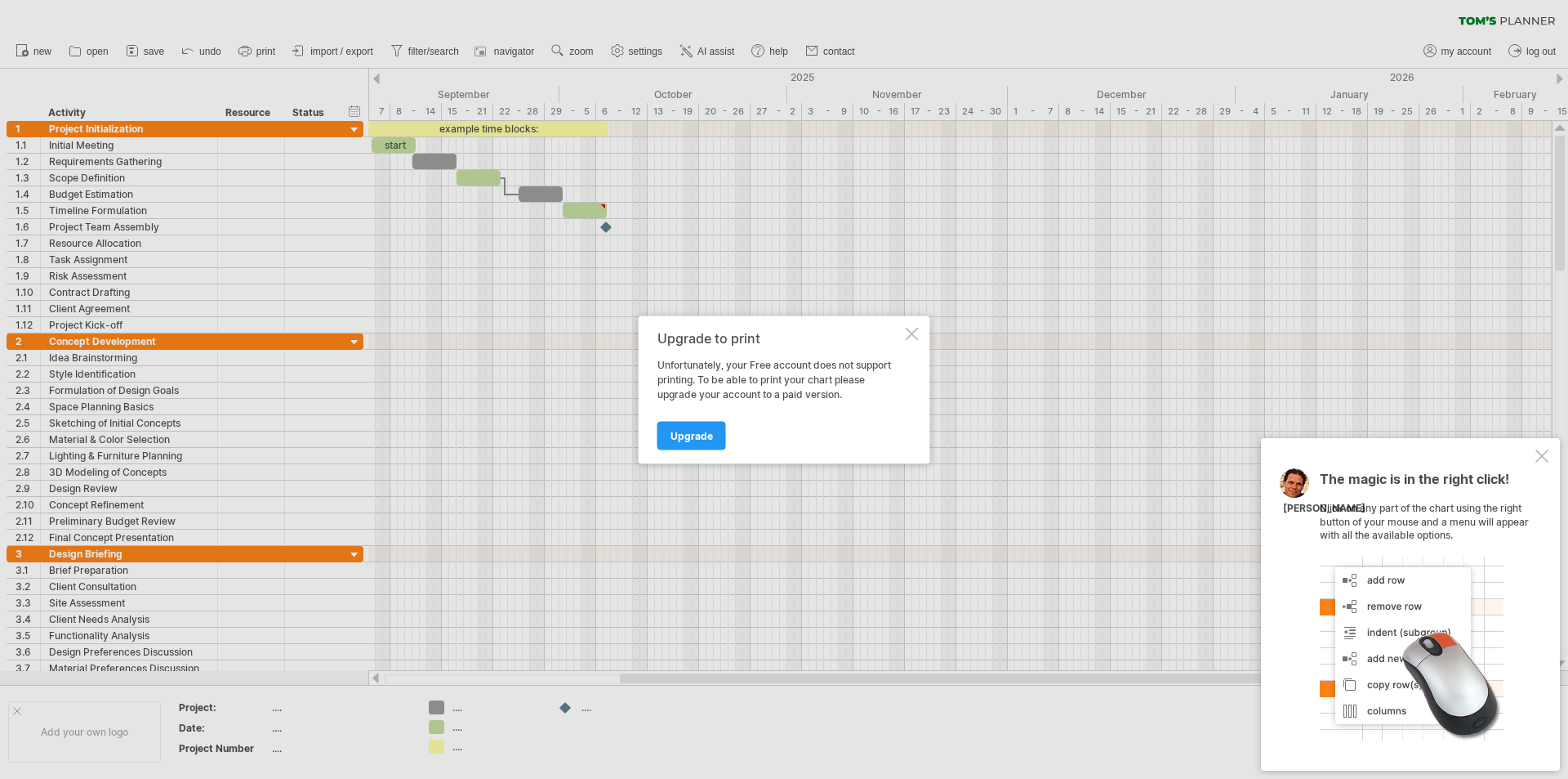
click at [914, 329] on div at bounding box center [912, 333] width 13 height 13
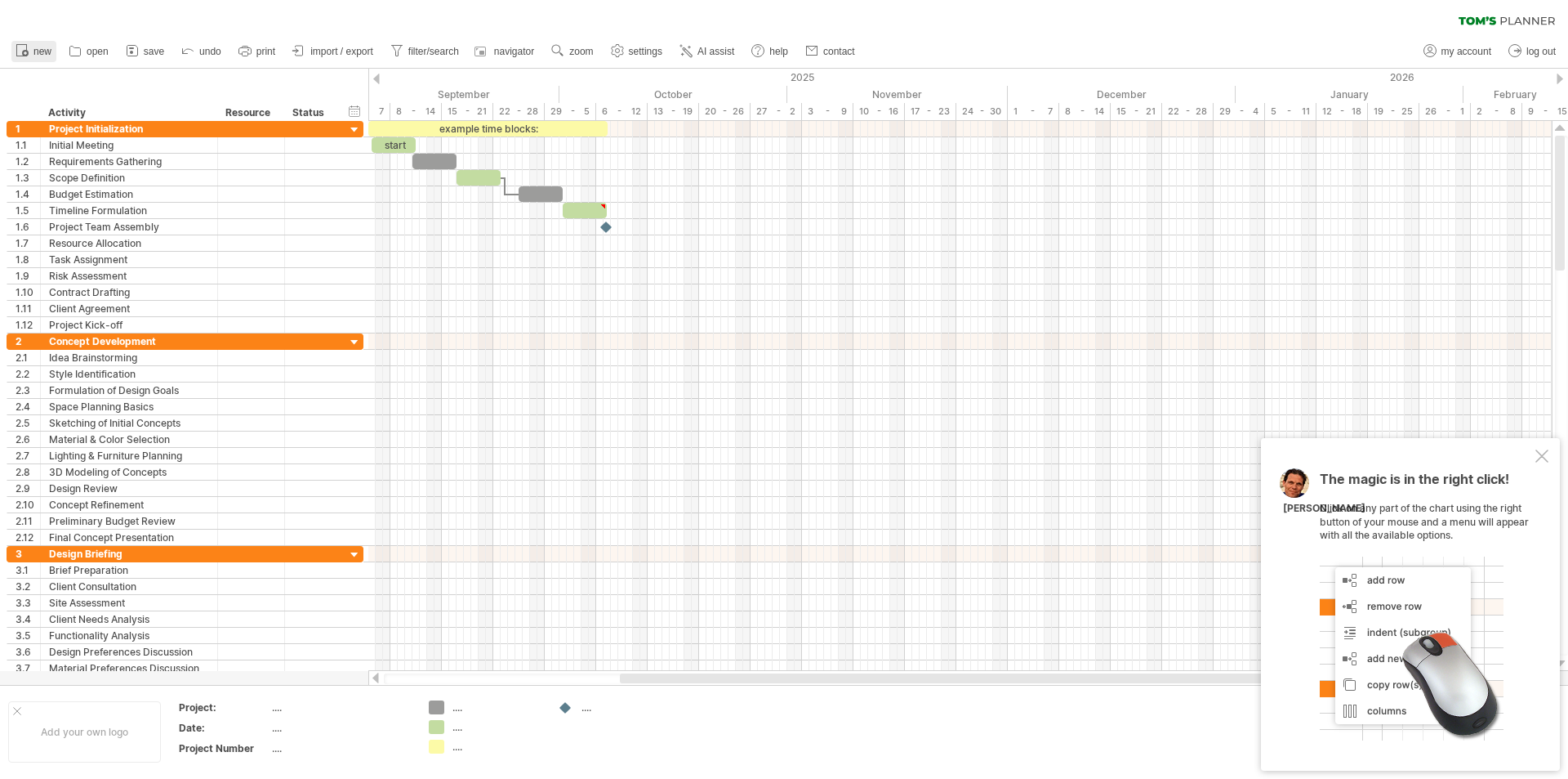
click at [32, 45] on link "new" at bounding box center [34, 52] width 45 height 22
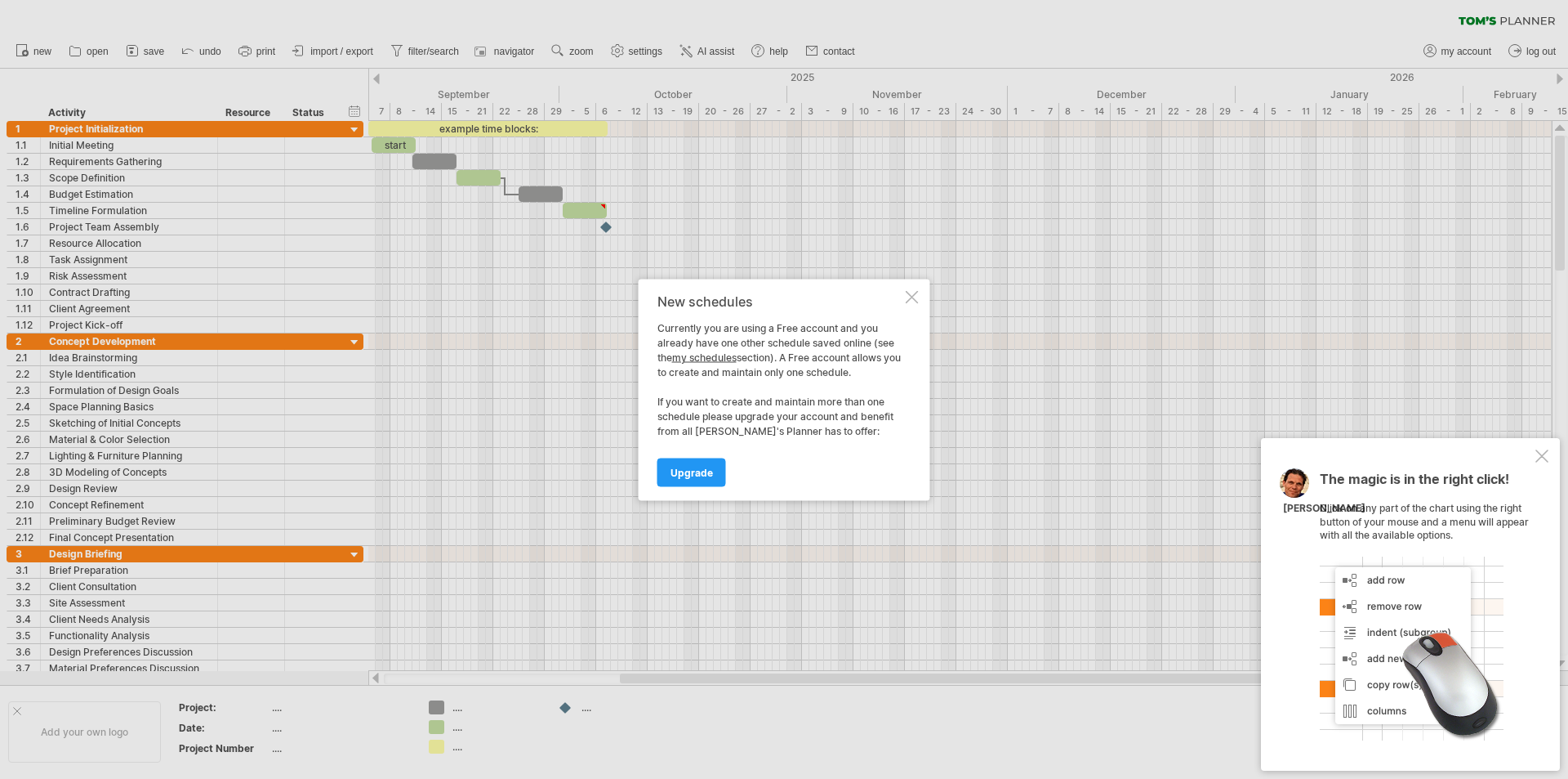
click at [912, 291] on div at bounding box center [912, 296] width 13 height 13
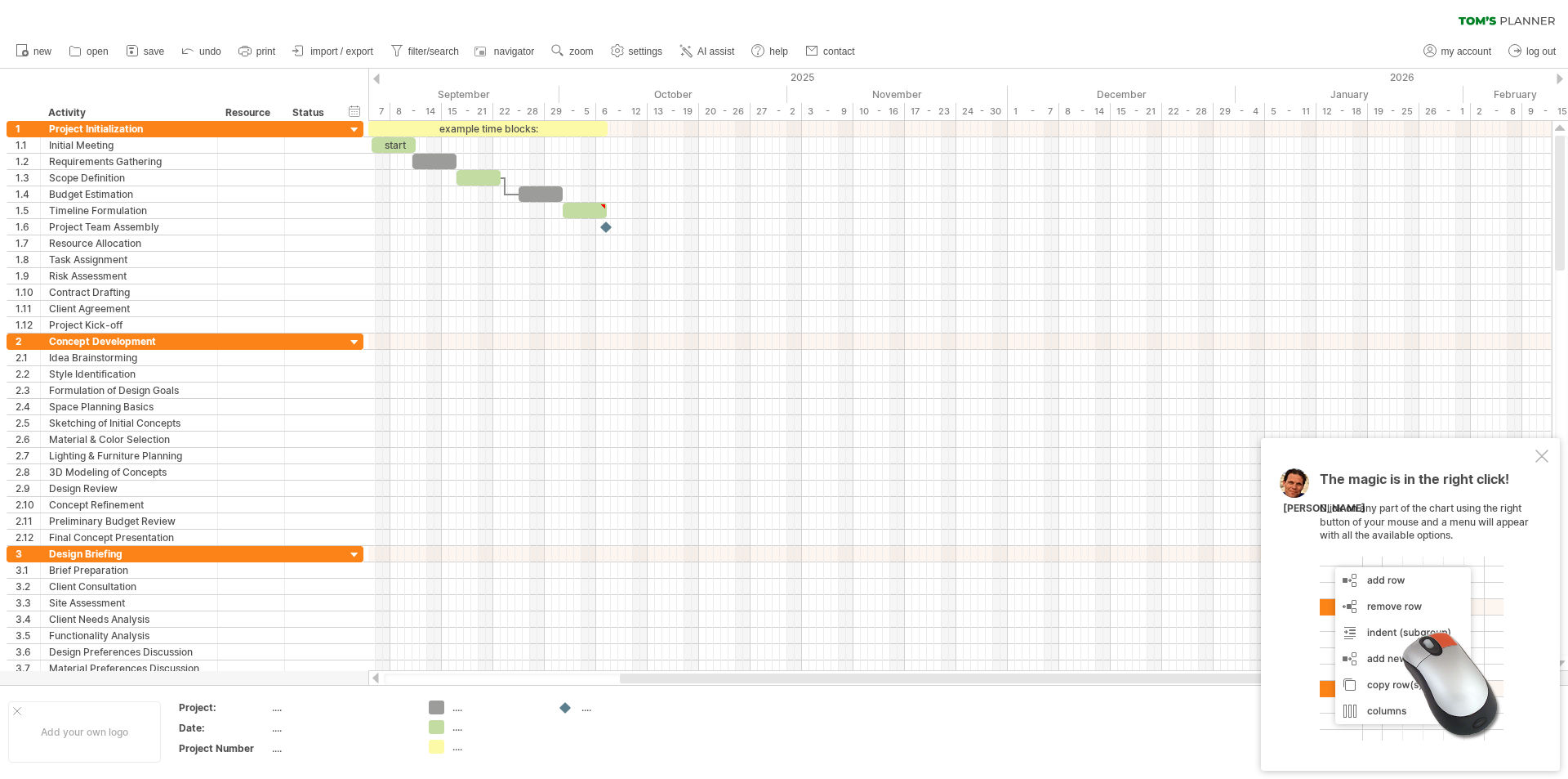
click at [1516, 14] on div "clear filter reapply filter" at bounding box center [784, 17] width 1568 height 34
click at [1469, 19] on icon at bounding box center [1506, 21] width 97 height 9
